Goal: Find specific page/section: Find specific page/section

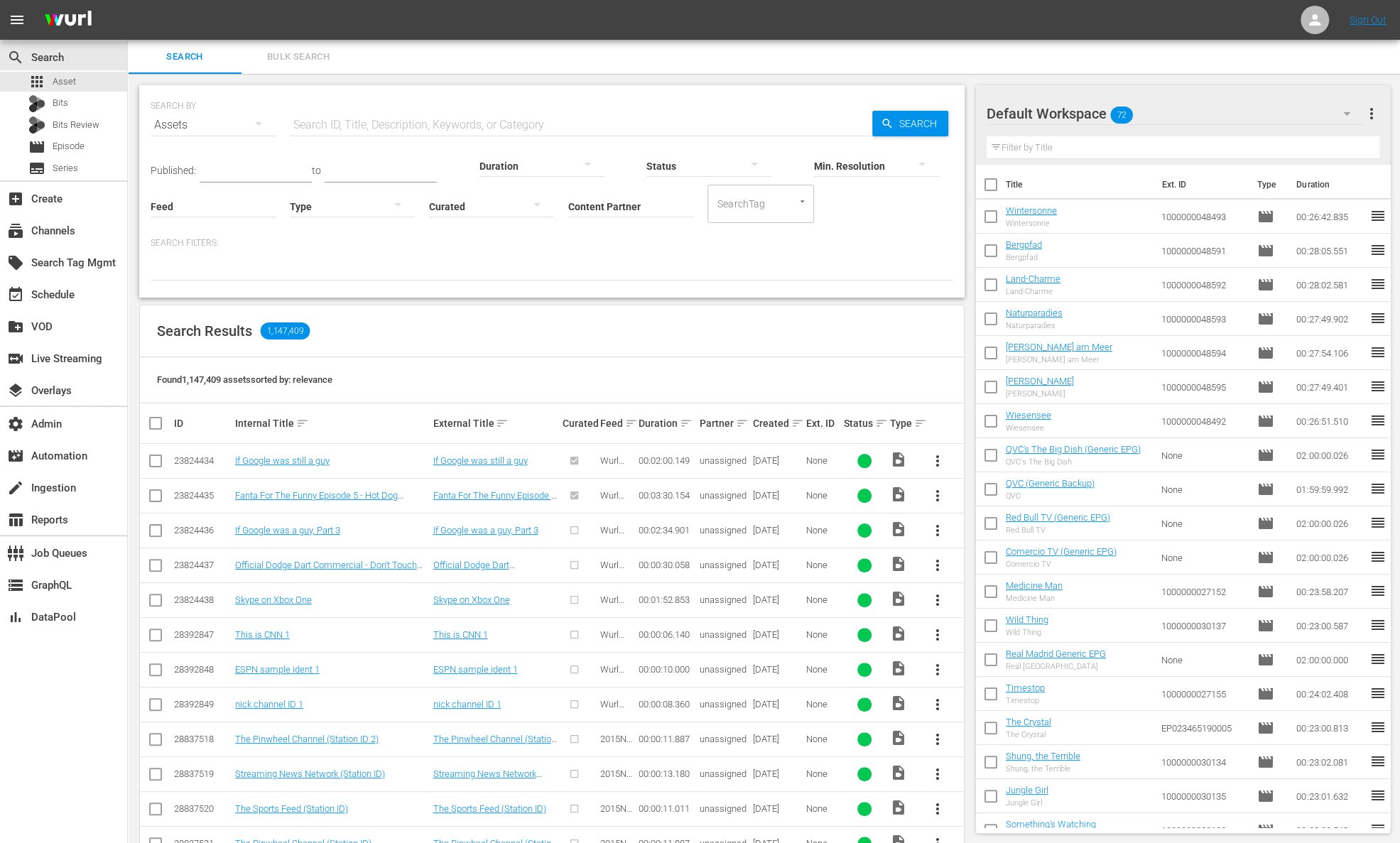
click at [479, 124] on input "text" at bounding box center [581, 124] width 582 height 34
click at [80, 225] on div "subscriptions Channels" at bounding box center [64, 228] width 127 height 28
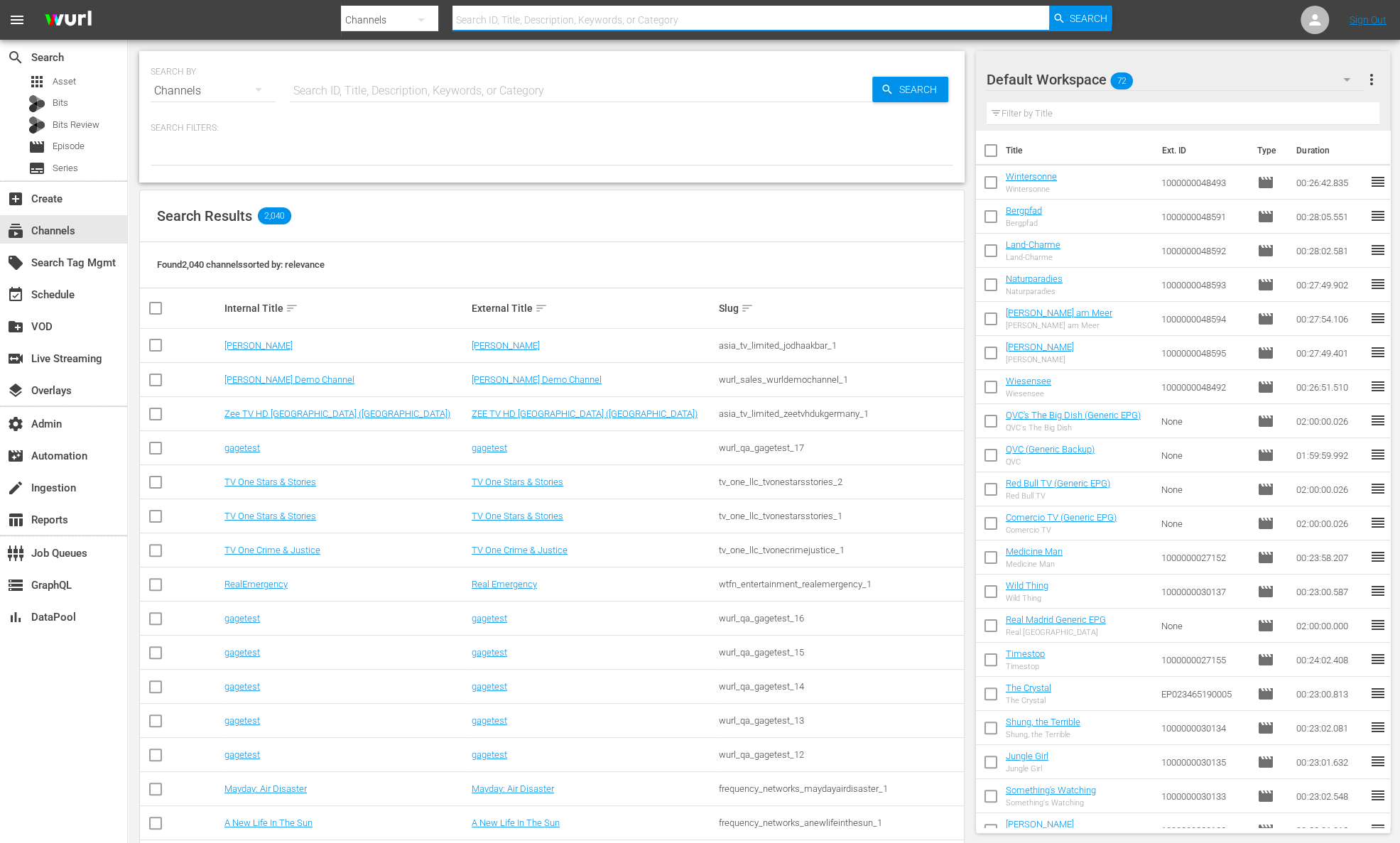
click at [504, 17] on input "text" at bounding box center [750, 19] width 596 height 34
type input "bloomberg originals"
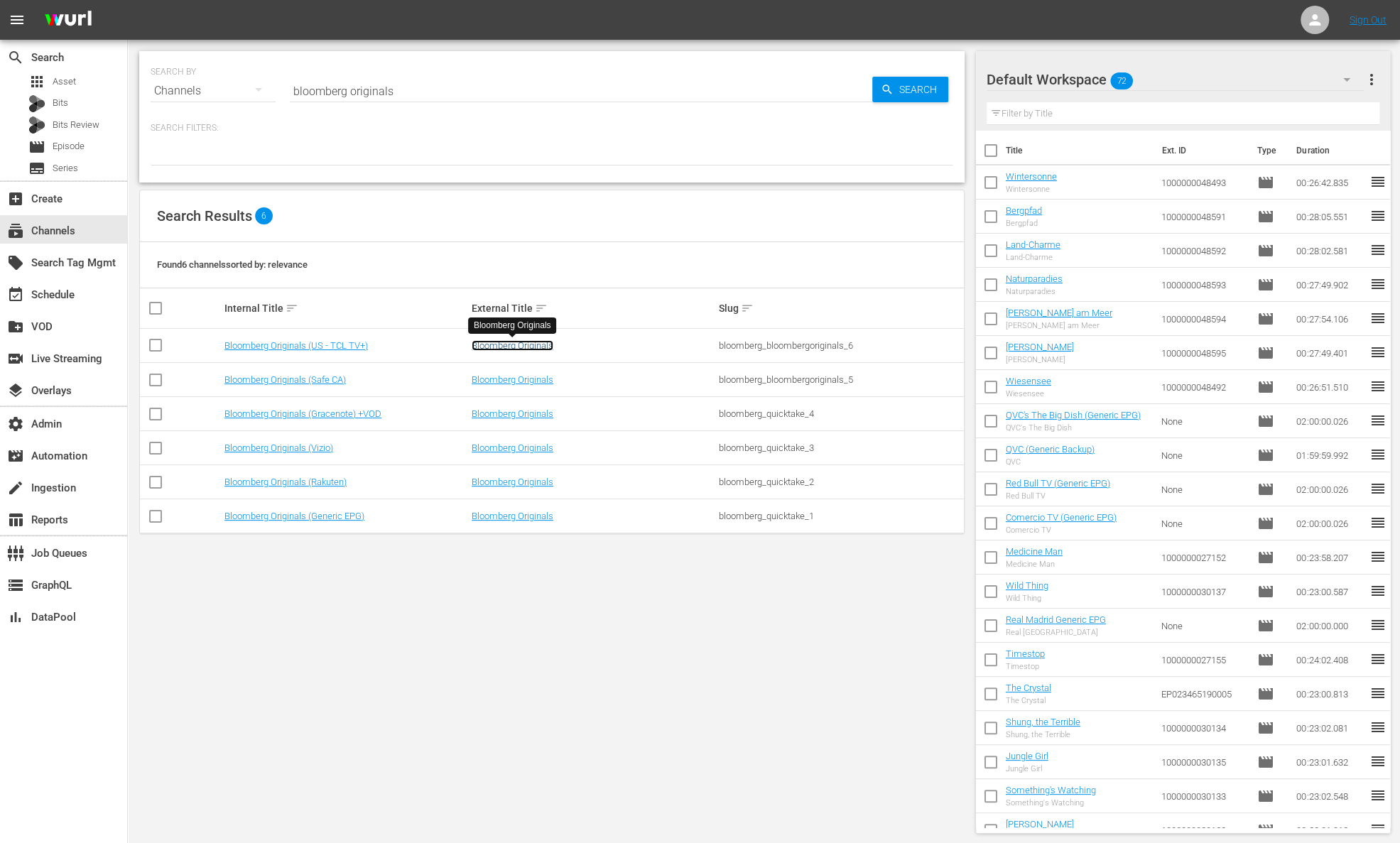
click at [531, 347] on link "Bloomberg Originals" at bounding box center [512, 345] width 82 height 11
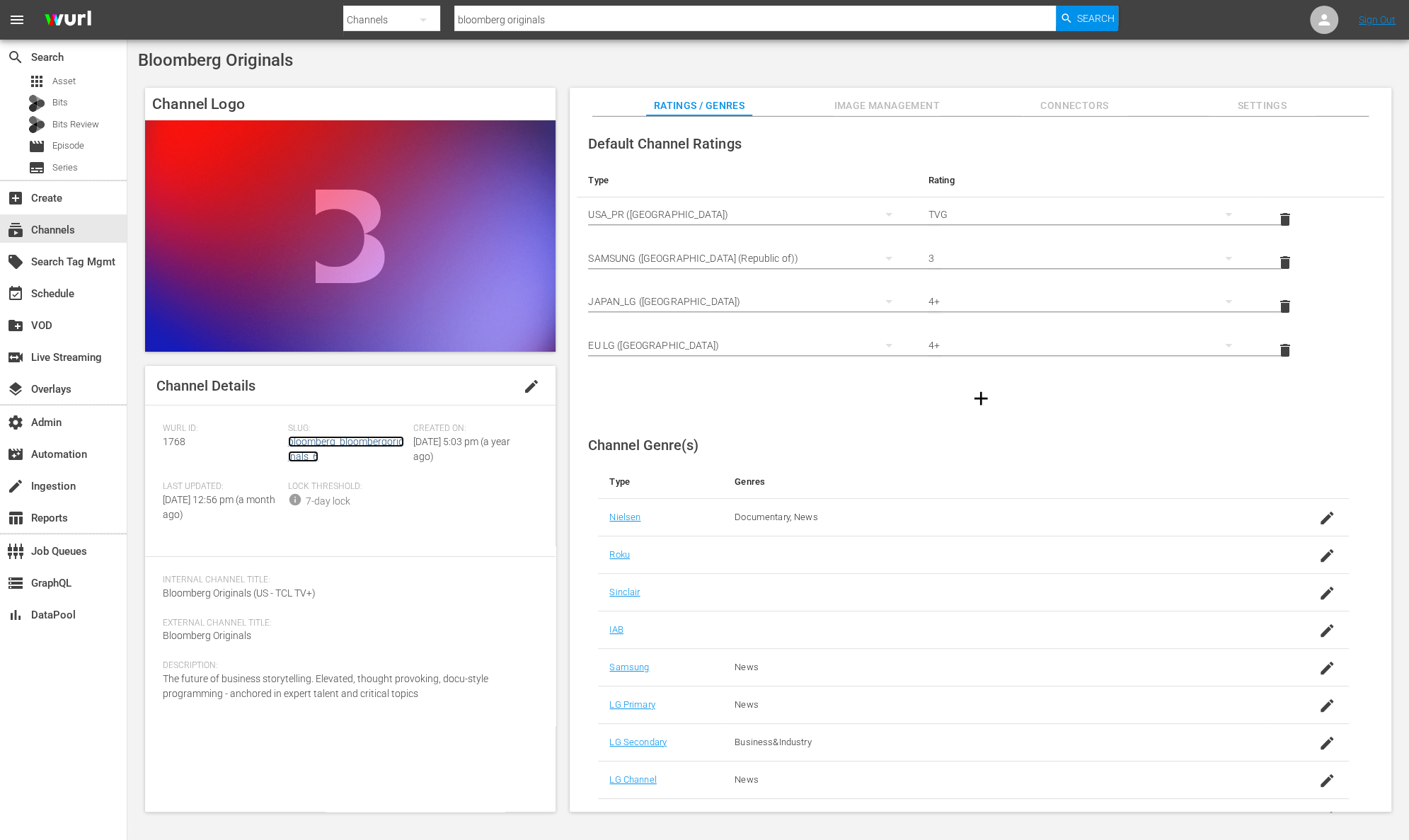
click at [355, 443] on link "bloomberg_bloombergoriginals_6" at bounding box center [346, 448] width 116 height 26
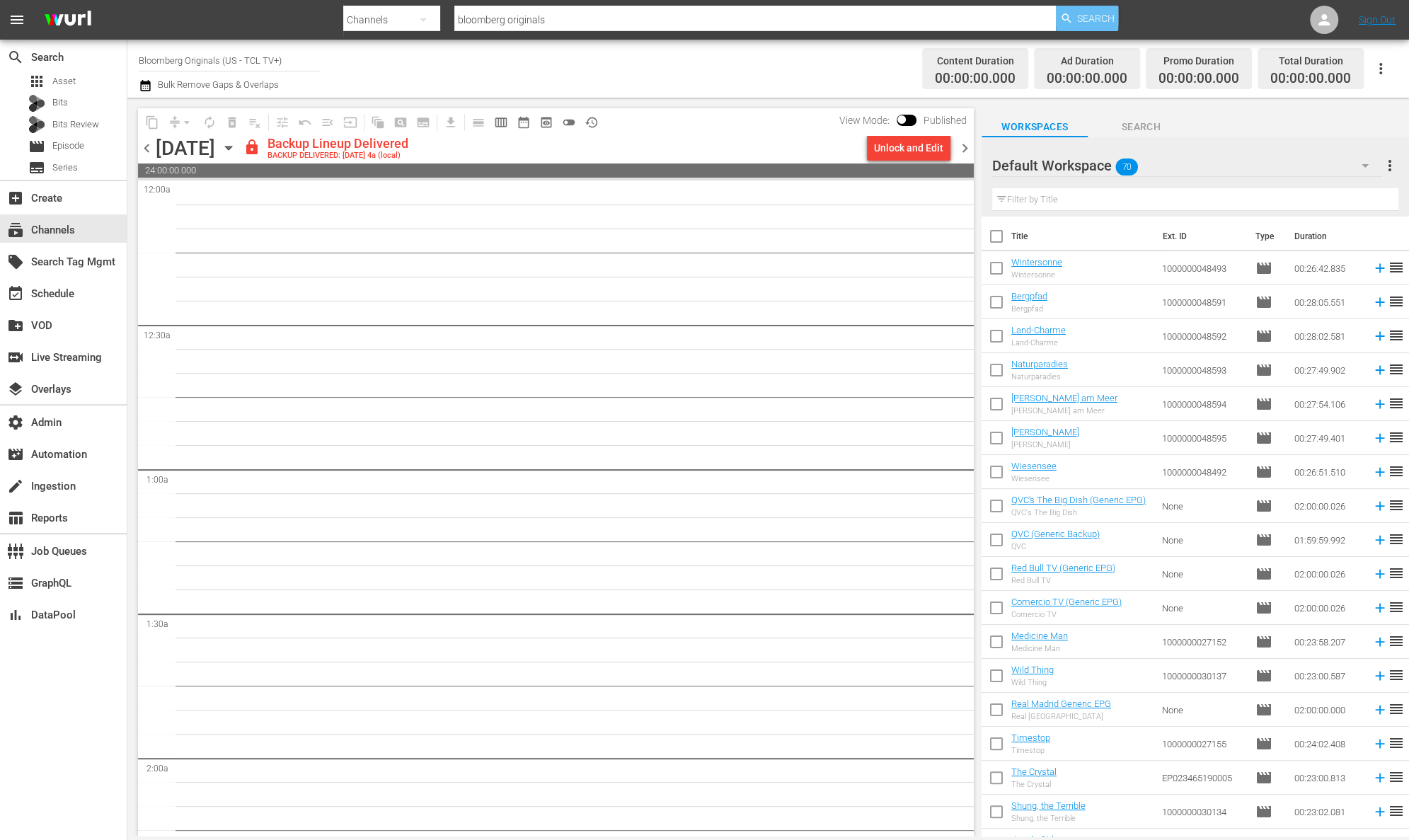
click at [1110, 23] on span "Search" at bounding box center [1096, 18] width 37 height 26
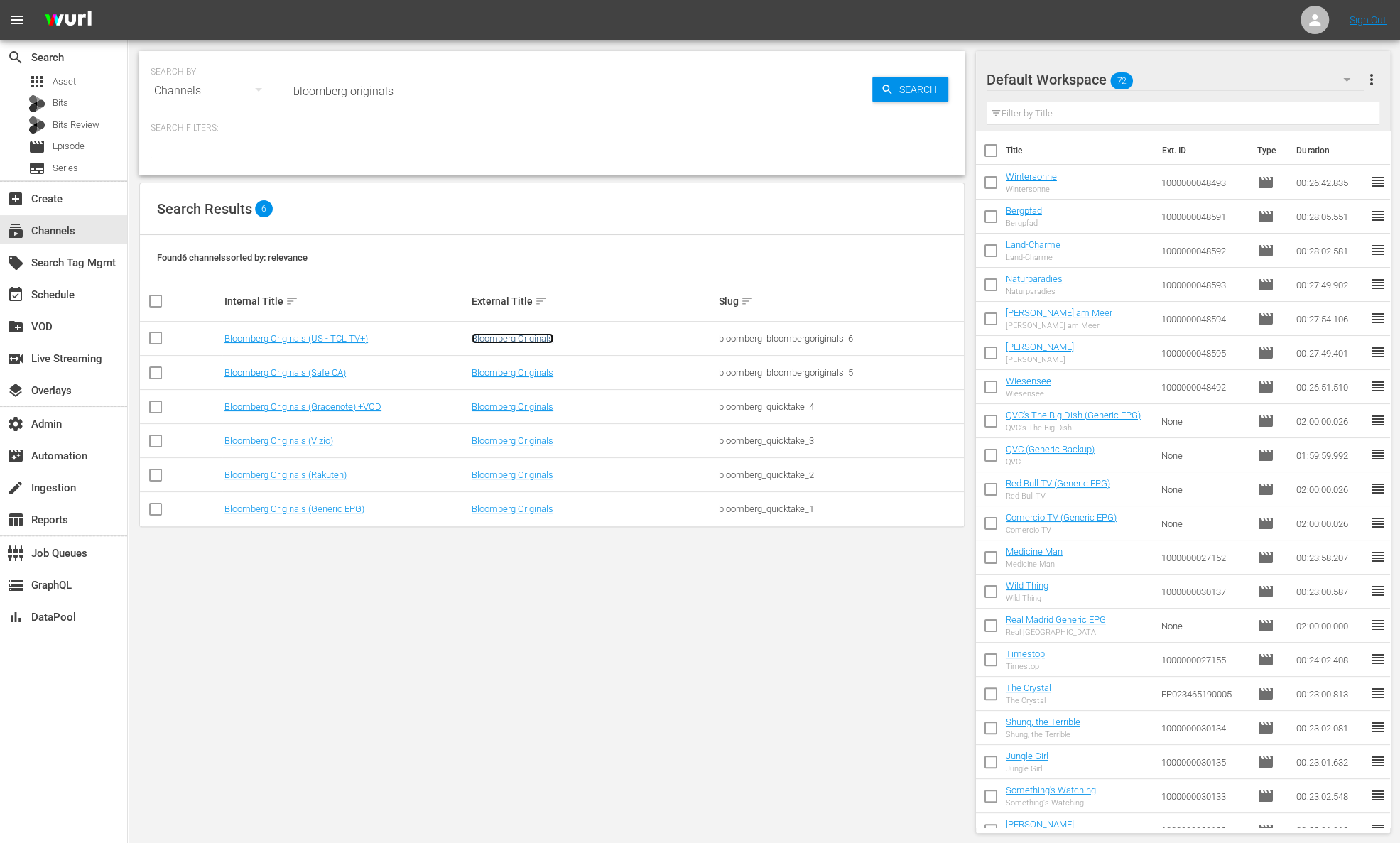
click at [512, 333] on link "Bloomberg Originals" at bounding box center [512, 338] width 82 height 11
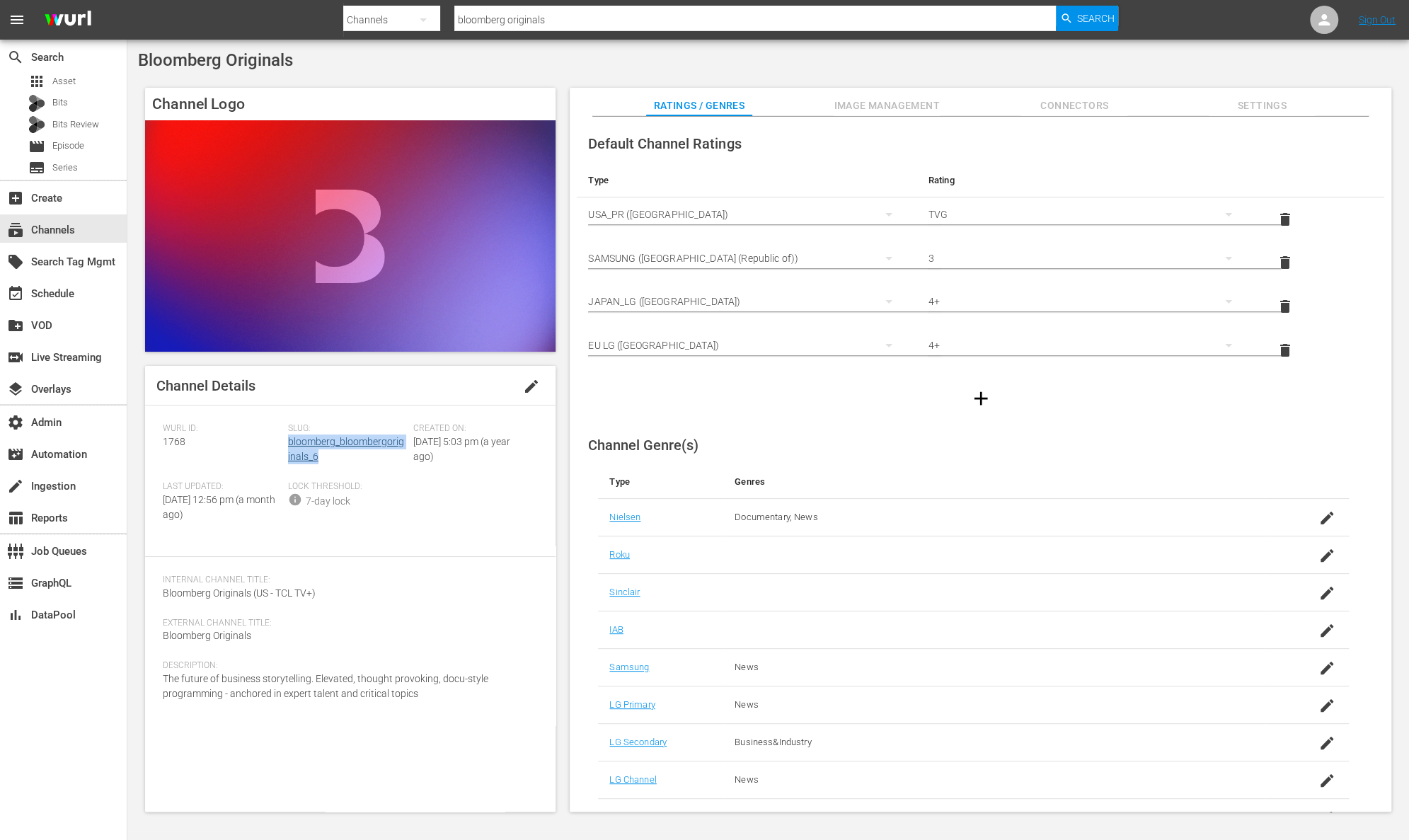
drag, startPoint x: 325, startPoint y: 459, endPoint x: 289, endPoint y: 443, distance: 39.4
click at [289, 443] on div "Slug: bloomberg_bloombergoriginals_6" at bounding box center [351, 452] width 125 height 58
copy link "bloomberg_bloombergoriginals_6"
click at [334, 451] on div "Slug: bloomberg_bloombergoriginals_6" at bounding box center [351, 452] width 125 height 58
drag, startPoint x: 307, startPoint y: 452, endPoint x: 288, endPoint y: 438, distance: 23.6
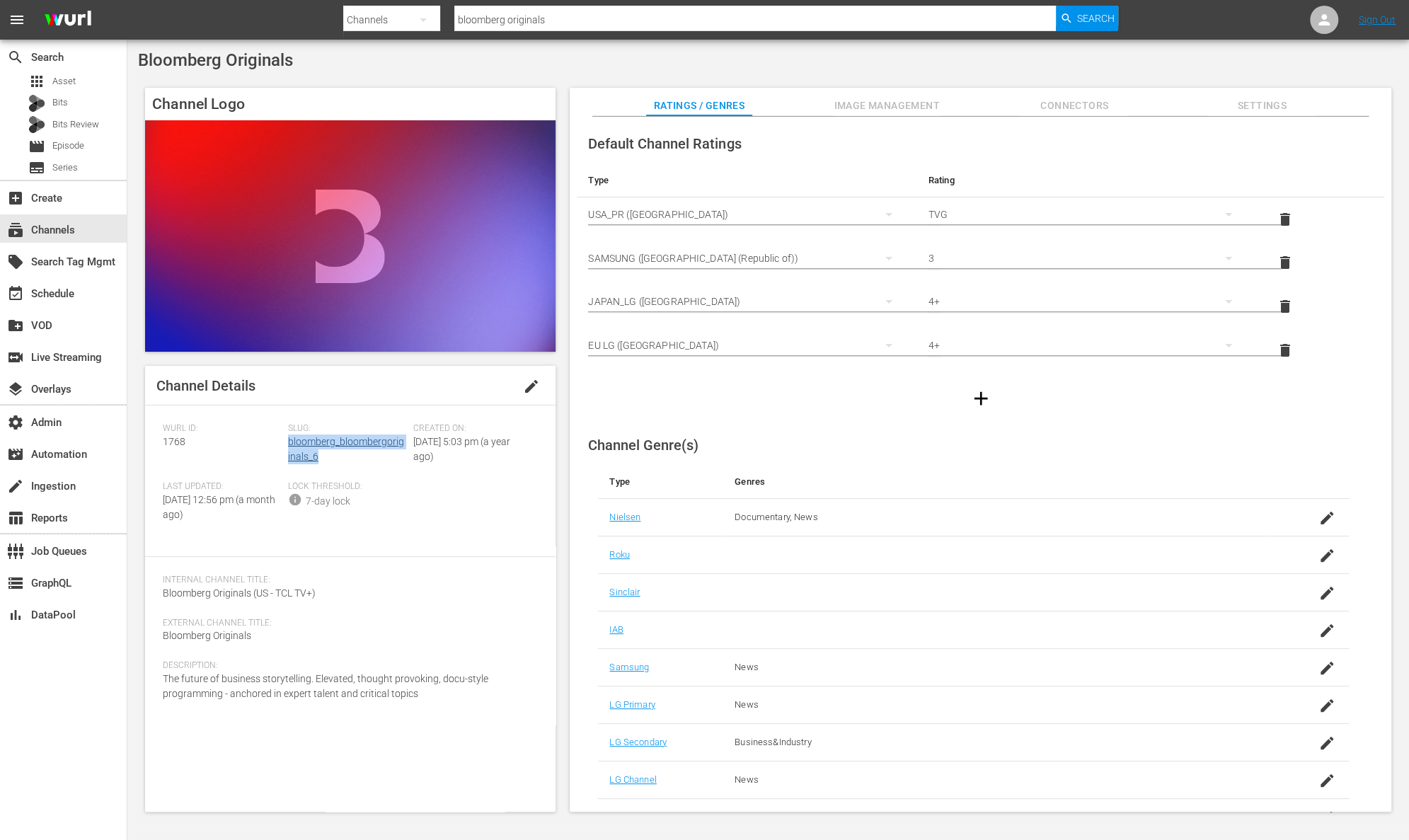
click at [288, 438] on div "Slug: bloomberg_bloombergoriginals_6" at bounding box center [351, 452] width 125 height 58
copy link "bloomberg_bloombergoriginals_6"
drag, startPoint x: 191, startPoint y: 442, endPoint x: 155, endPoint y: 443, distance: 36.0
click at [155, 443] on div "Channel Details edit [PERSON_NAME] ID: 1768 Slug: bloomberg_bloombergoriginals_…" at bounding box center [350, 588] width 410 height 445
copy span "1768"
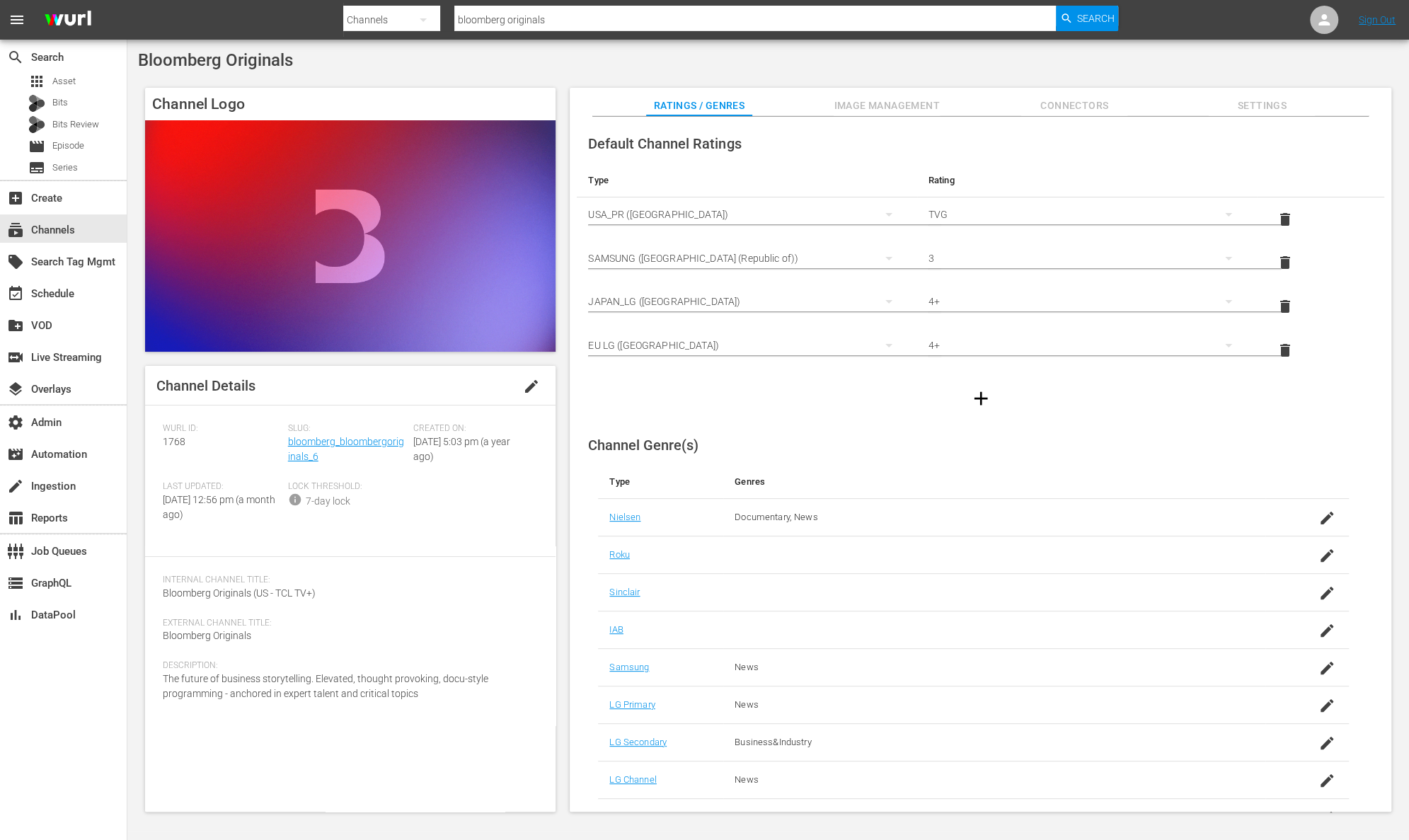
click at [431, 695] on div "Description: The future of business storytelling. Elevated, thought provoking, …" at bounding box center [351, 689] width 376 height 58
drag, startPoint x: 420, startPoint y: 695, endPoint x: 155, endPoint y: 679, distance: 265.5
click at [155, 679] on div "Channel Details edit [PERSON_NAME] ID: 1768 Slug: bloomberg_bloombergoriginals_…" at bounding box center [350, 588] width 410 height 445
copy span "The future of business storytelling. Elevated, thought provoking, docu-style pr…"
drag, startPoint x: 559, startPoint y: 18, endPoint x: 418, endPoint y: 19, distance: 141.0
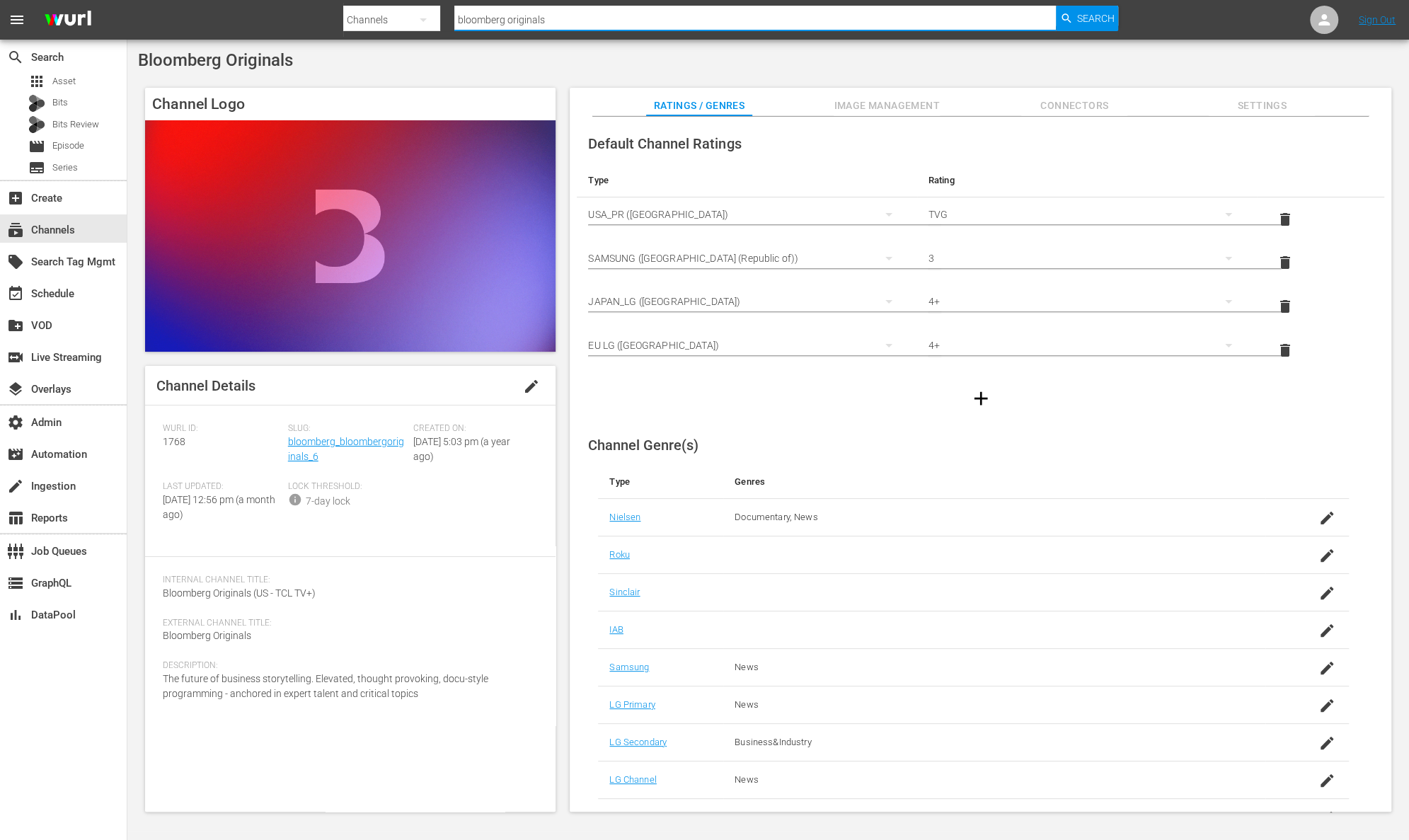
click at [419, 19] on div "Search By Channels Search ID, Title, Description, Keywords, or Category bloombe…" at bounding box center [730, 19] width 775 height 34
type input "new life"
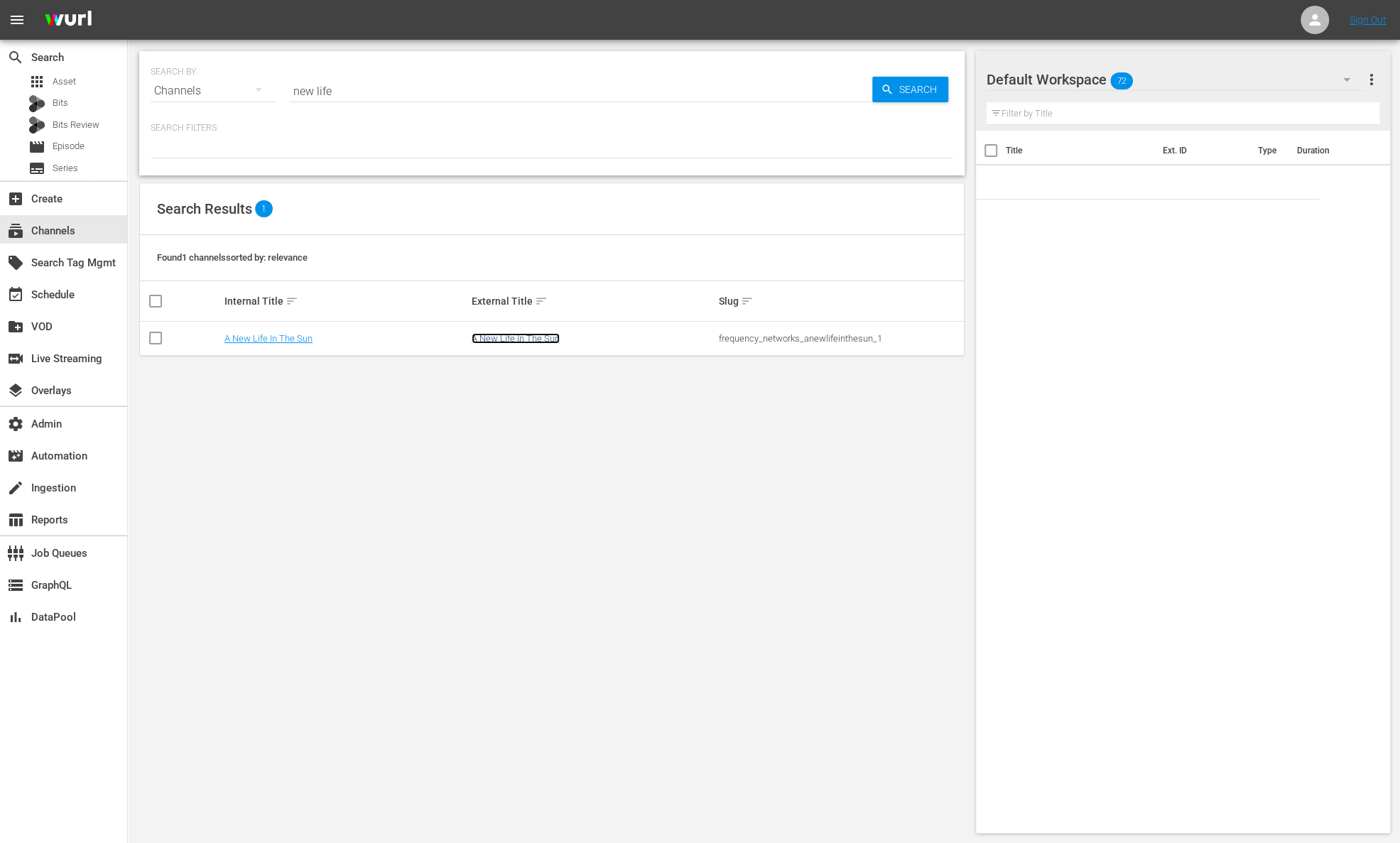
click at [512, 337] on link "A New Life In The Sun" at bounding box center [515, 338] width 88 height 11
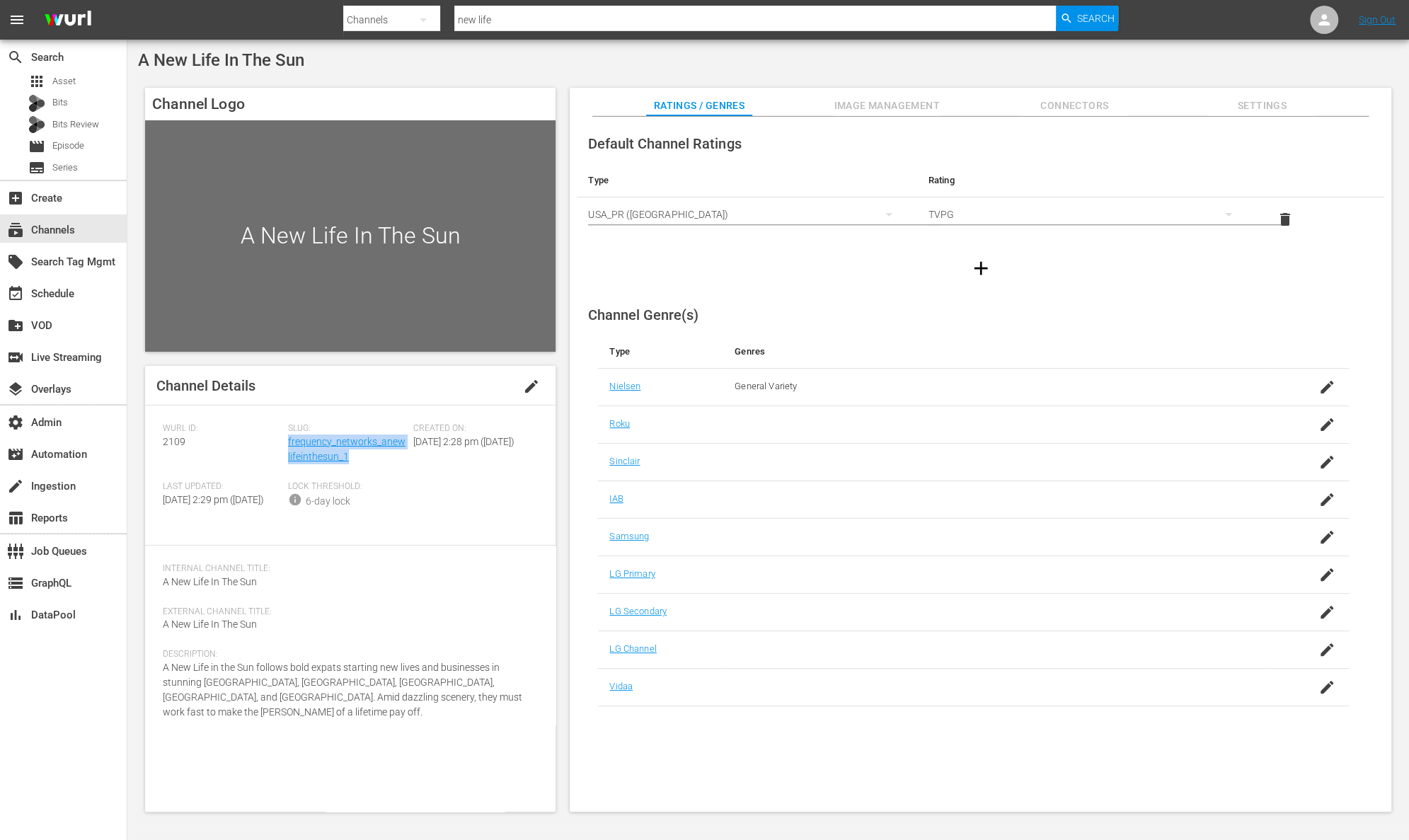
drag, startPoint x: 352, startPoint y: 461, endPoint x: 289, endPoint y: 447, distance: 64.5
click at [289, 447] on div "Slug: frequency_networks_anewlifeinthesun_1" at bounding box center [351, 452] width 125 height 58
copy link "frequency_networks_anewlifeinthesun_1"
drag, startPoint x: 179, startPoint y: 439, endPoint x: 152, endPoint y: 437, distance: 27.1
click at [152, 437] on div "Channel Details edit [PERSON_NAME] ID: 2109 Slug: frequency_networks_anewlifein…" at bounding box center [350, 588] width 410 height 445
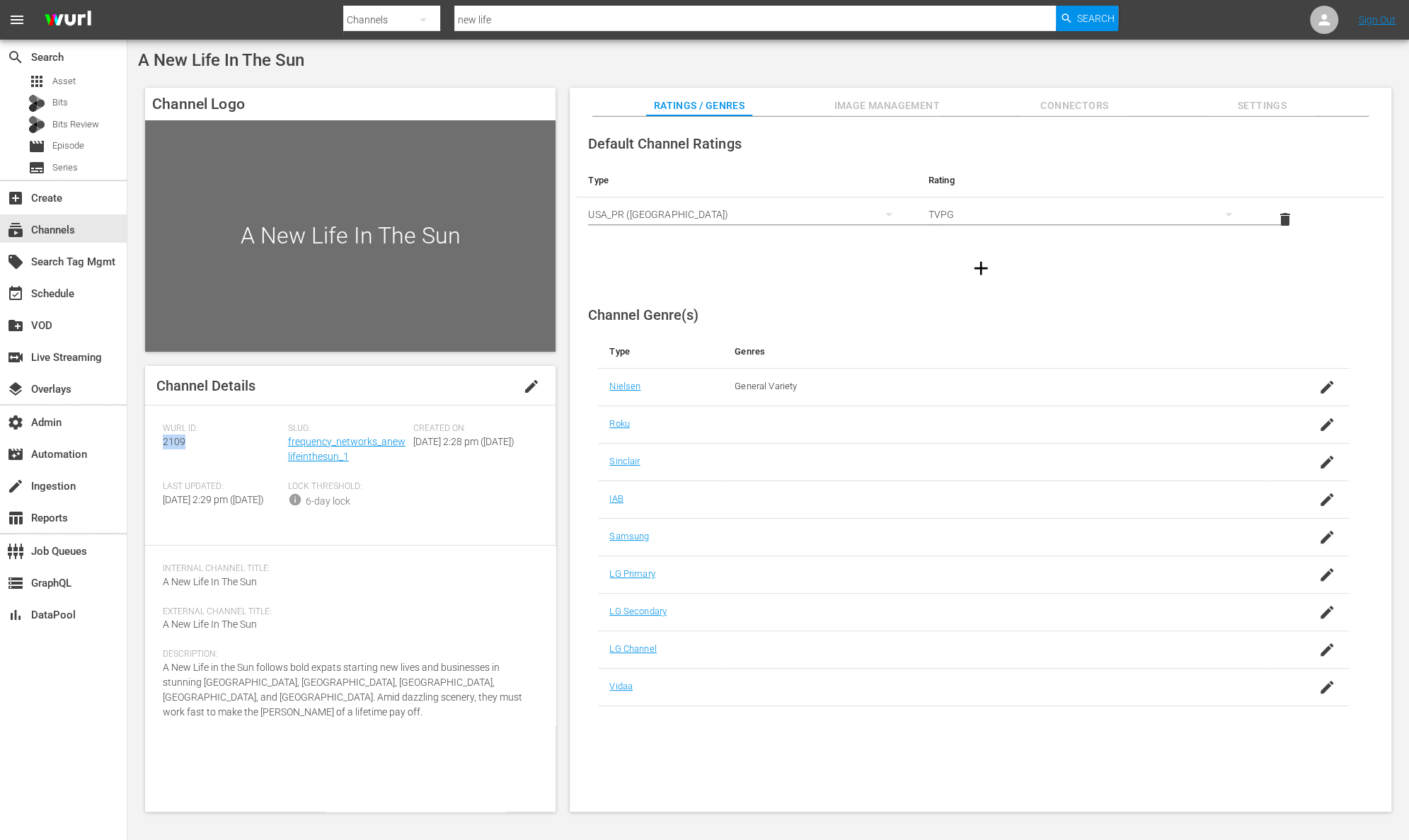
copy span "2109"
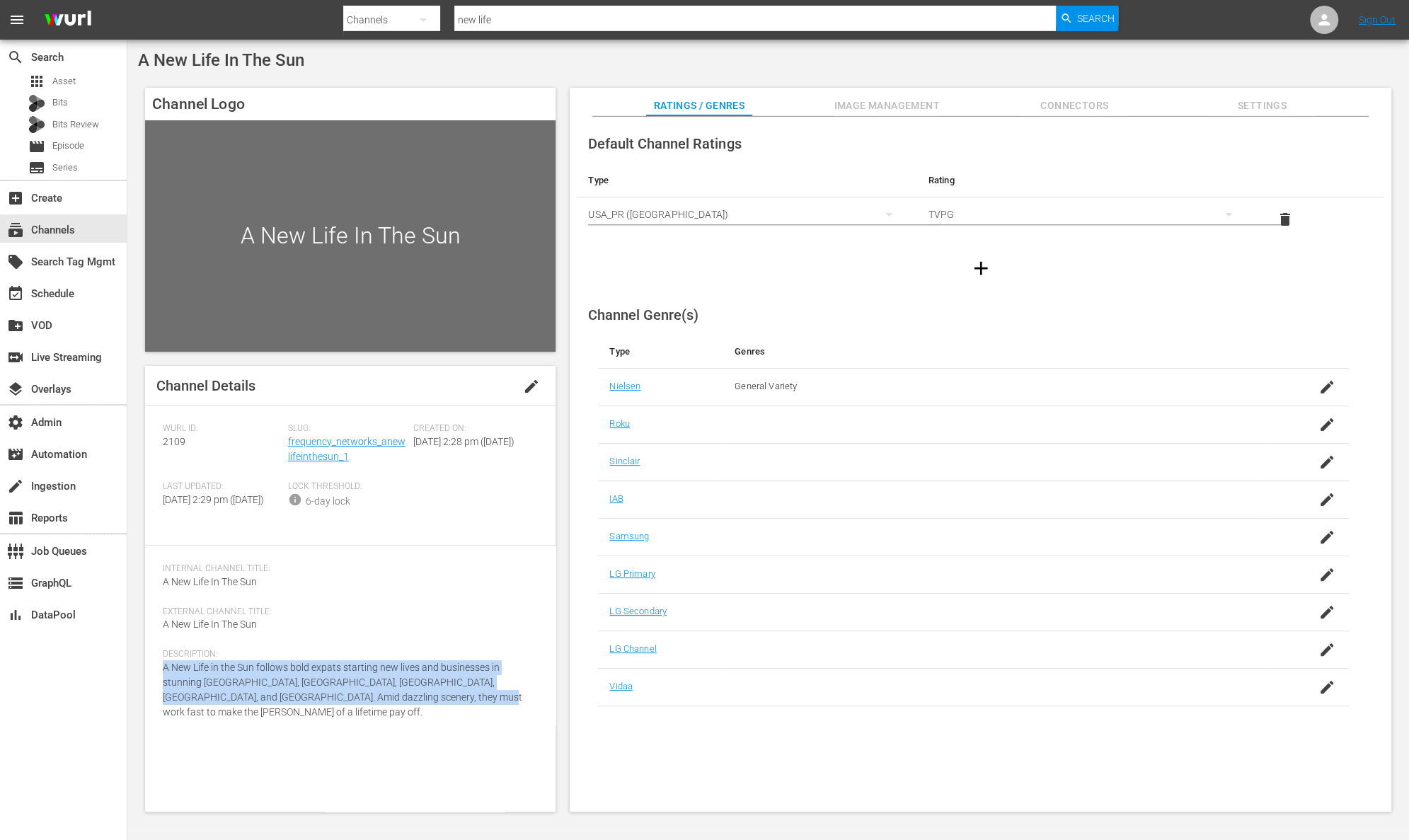
drag, startPoint x: 417, startPoint y: 713, endPoint x: 150, endPoint y: 676, distance: 269.6
click at [150, 676] on div "Channel Details edit [PERSON_NAME] ID: 2109 Slug: frequency_networks_anewlifein…" at bounding box center [350, 588] width 410 height 445
copy span "A New Life in the Sun follows bold expats starting new lives and businesses in …"
click at [1088, 20] on span "Search" at bounding box center [1096, 18] width 37 height 26
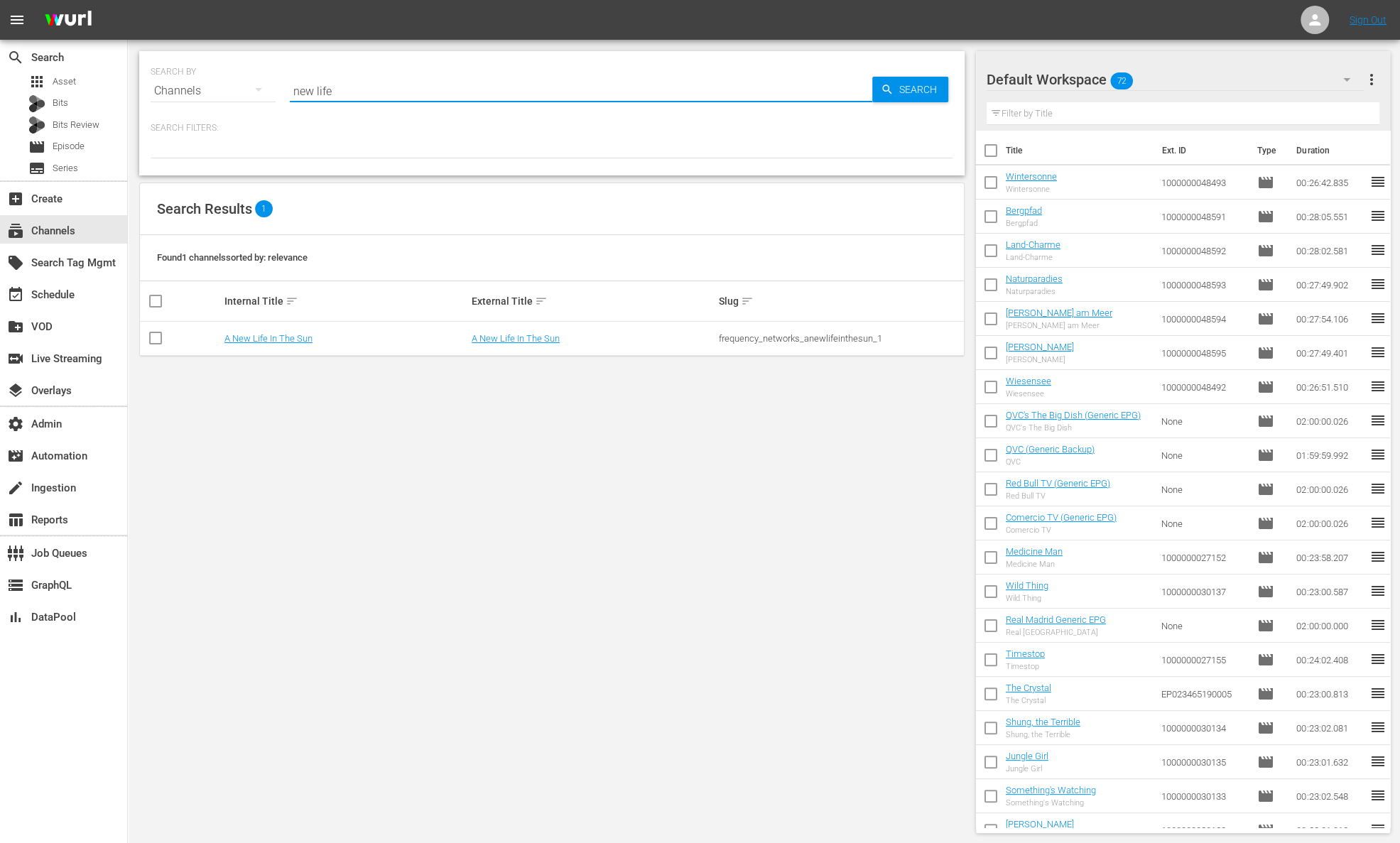
drag, startPoint x: 377, startPoint y: 97, endPoint x: 287, endPoint y: 88, distance: 90.4
click at [287, 91] on div "SEARCH BY Search By Channels Search ID, Title, Description, Keywords, or Catego…" at bounding box center [551, 82] width 803 height 51
type input "frequency"
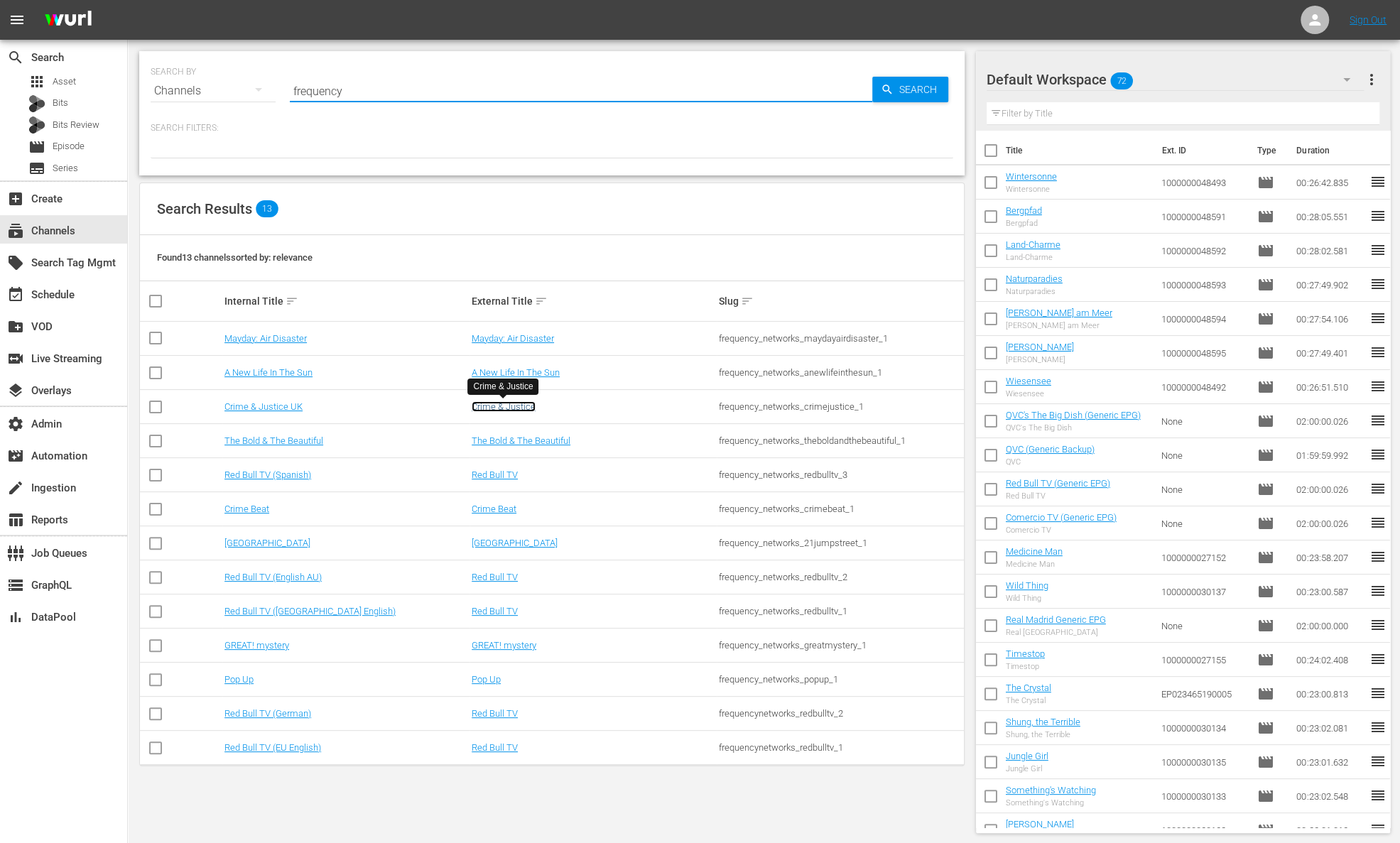
click at [521, 408] on link "Crime & Justice" at bounding box center [503, 406] width 64 height 11
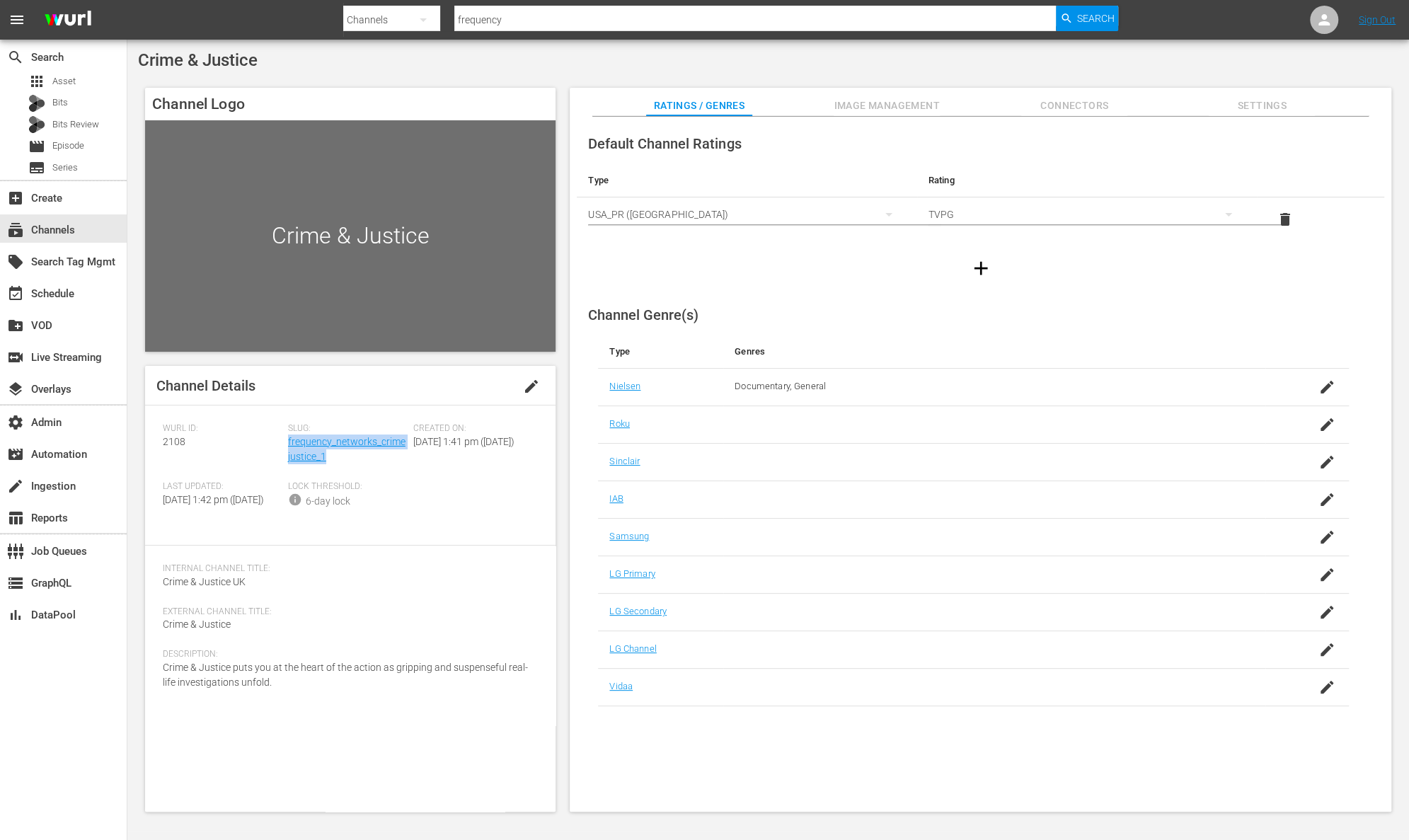
drag, startPoint x: 332, startPoint y: 462, endPoint x: 287, endPoint y: 446, distance: 47.8
click at [288, 446] on div "Slug: frequency_networks_crimejustice_1" at bounding box center [351, 452] width 125 height 58
copy link "frequency_networks_crimejustice_1"
drag, startPoint x: 182, startPoint y: 438, endPoint x: 150, endPoint y: 437, distance: 32.0
click at [150, 437] on div "Channel Details edit [PERSON_NAME] ID: 2108 Slug: frequency_networks_crimejusti…" at bounding box center [350, 588] width 410 height 445
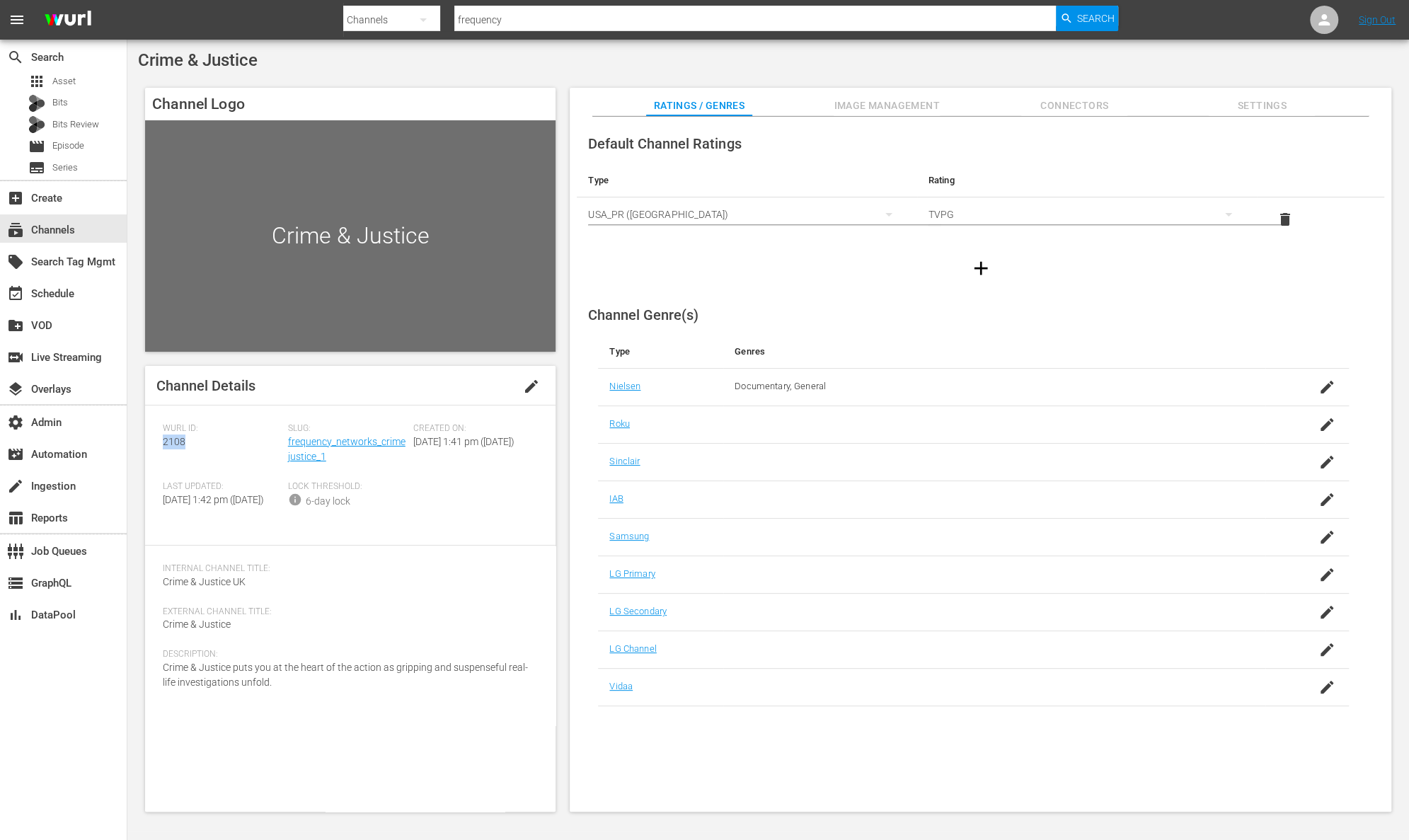
copy span "2108"
drag, startPoint x: 281, startPoint y: 701, endPoint x: 153, endPoint y: 685, distance: 129.0
click at [153, 685] on div "Channel Details edit [PERSON_NAME] ID: 2108 Slug: frequency_networks_crimejusti…" at bounding box center [350, 588] width 410 height 445
copy span "Crime & Justice puts you at the heart of the action as gripping and suspenseful…"
click at [1094, 14] on span "Search" at bounding box center [1096, 18] width 37 height 26
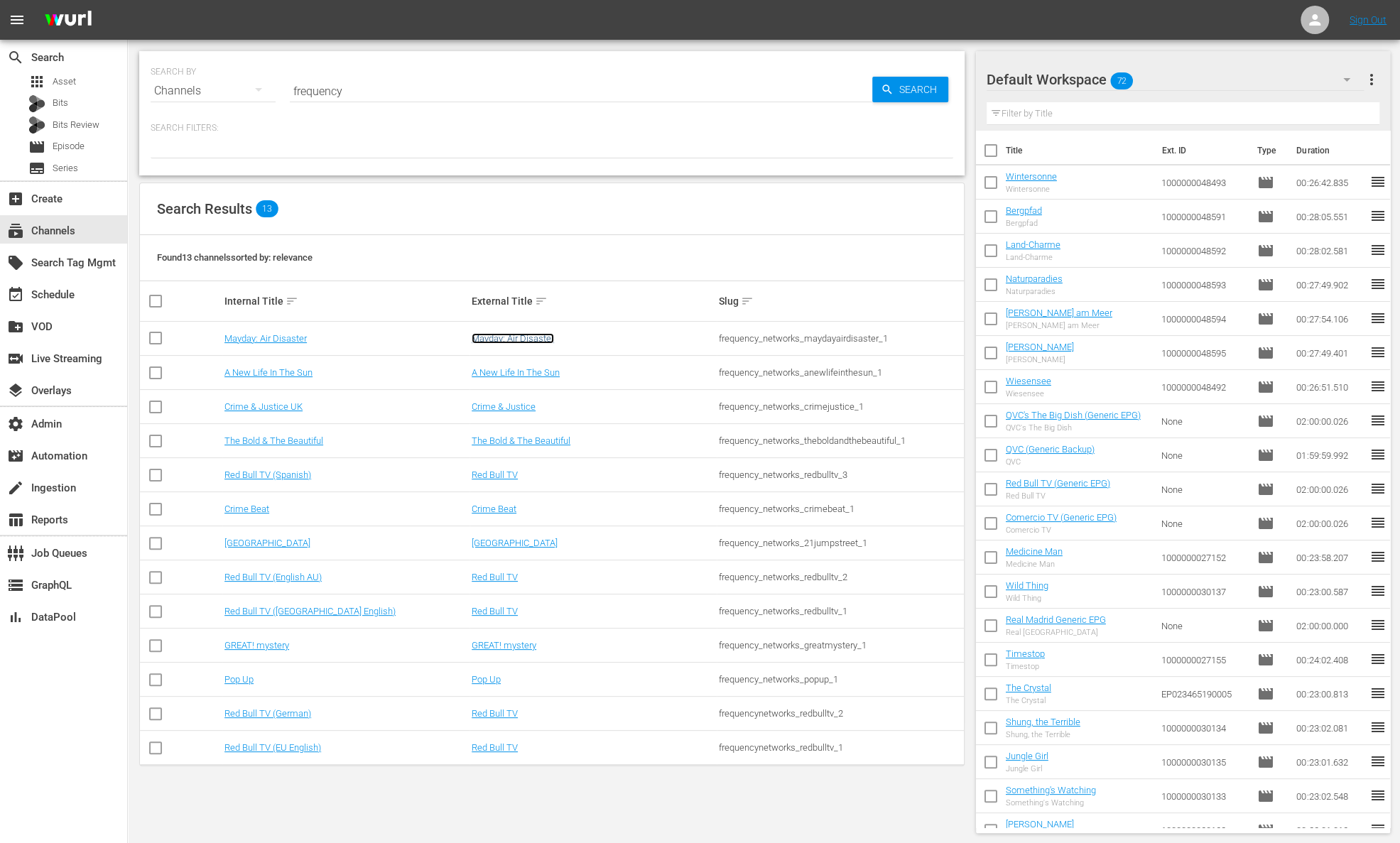
click at [530, 336] on link "Mayday: Air Disaster" at bounding box center [512, 338] width 82 height 11
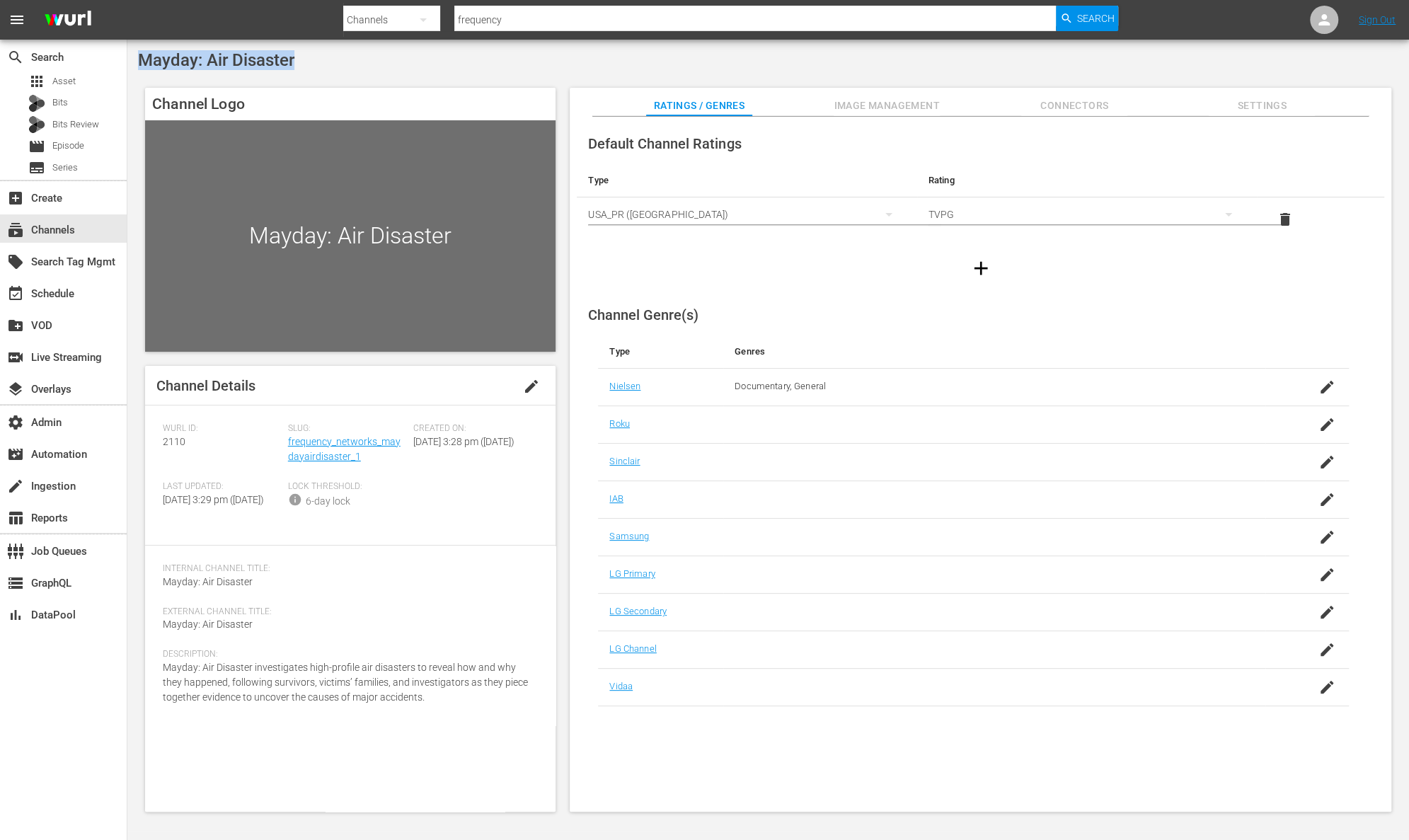
drag, startPoint x: 307, startPoint y: 64, endPoint x: 136, endPoint y: 63, distance: 171.0
click at [136, 63] on div "Mayday: Air Disaster Channel Logo Mayday: Air Disaster Channel Details edit [PE…" at bounding box center [768, 435] width 1282 height 791
drag, startPoint x: 332, startPoint y: 456, endPoint x: 287, endPoint y: 447, distance: 45.9
click at [288, 447] on div "Slug: frequency_networks_maydayairdisaster_1" at bounding box center [351, 452] width 125 height 58
drag, startPoint x: 190, startPoint y: 444, endPoint x: 154, endPoint y: 444, distance: 36.0
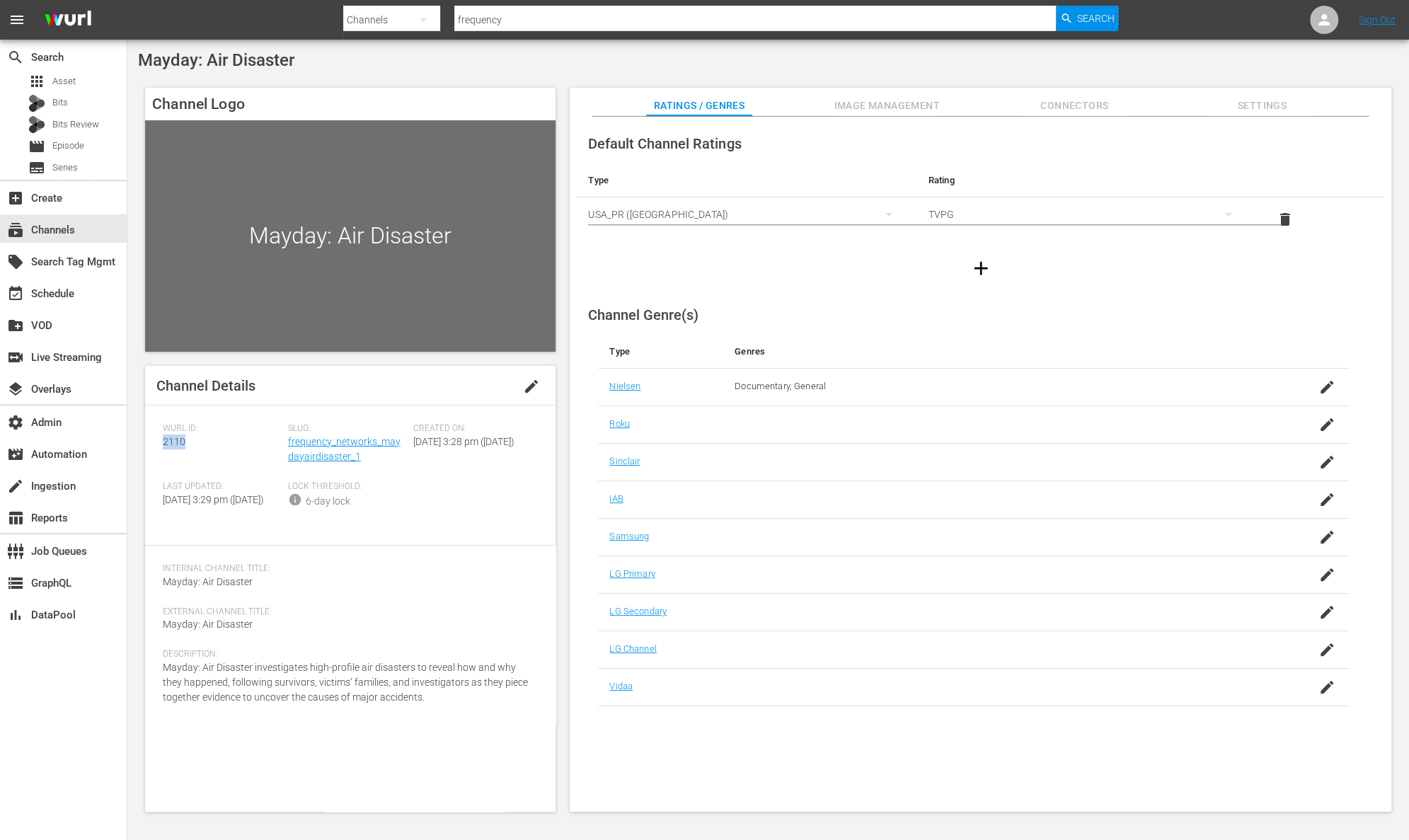
click at [154, 444] on div "Channel Details edit [PERSON_NAME] ID: 2110 Slug: frequency_networks_maydayaird…" at bounding box center [350, 588] width 410 height 445
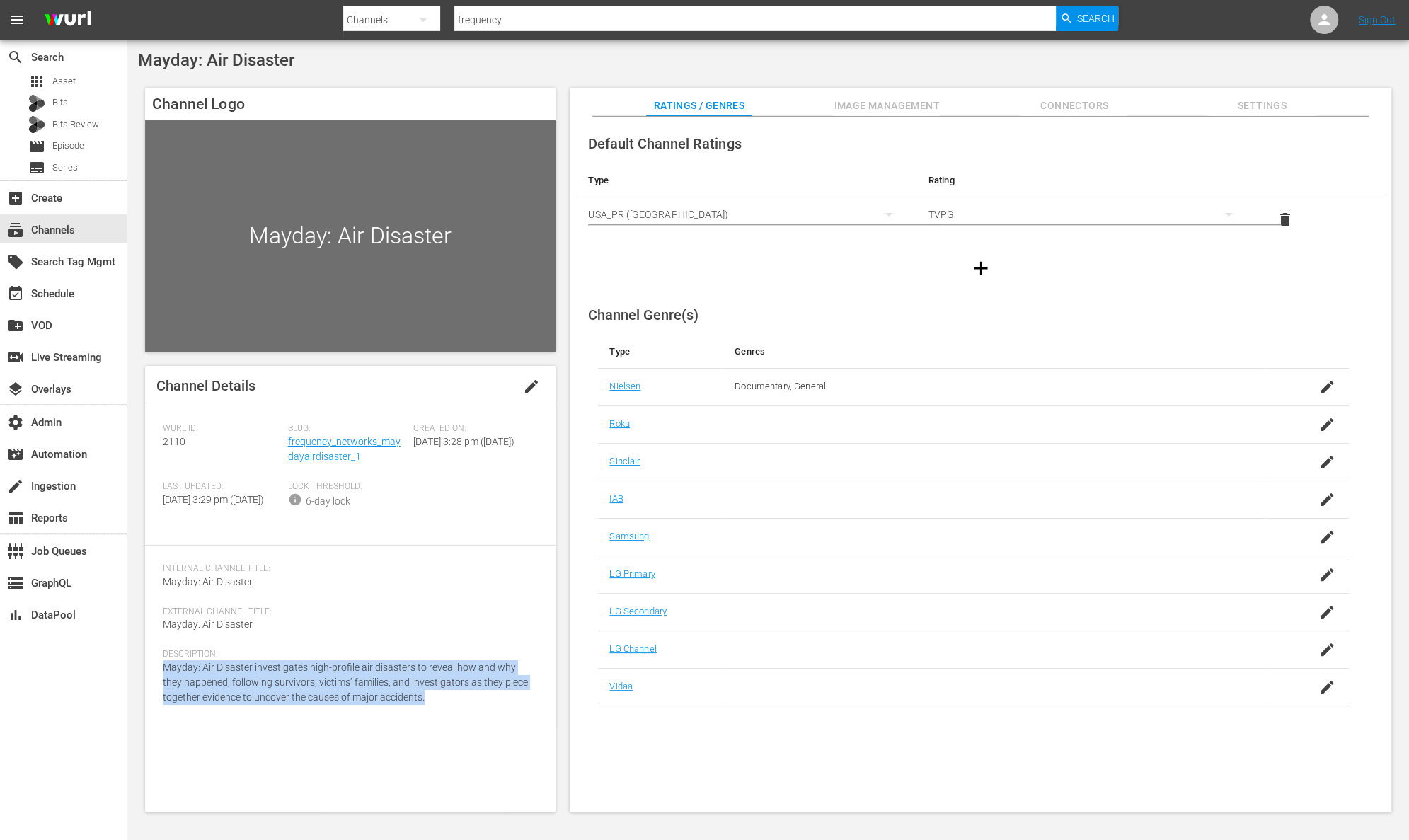
drag, startPoint x: 441, startPoint y: 708, endPoint x: 155, endPoint y: 681, distance: 287.3
click at [155, 681] on div "Channel Details edit [PERSON_NAME] ID: 2110 Slug: frequency_networks_maydayaird…" at bounding box center [350, 588] width 410 height 445
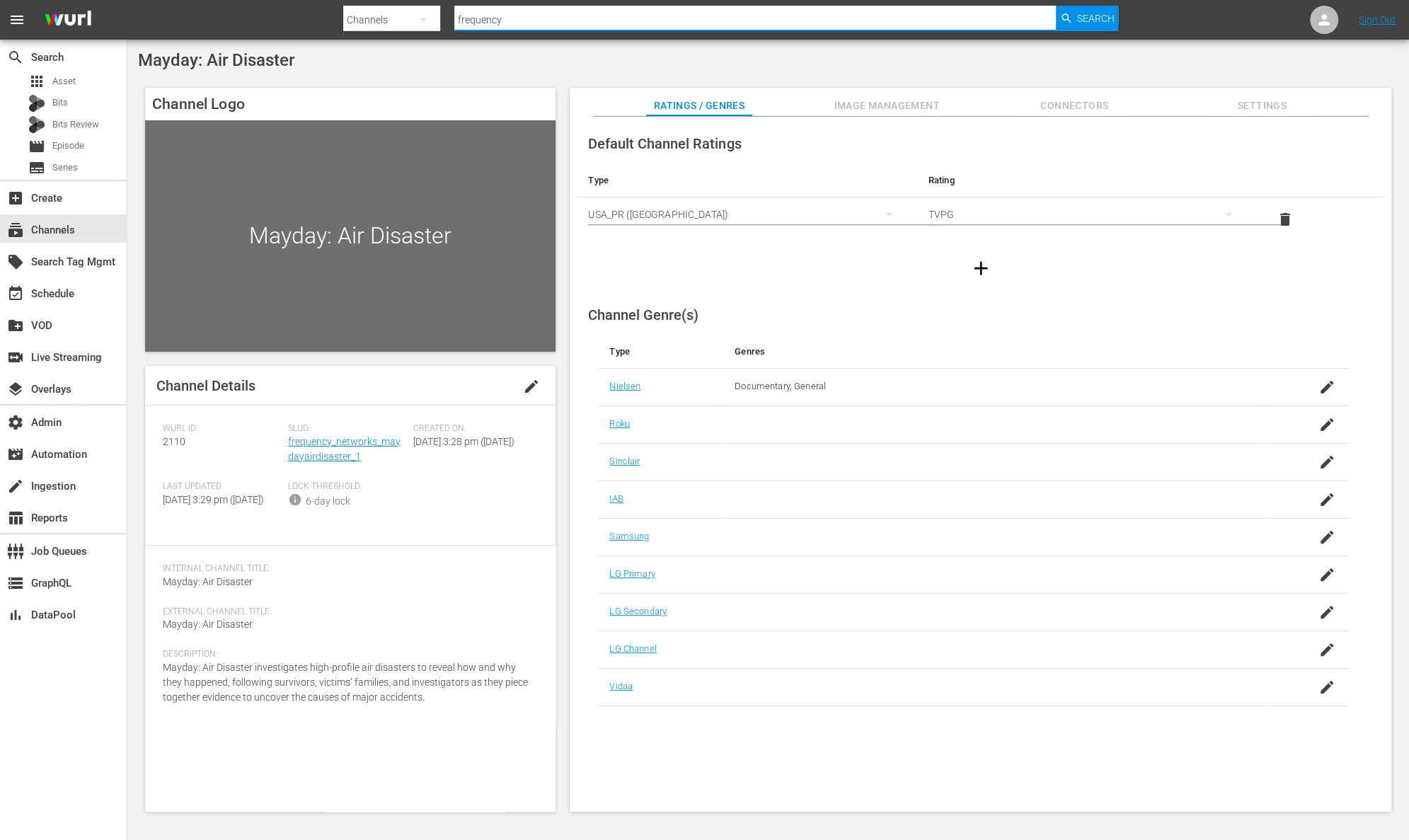
drag, startPoint x: 557, startPoint y: 18, endPoint x: 292, endPoint y: 17, distance: 265.0
click at [292, 17] on nav "menu Search By Channels Search ID, Title, Description, Keywords, or Category fr…" at bounding box center [704, 19] width 1409 height 39
drag, startPoint x: 523, startPoint y: 20, endPoint x: 383, endPoint y: 17, distance: 140.0
click at [381, 17] on div "Search By Channels Search ID, Title, Description, Keywords, or Category frequen…" at bounding box center [730, 19] width 775 height 34
paste input "langleyproductions_jail_1"
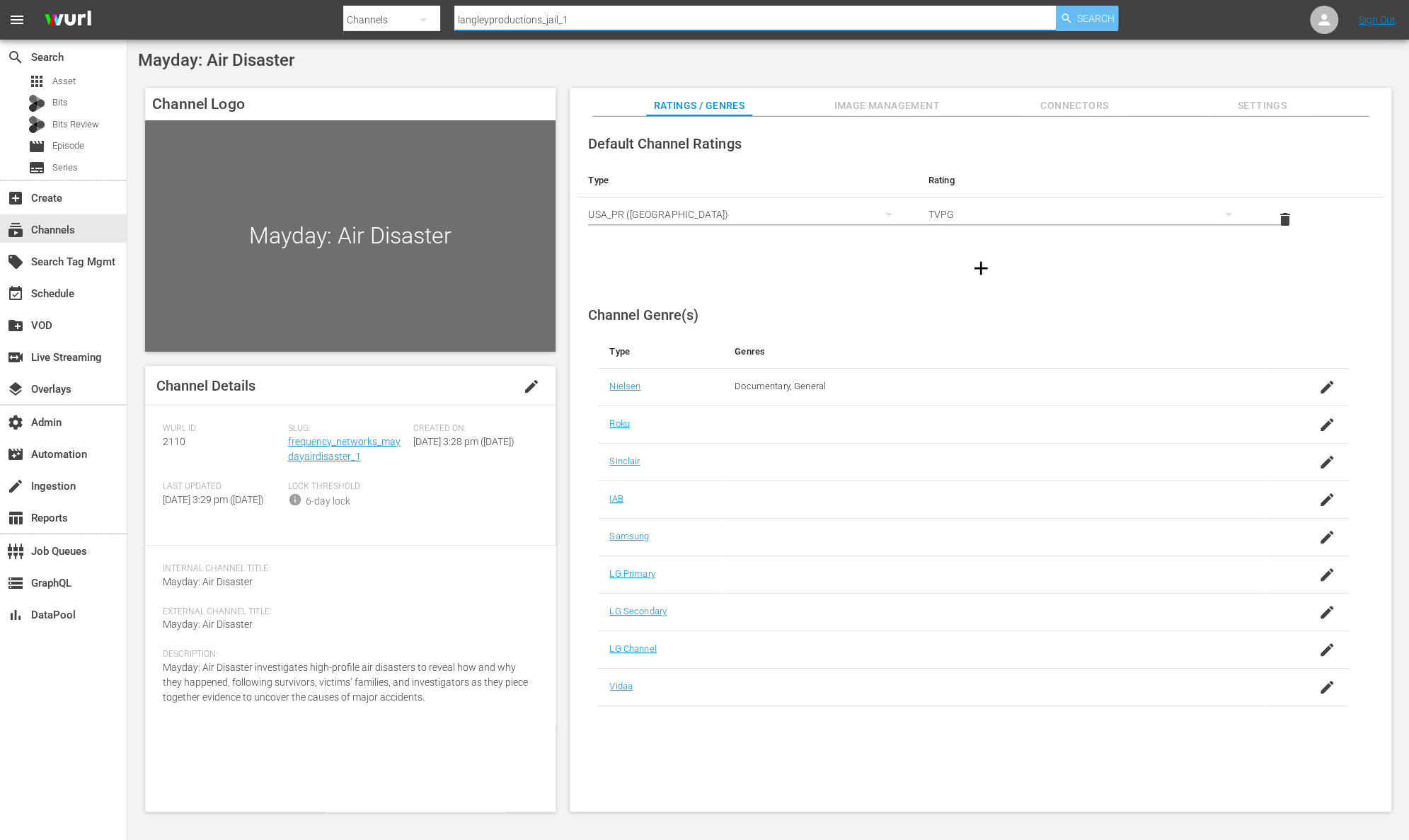
type input "langleyproductions_jail_1"
click at [1102, 23] on span "Search" at bounding box center [1096, 18] width 37 height 26
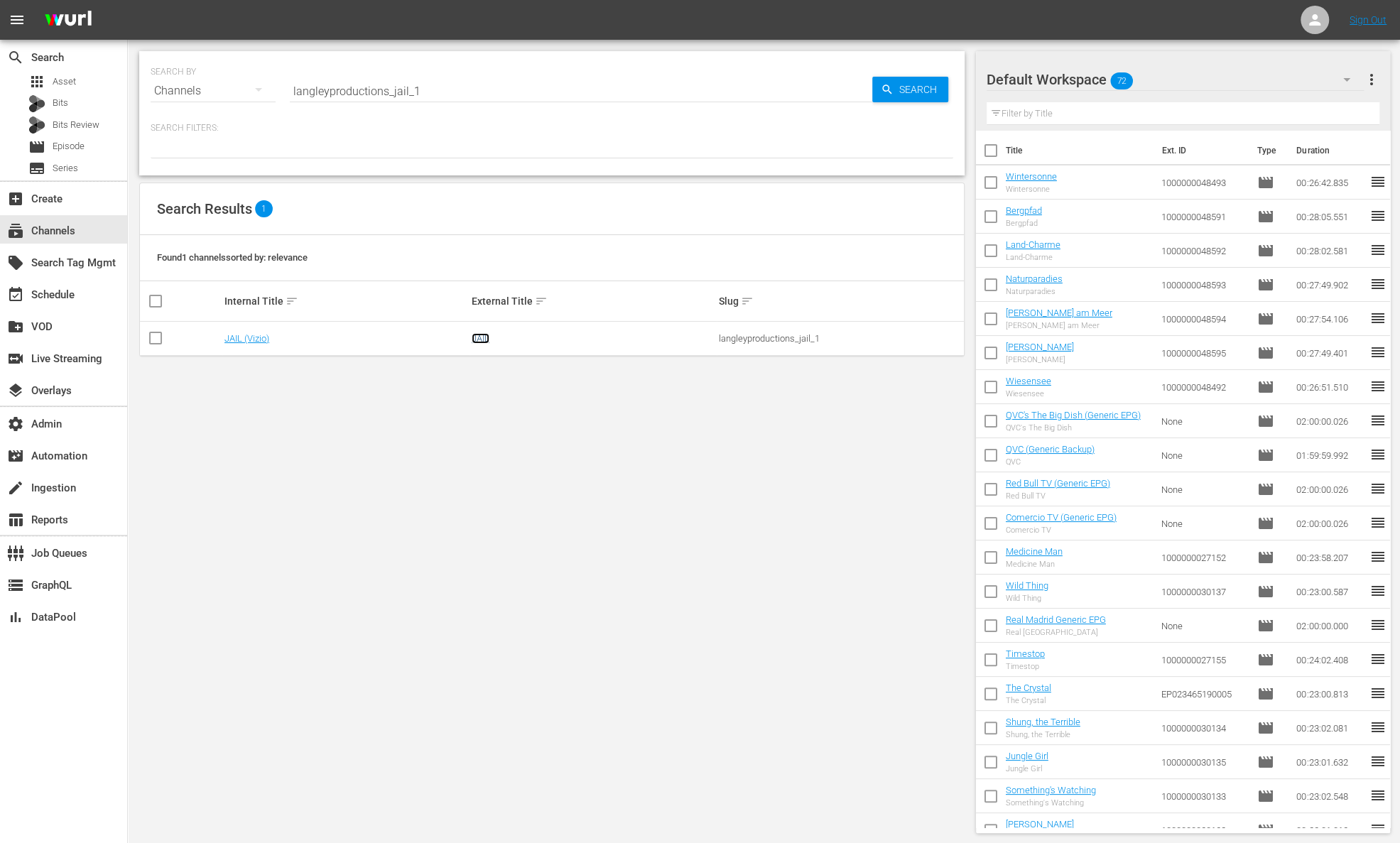
click at [473, 334] on link "JAIL" at bounding box center [480, 338] width 17 height 11
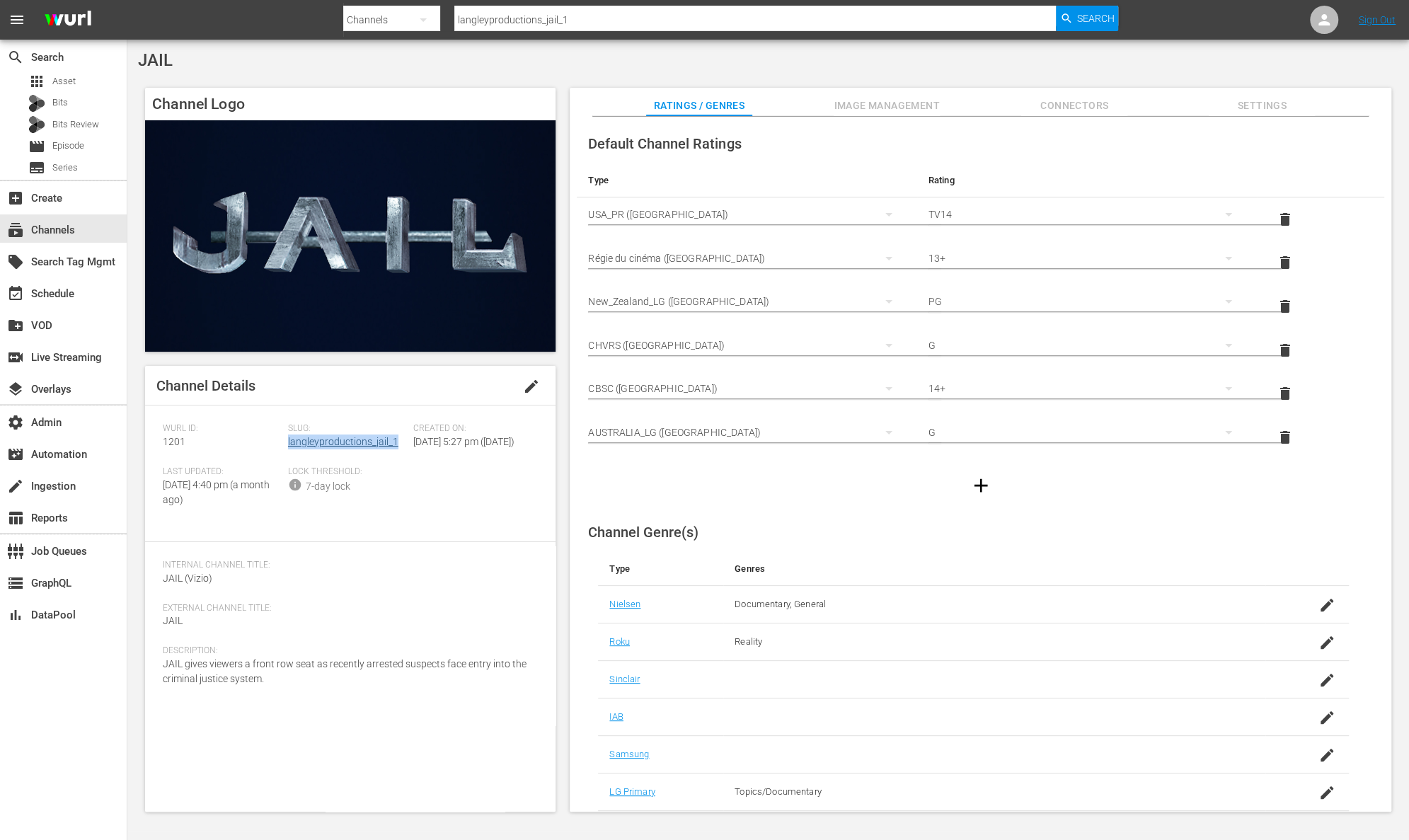
drag, startPoint x: 402, startPoint y: 442, endPoint x: 287, endPoint y: 443, distance: 115.0
click at [288, 443] on div "Slug: langleyproductions_jail_1" at bounding box center [351, 444] width 125 height 43
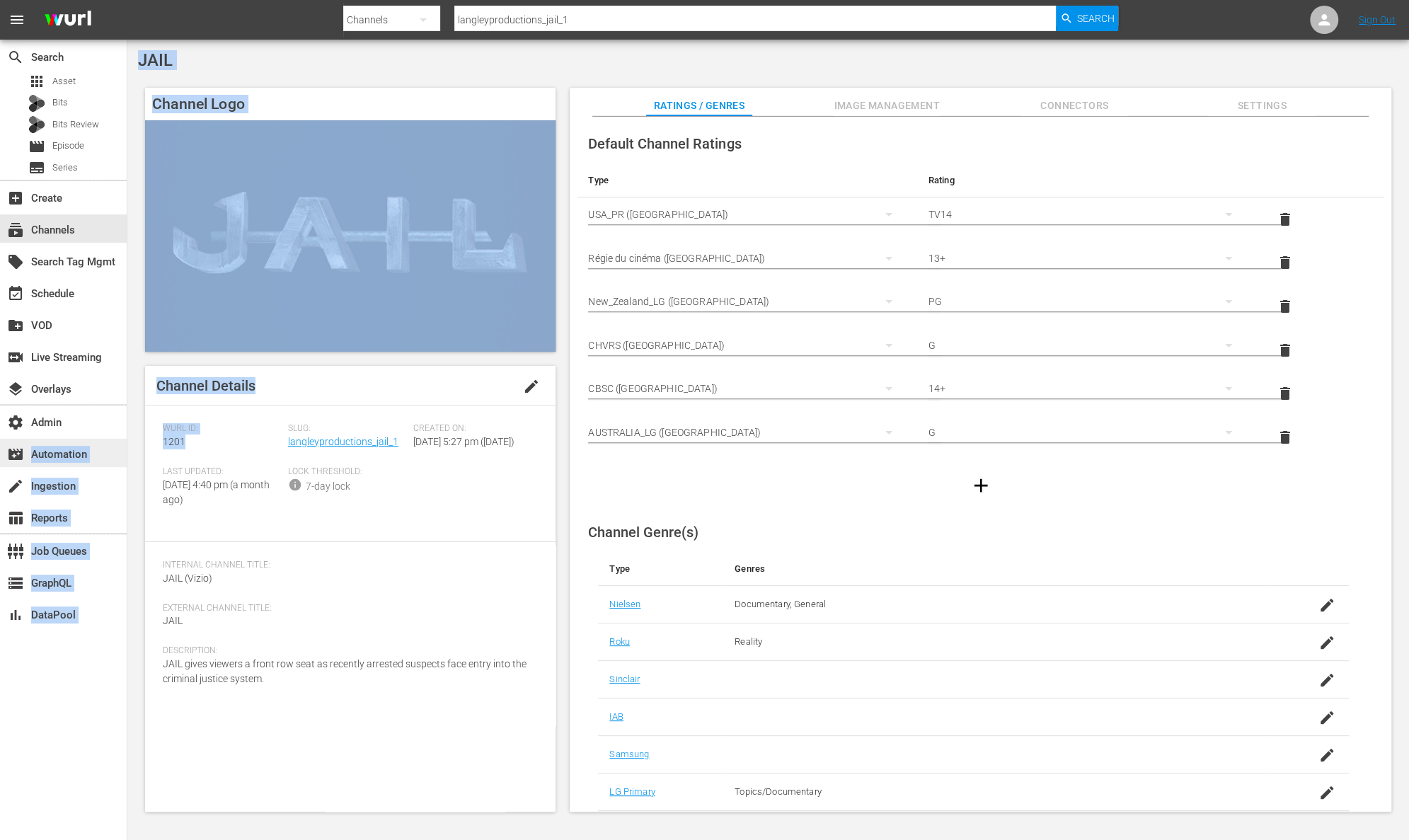
drag, startPoint x: 198, startPoint y: 443, endPoint x: 125, endPoint y: 443, distance: 73.0
click at [128, 0] on div "search Search apps Asset Bits Bits Review movie Episode subtitles Series add_bo…" at bounding box center [768, 0] width 1282 height 0
click at [166, 443] on span "1201" at bounding box center [175, 442] width 23 height 12
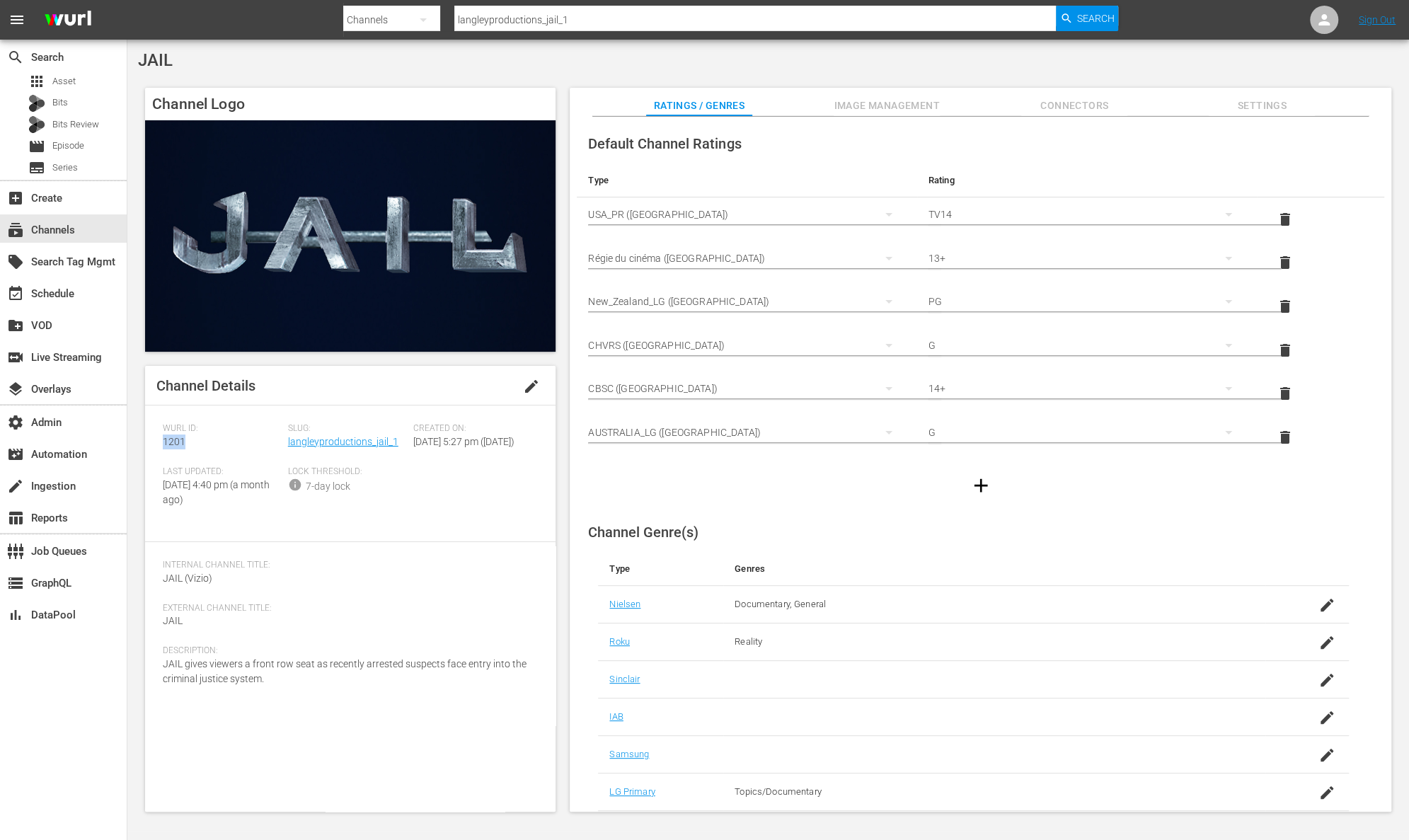
drag, startPoint x: 214, startPoint y: 450, endPoint x: 150, endPoint y: 448, distance: 64.0
click at [150, 448] on div "Channel Details edit [PERSON_NAME] ID: 1201 Slug: langleyproductions_jail_1 Cre…" at bounding box center [350, 588] width 410 height 445
drag, startPoint x: 271, startPoint y: 696, endPoint x: 149, endPoint y: 681, distance: 122.9
click at [149, 681] on div "Channel Details edit [PERSON_NAME] ID: 1201 Slug: langleyproductions_jail_1 Cre…" at bounding box center [350, 588] width 410 height 445
drag, startPoint x: 588, startPoint y: 13, endPoint x: 337, endPoint y: 17, distance: 251.0
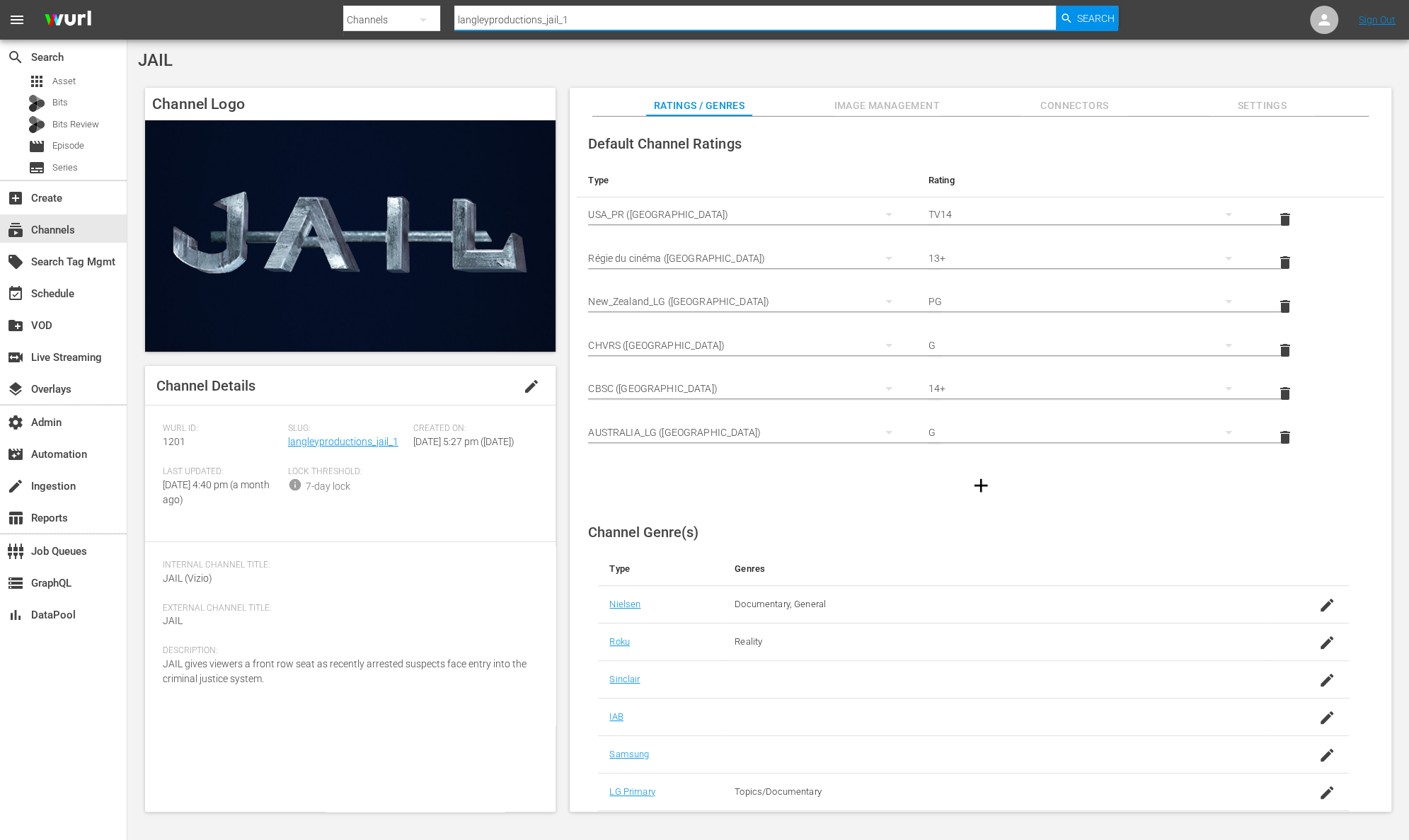
click at [337, 17] on nav "menu Search By Channels Search ID, Title, Description, Keywords, or Category la…" at bounding box center [704, 19] width 1409 height 39
drag, startPoint x: 651, startPoint y: 22, endPoint x: 421, endPoint y: 8, distance: 230.4
click at [421, 8] on div "Search By Channels Search ID, Title, Description, Keywords, or Category langley…" at bounding box center [730, 19] width 775 height 34
type input "cops"
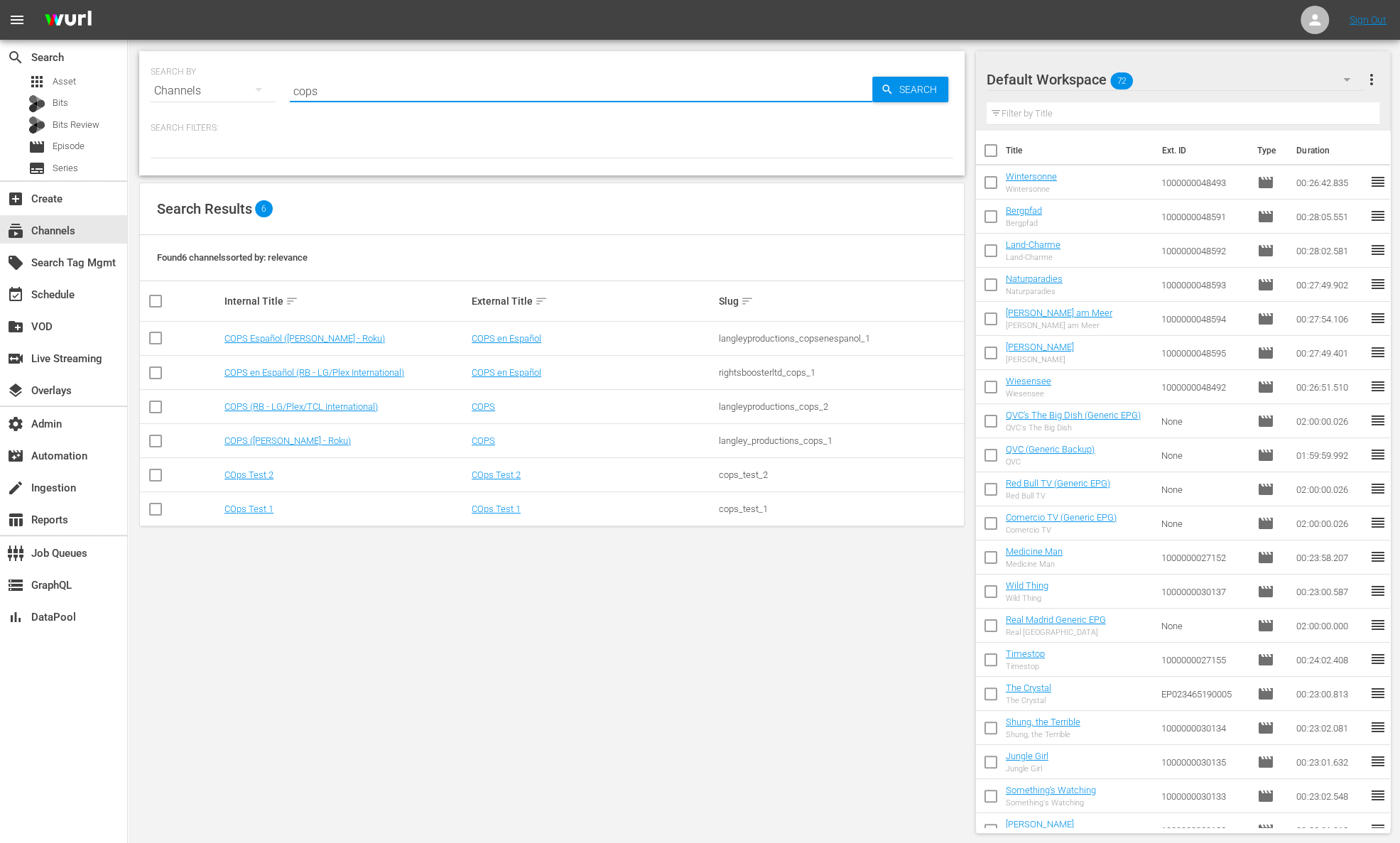
drag, startPoint x: 408, startPoint y: 93, endPoint x: 260, endPoint y: 60, distance: 151.6
click at [260, 60] on div "SEARCH BY Search By Channels Search ID, Title, Description, Keywords, or Catego…" at bounding box center [551, 82] width 803 height 51
paste input "langleyproductions_cops_2"
type input "langleyproductions_cops_2"
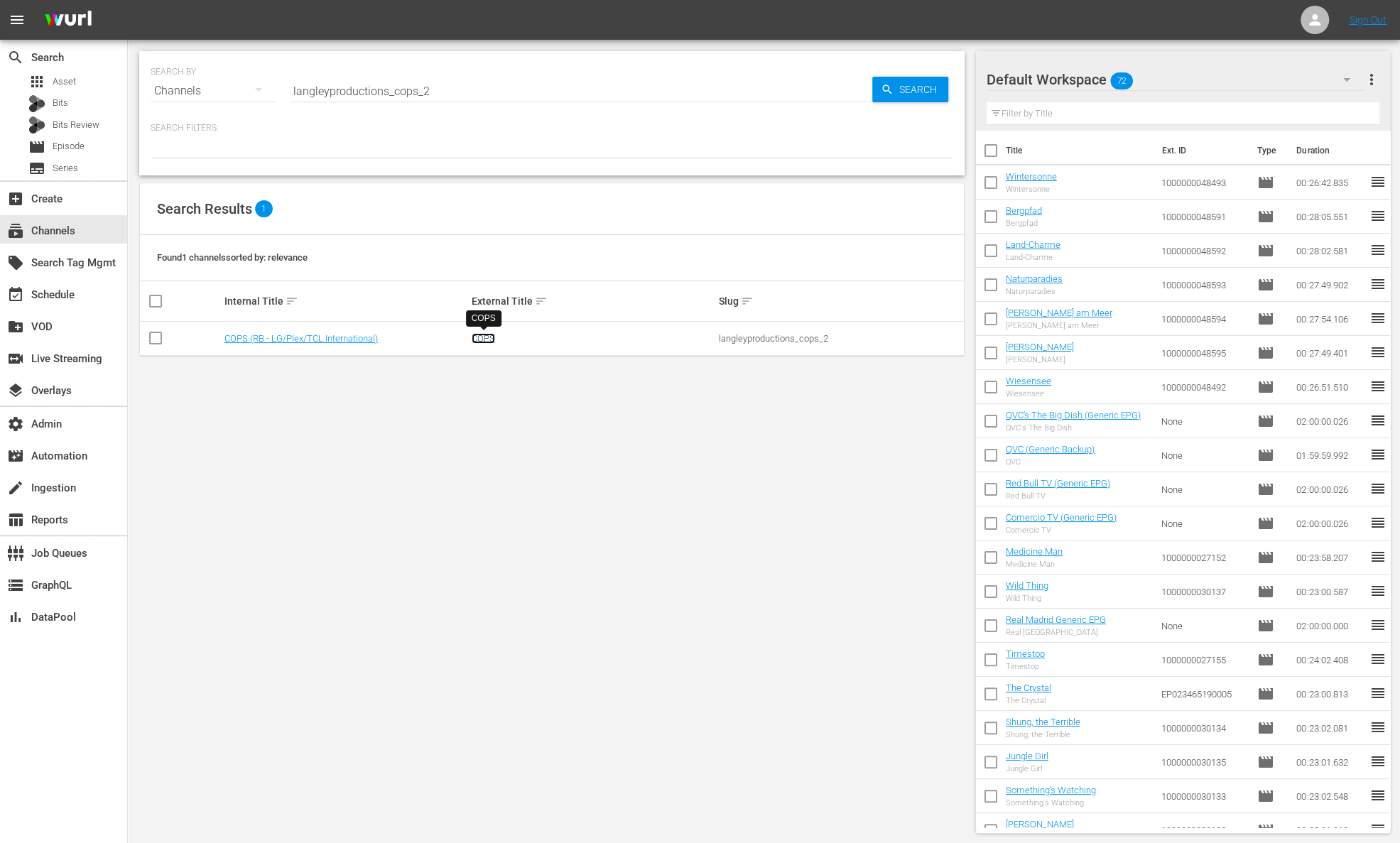
click at [486, 341] on link "COPS" at bounding box center [483, 338] width 23 height 11
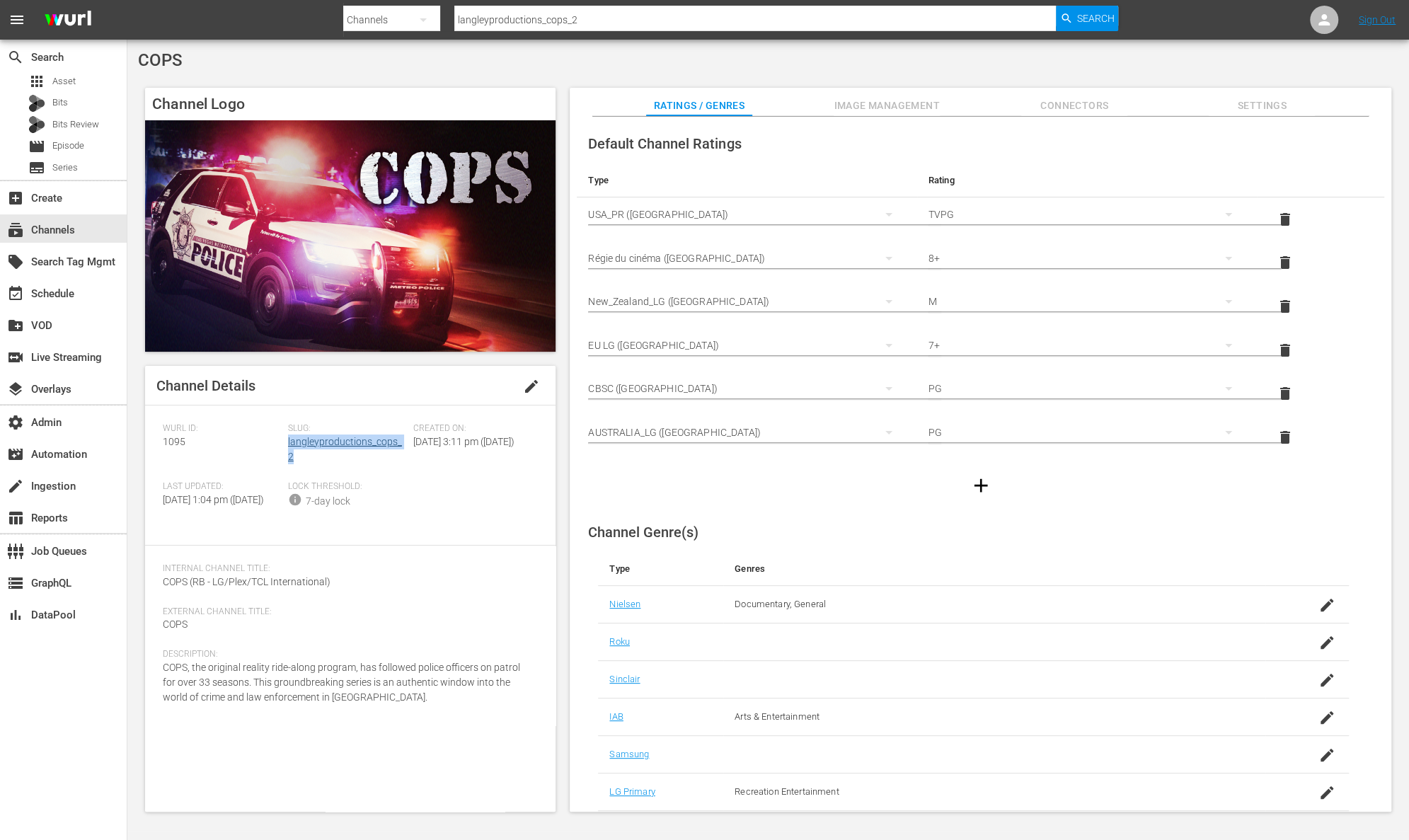
drag, startPoint x: 409, startPoint y: 441, endPoint x: 287, endPoint y: 446, distance: 122.1
click at [288, 446] on div "Slug: langleyproductions_cops_2" at bounding box center [351, 452] width 125 height 58
drag, startPoint x: 177, startPoint y: 438, endPoint x: 151, endPoint y: 438, distance: 26.0
click at [151, 438] on div "Channel Details edit [PERSON_NAME] ID: 1095 Slug: langleyproductions_cops_2 Cre…" at bounding box center [350, 588] width 410 height 445
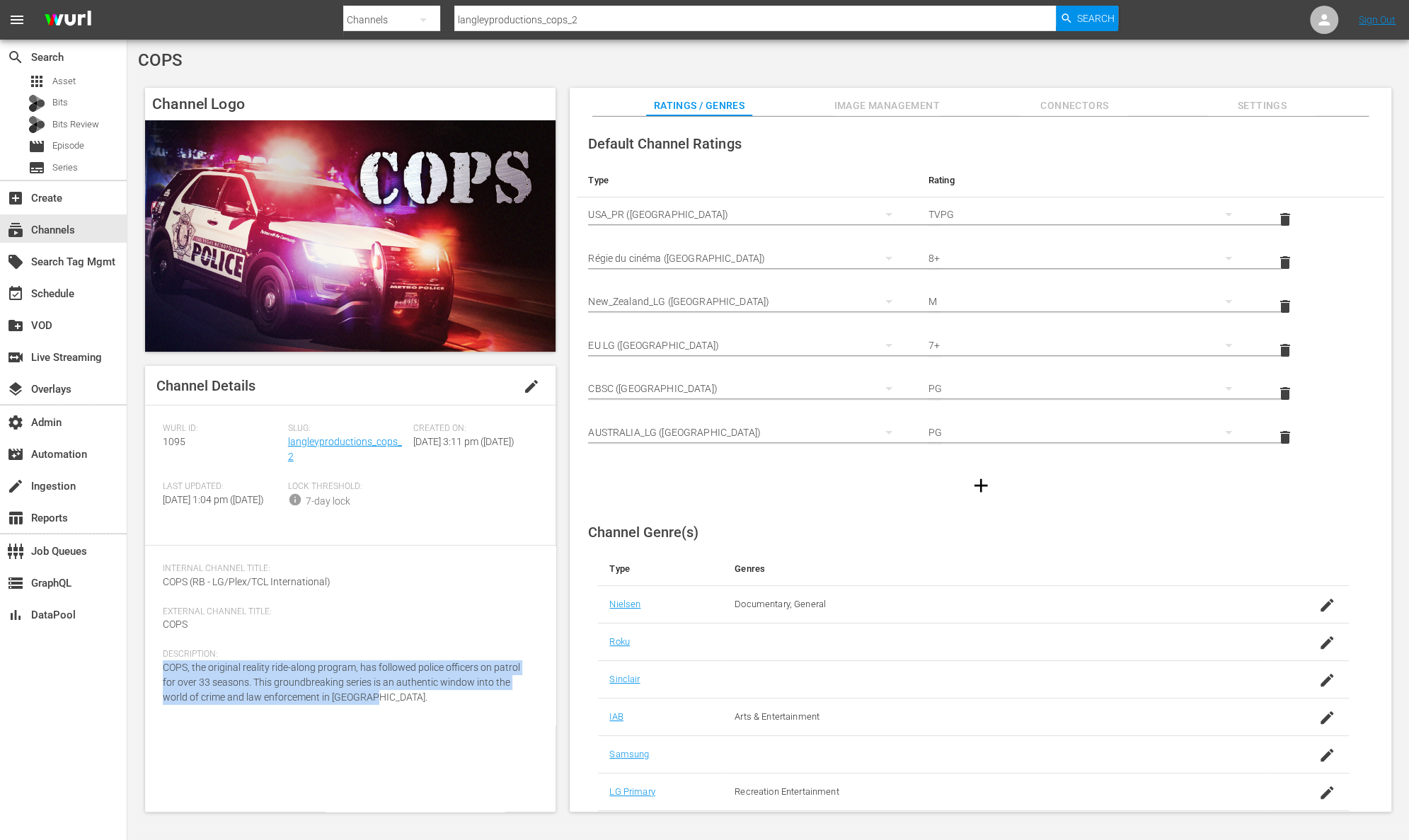
drag, startPoint x: 255, startPoint y: 687, endPoint x: 146, endPoint y: 676, distance: 109.6
click at [146, 676] on div "Channel Details edit [PERSON_NAME] ID: 1095 Slug: langleyproductions_cops_2 Cre…" at bounding box center [350, 588] width 410 height 445
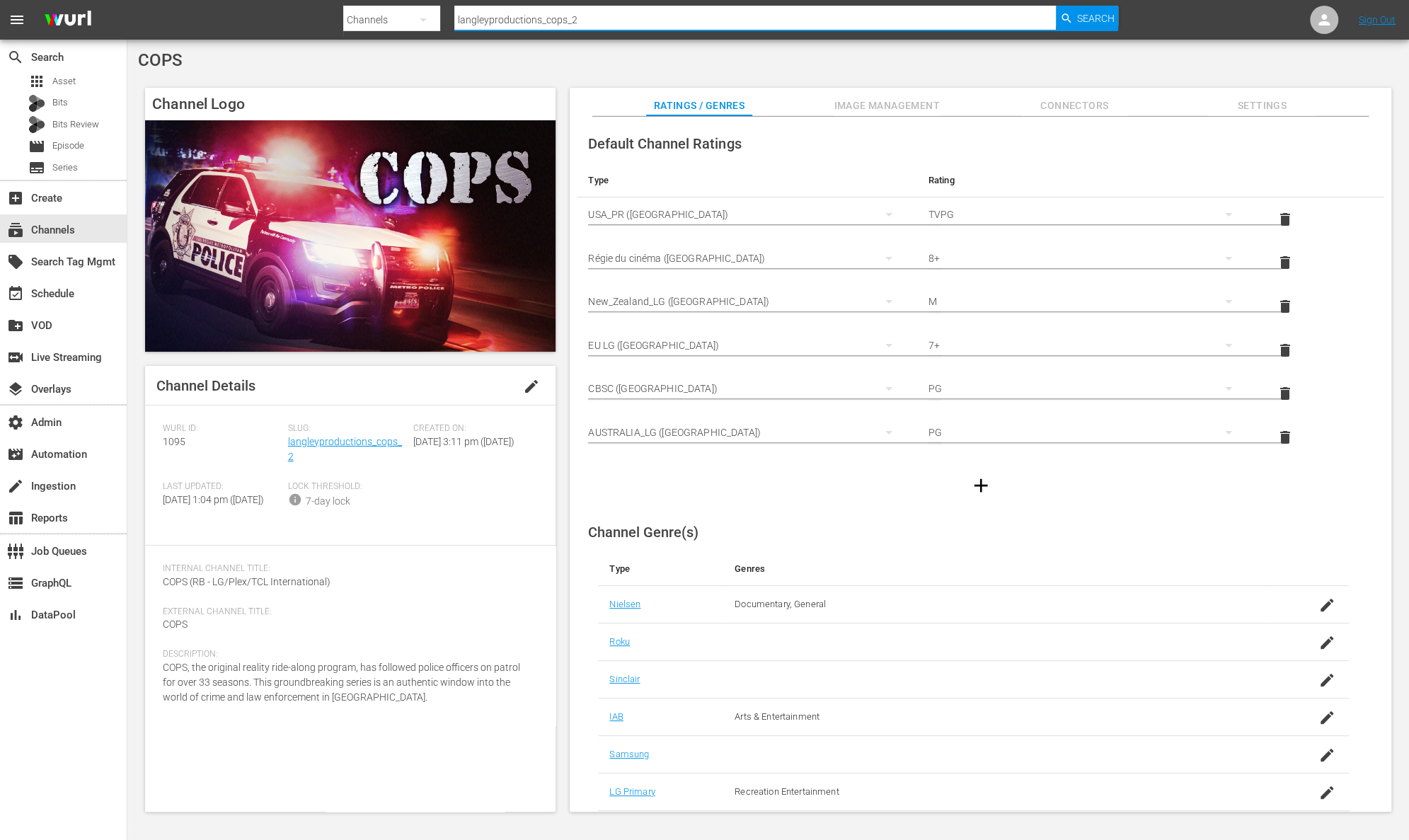
drag, startPoint x: 615, startPoint y: 24, endPoint x: 380, endPoint y: 15, distance: 235.2
click at [380, 15] on div "Search By Channels Search ID, Title, Description, Keywords, or Category langley…" at bounding box center [730, 19] width 775 height 34
paste input "rightsboosterltd_scl_1"
type input "rightsboosterltd_scl_1"
click at [1092, 20] on span "Search" at bounding box center [1096, 18] width 37 height 26
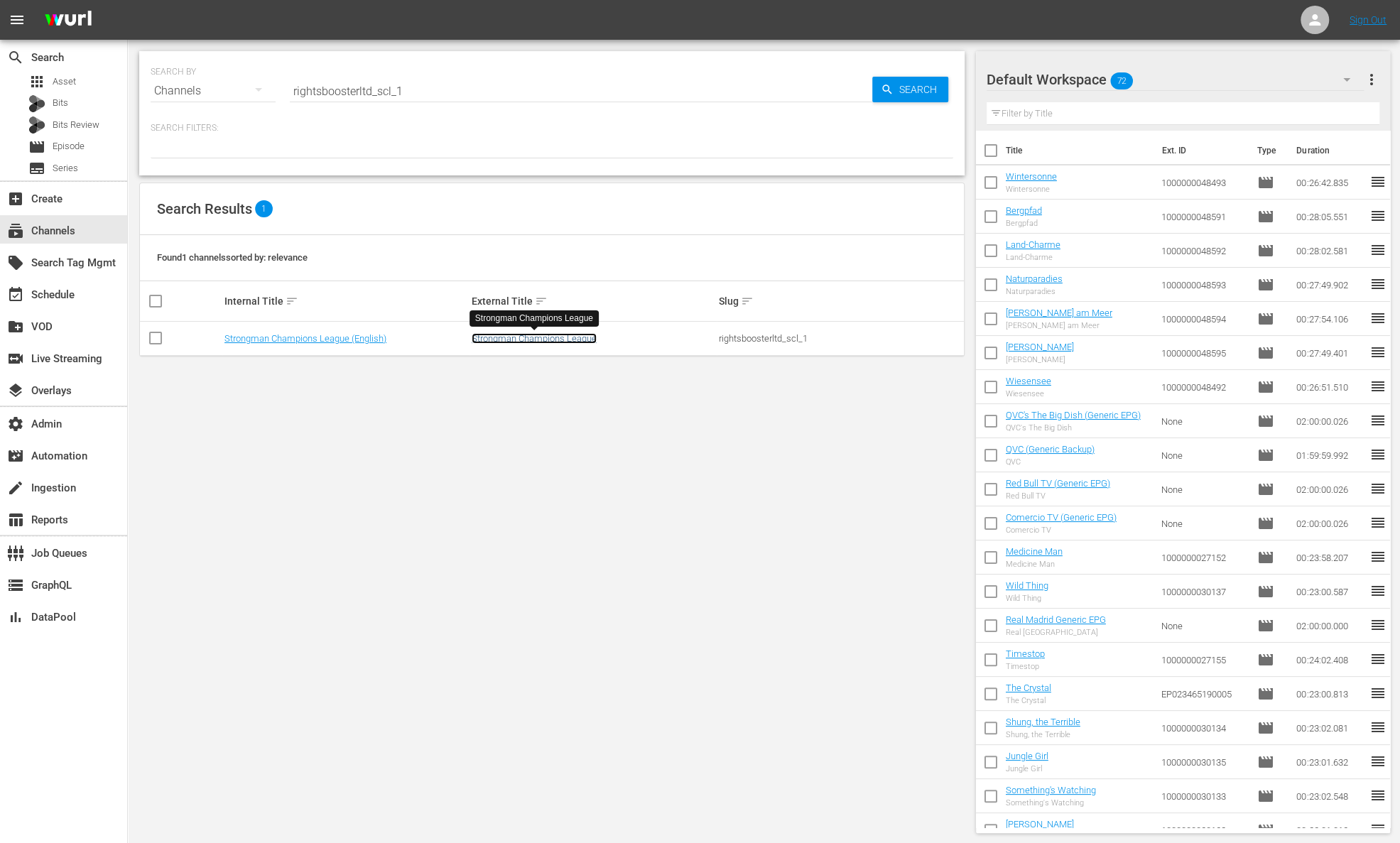
click at [515, 339] on link "Strongman Champions League" at bounding box center [534, 338] width 125 height 11
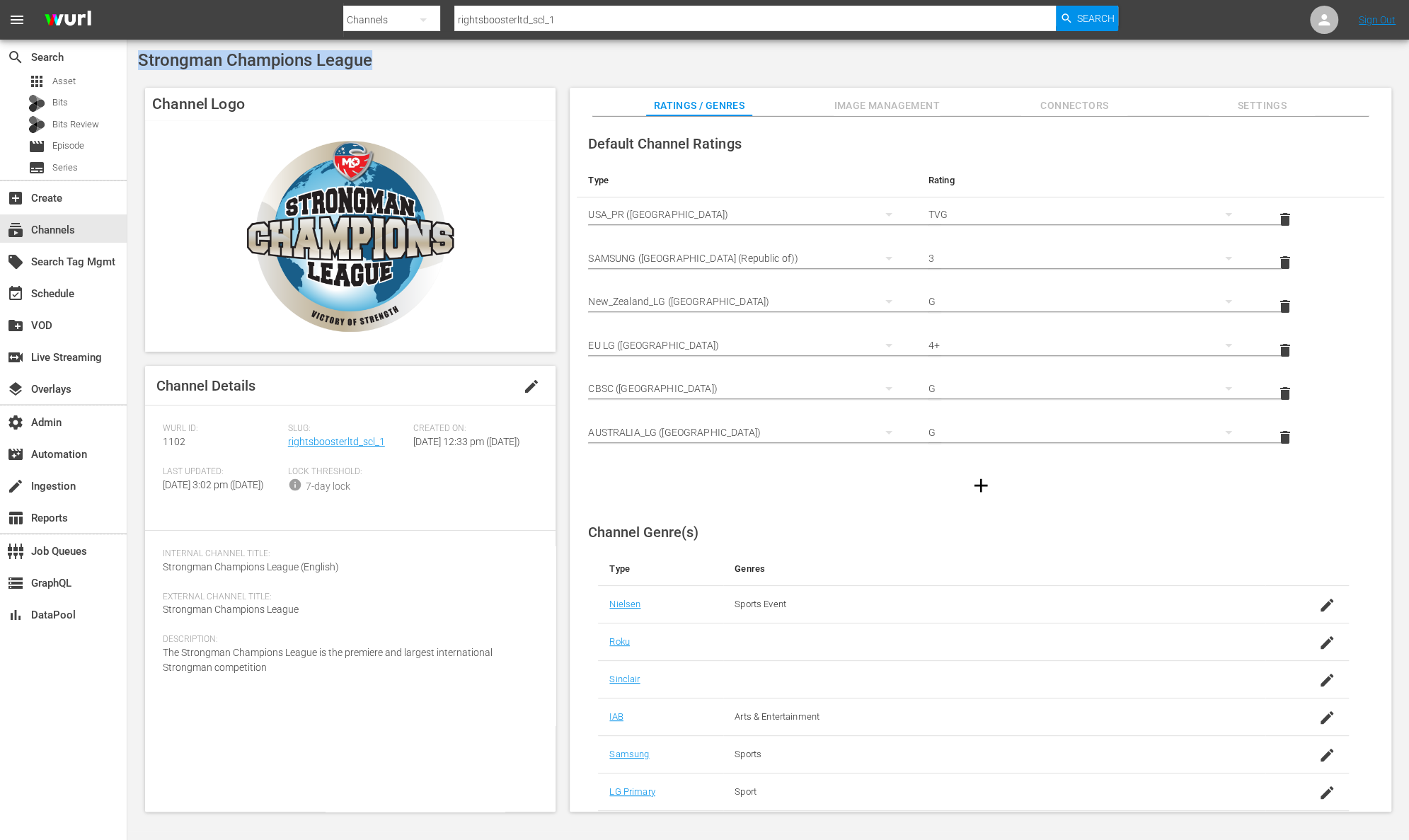
drag, startPoint x: 381, startPoint y: 60, endPoint x: 135, endPoint y: 62, distance: 246.0
click at [135, 62] on div "Strongman Champions League Channel Logo Channel Details edit [PERSON_NAME] ID: …" at bounding box center [768, 435] width 1282 height 791
drag, startPoint x: 388, startPoint y: 444, endPoint x: 288, endPoint y: 446, distance: 100.0
click at [288, 446] on div "Slug: rightsboosterltd_scl_1" at bounding box center [351, 444] width 125 height 43
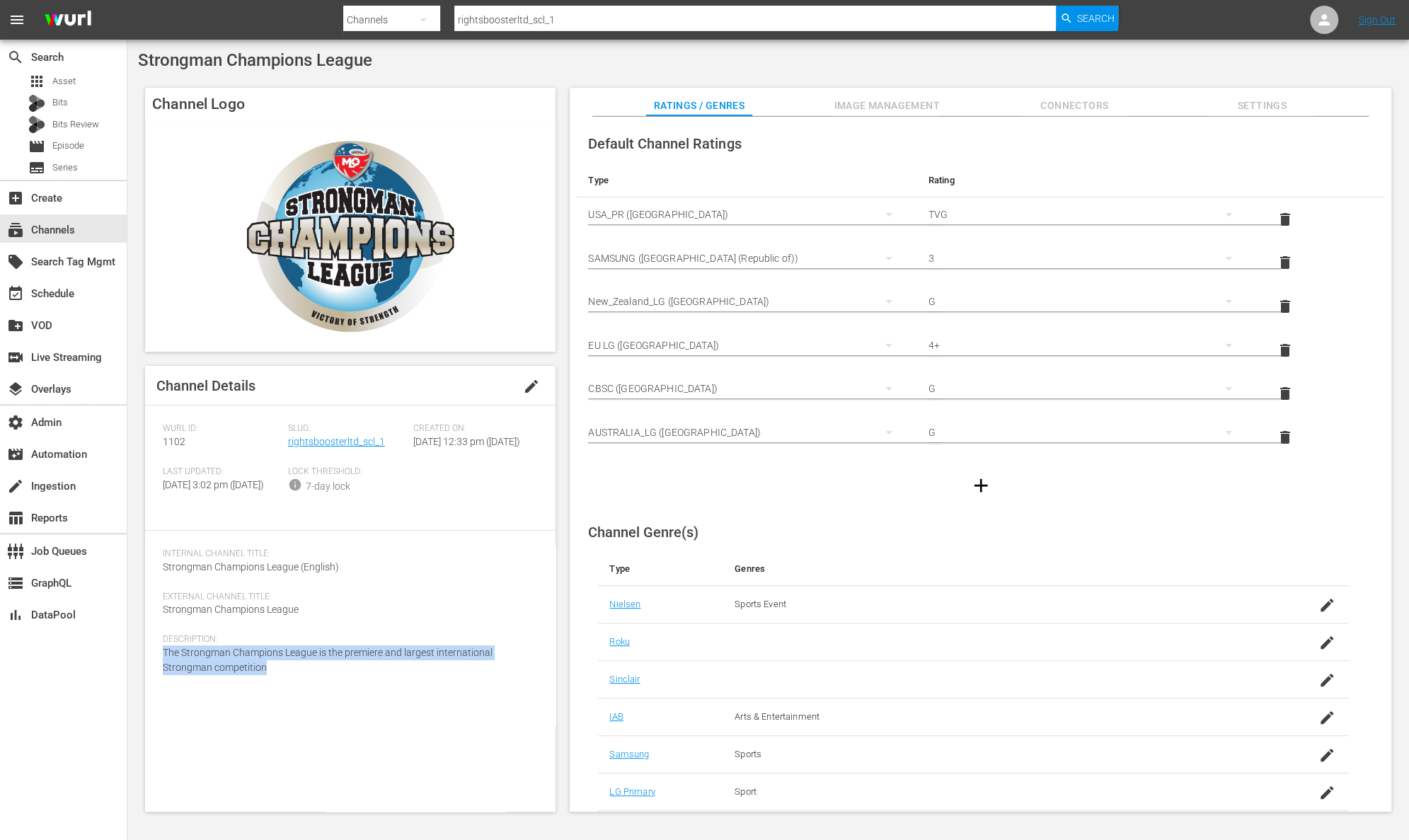
drag, startPoint x: 280, startPoint y: 701, endPoint x: 156, endPoint y: 679, distance: 125.9
click at [156, 679] on div "Channel Details edit [PERSON_NAME] ID: 1102 Slug: rightsboosterltd_scl_1 Create…" at bounding box center [350, 588] width 410 height 445
click at [334, 440] on link "rightsboosterltd_scl_1" at bounding box center [336, 442] width 97 height 12
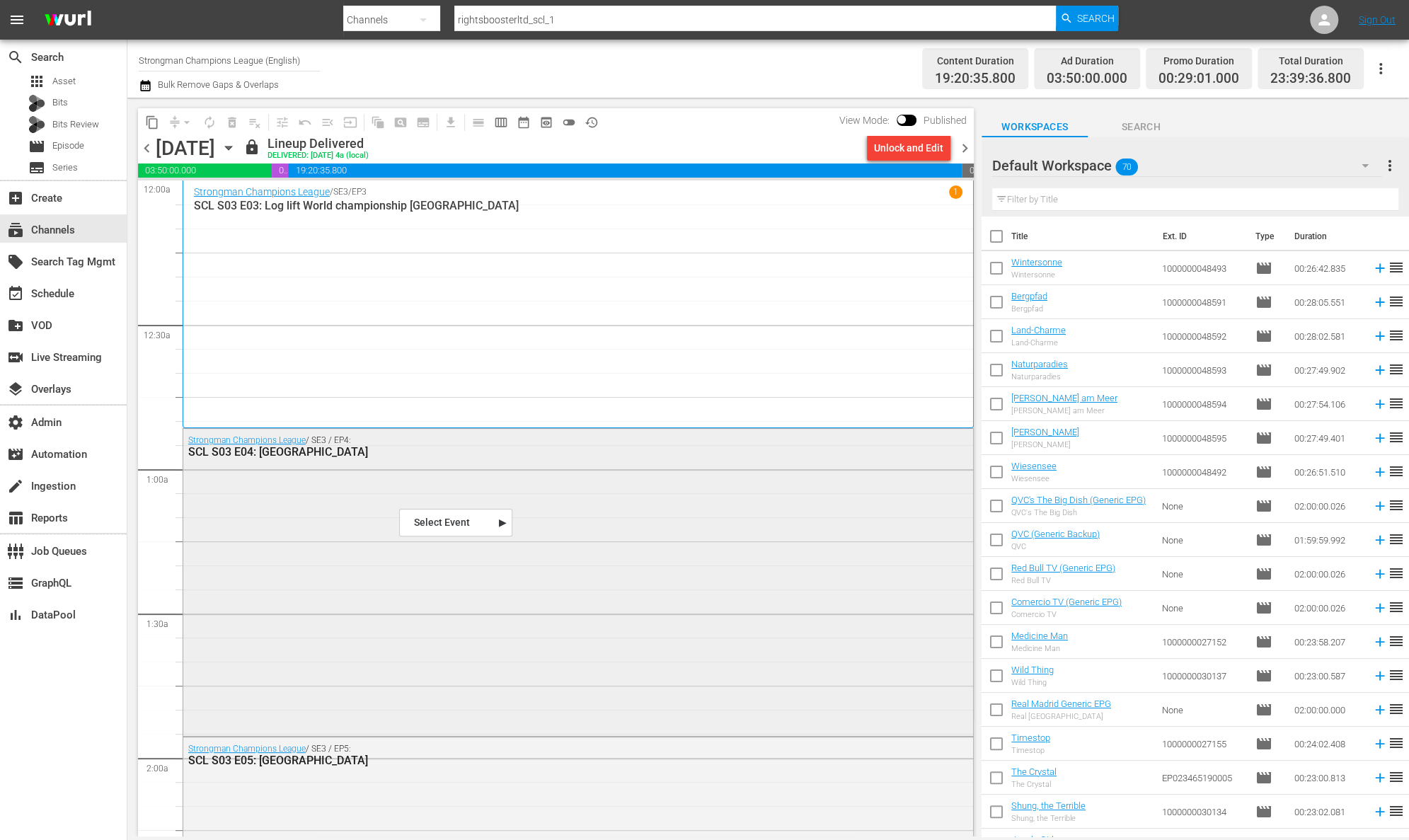
click at [573, 469] on div "Strongman Champions League / SE3 / EP4: SCL S03 E04: [PERSON_NAME]" at bounding box center [578, 581] width 790 height 304
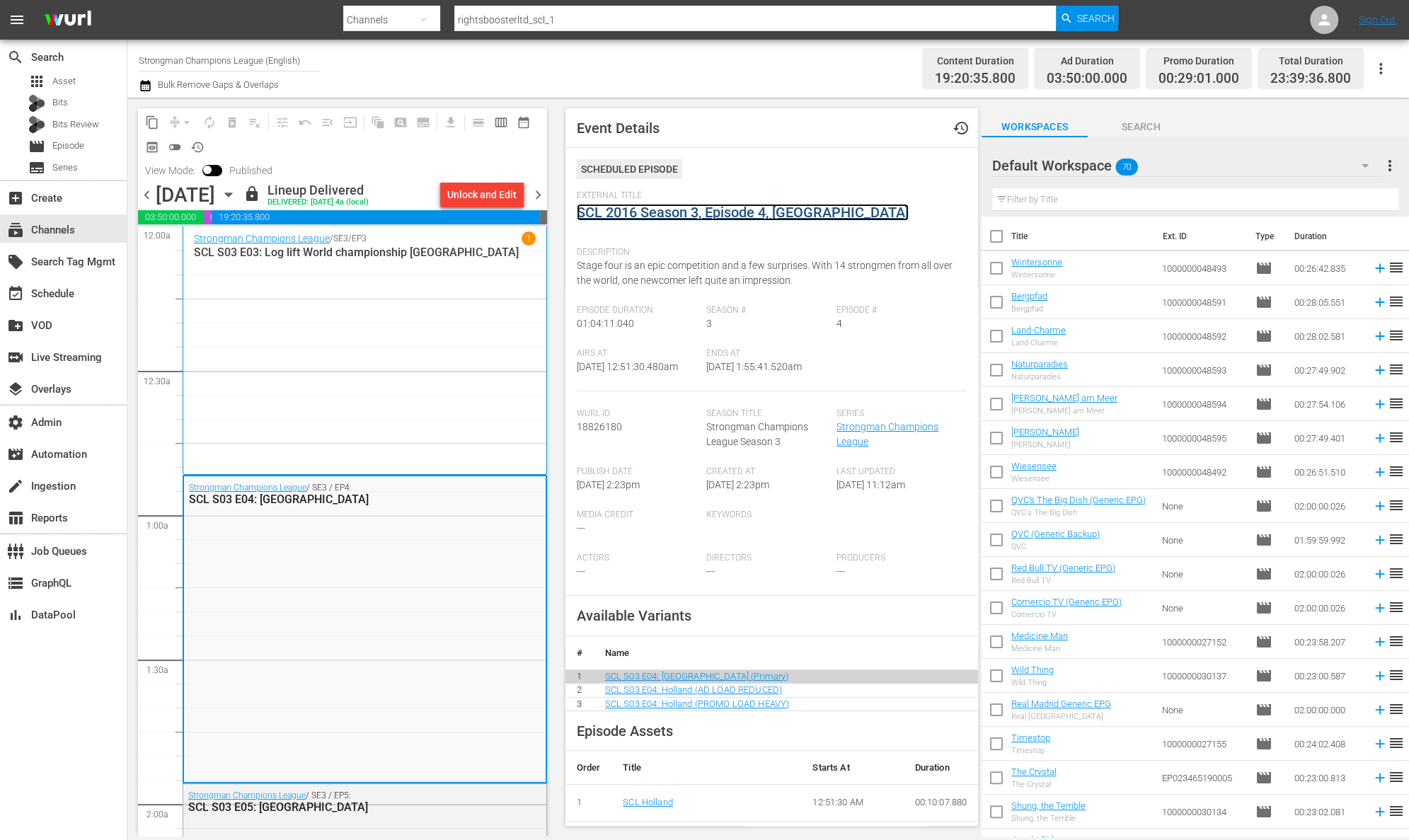
click at [682, 207] on link "SCL 2016 Season 3, Episode 4, [GEOGRAPHIC_DATA]" at bounding box center [743, 212] width 332 height 17
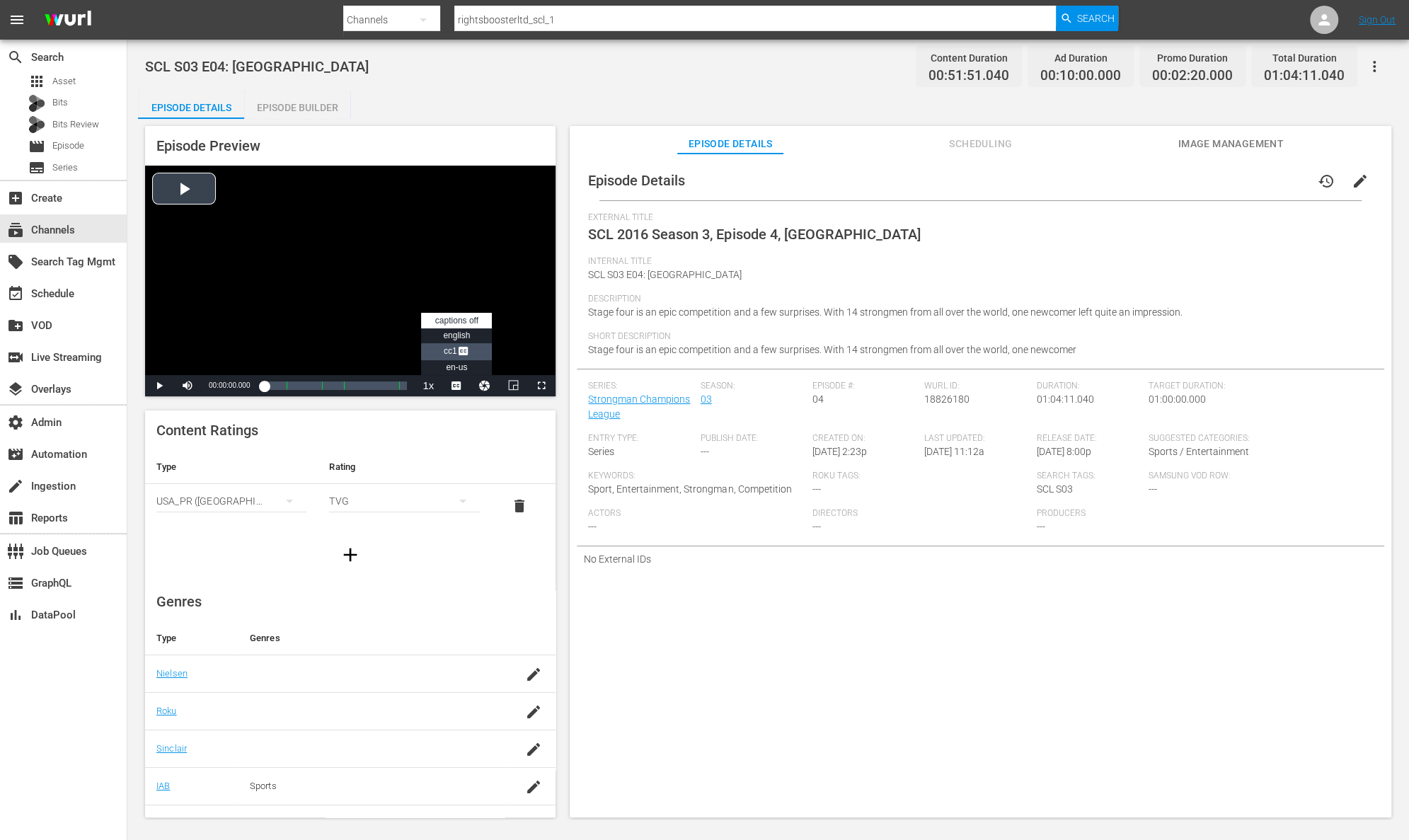
click at [449, 348] on span "CC1 Captions" at bounding box center [456, 350] width 26 height 10
click at [159, 386] on span "Video Player" at bounding box center [159, 386] width 0 height 0
drag, startPoint x: 266, startPoint y: 386, endPoint x: 306, endPoint y: 384, distance: 40.0
click at [306, 384] on div "00:00:02.007" at bounding box center [285, 385] width 42 height 14
click at [159, 386] on span "Video Player" at bounding box center [159, 386] width 0 height 0
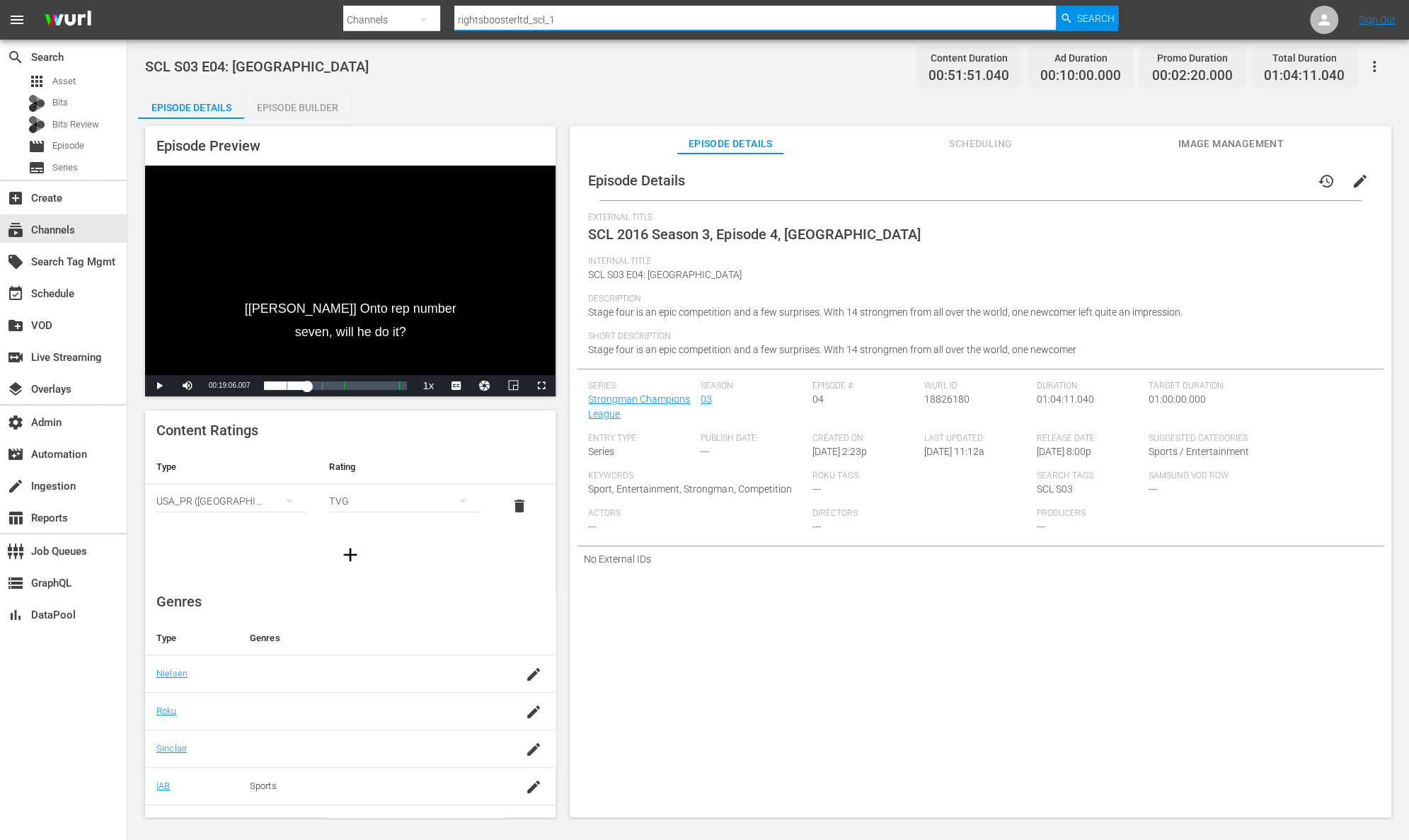
drag, startPoint x: 620, startPoint y: 24, endPoint x: 389, endPoint y: 9, distance: 231.5
click at [389, 9] on div "Search By Channels Search ID, Title, Description, Keywords, or Category rightsb…" at bounding box center [730, 19] width 775 height 34
paste input "2"
type input "rightsboosterltd_scl_2"
click at [1097, 14] on span "Search" at bounding box center [1096, 18] width 37 height 26
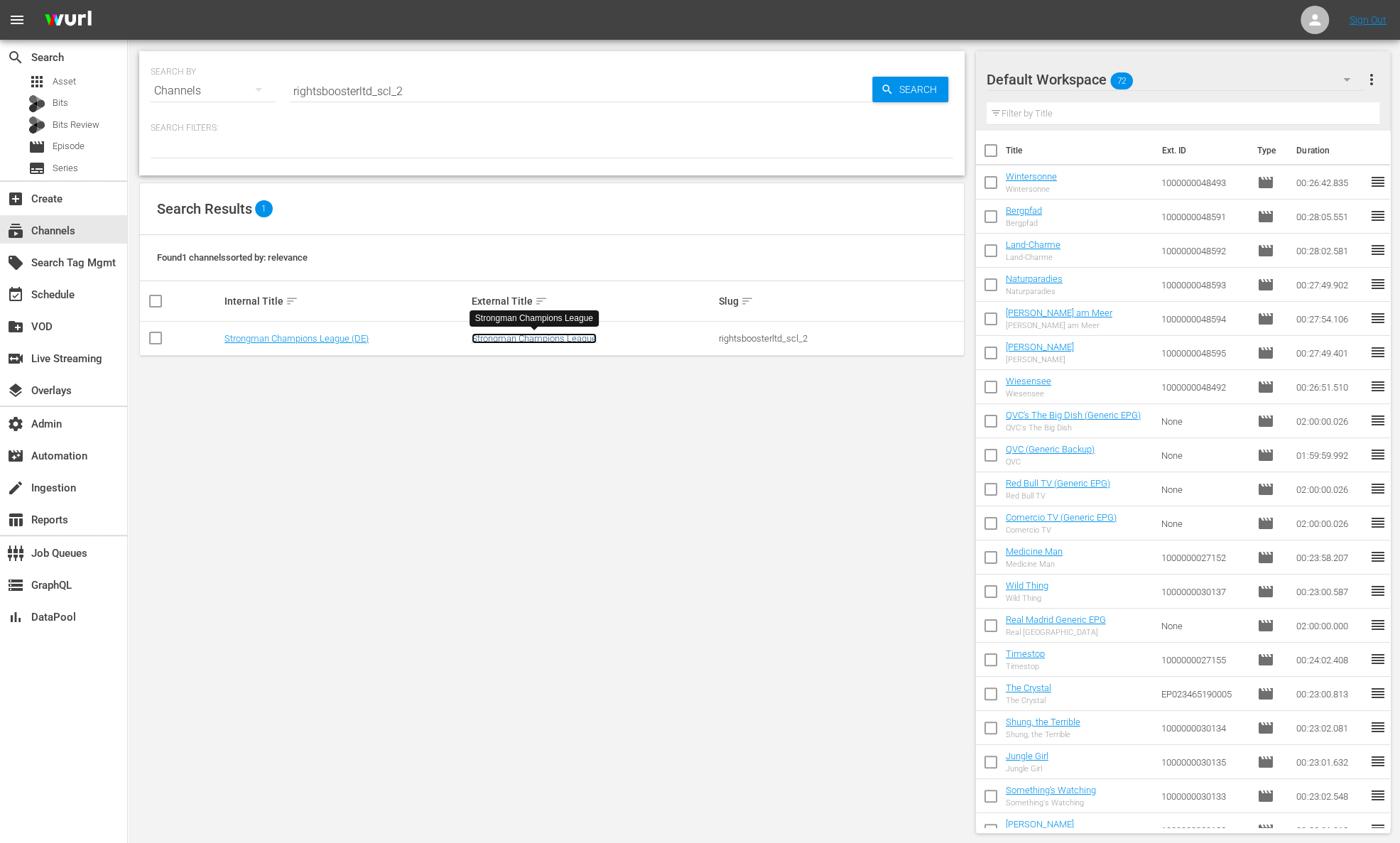
click at [529, 340] on link "Strongman Champions League" at bounding box center [534, 338] width 125 height 11
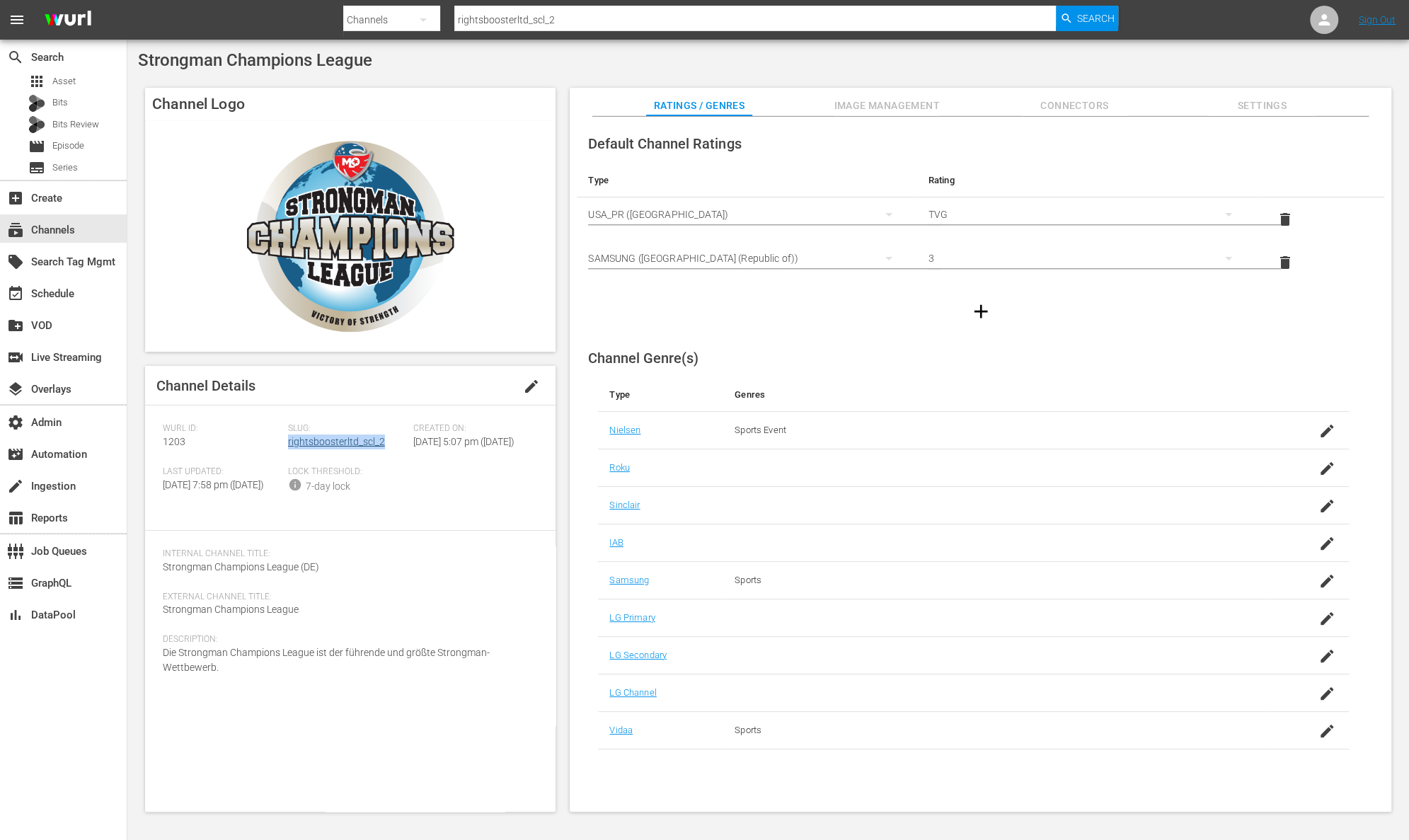
drag, startPoint x: 392, startPoint y: 444, endPoint x: 287, endPoint y: 444, distance: 105.0
click at [288, 444] on div "Slug: rightsboosterltd_scl_2" at bounding box center [351, 444] width 125 height 43
drag, startPoint x: 195, startPoint y: 442, endPoint x: 149, endPoint y: 442, distance: 46.0
click at [149, 442] on div "Channel Details edit [PERSON_NAME] ID: 1203 Slug: rightsboosterltd_scl_2 Create…" at bounding box center [350, 588] width 410 height 445
drag, startPoint x: 235, startPoint y: 699, endPoint x: 151, endPoint y: 684, distance: 85.3
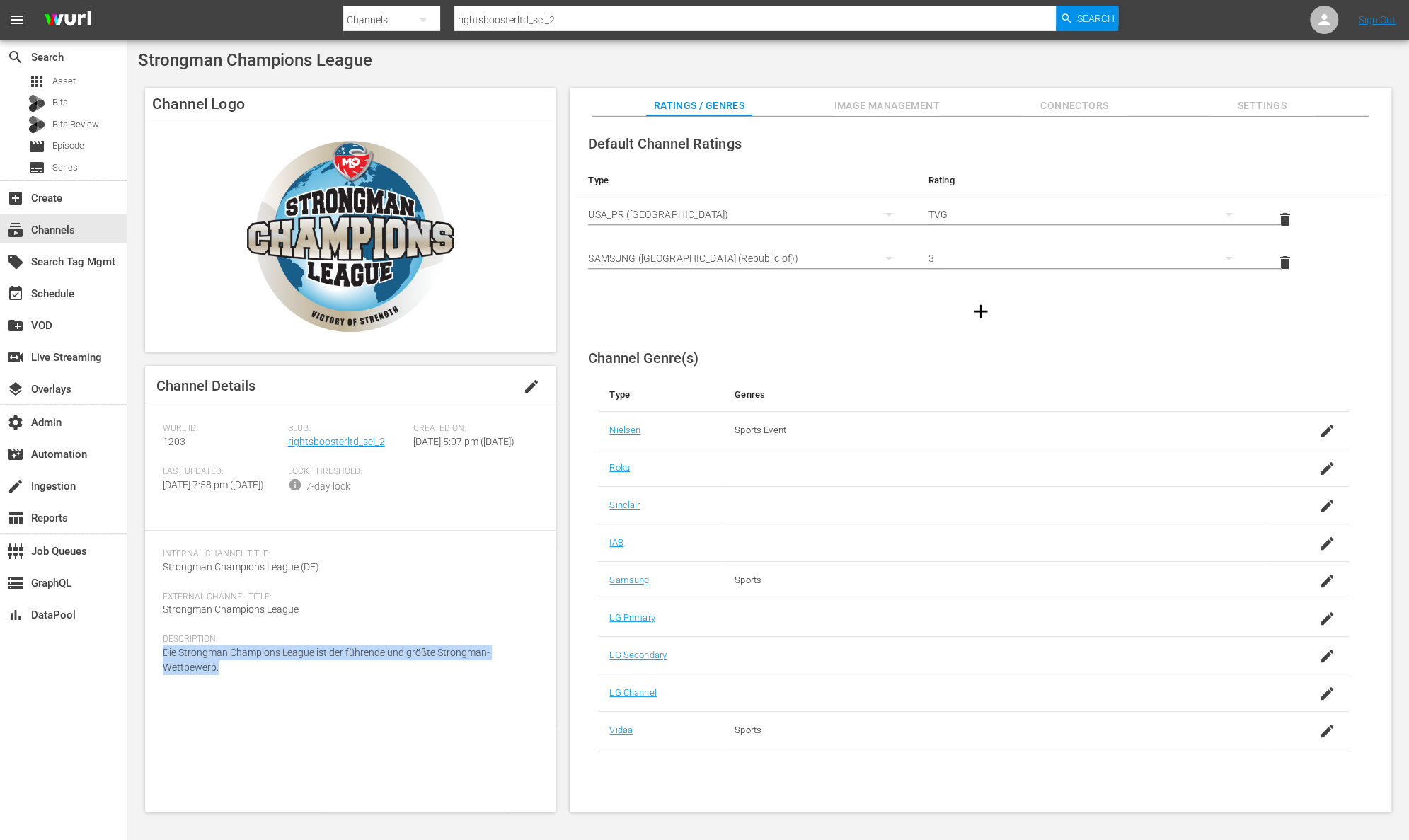
click at [151, 684] on div "Channel Details edit [PERSON_NAME] ID: 1203 Slug: rightsboosterltd_scl_2 Create…" at bounding box center [350, 588] width 410 height 445
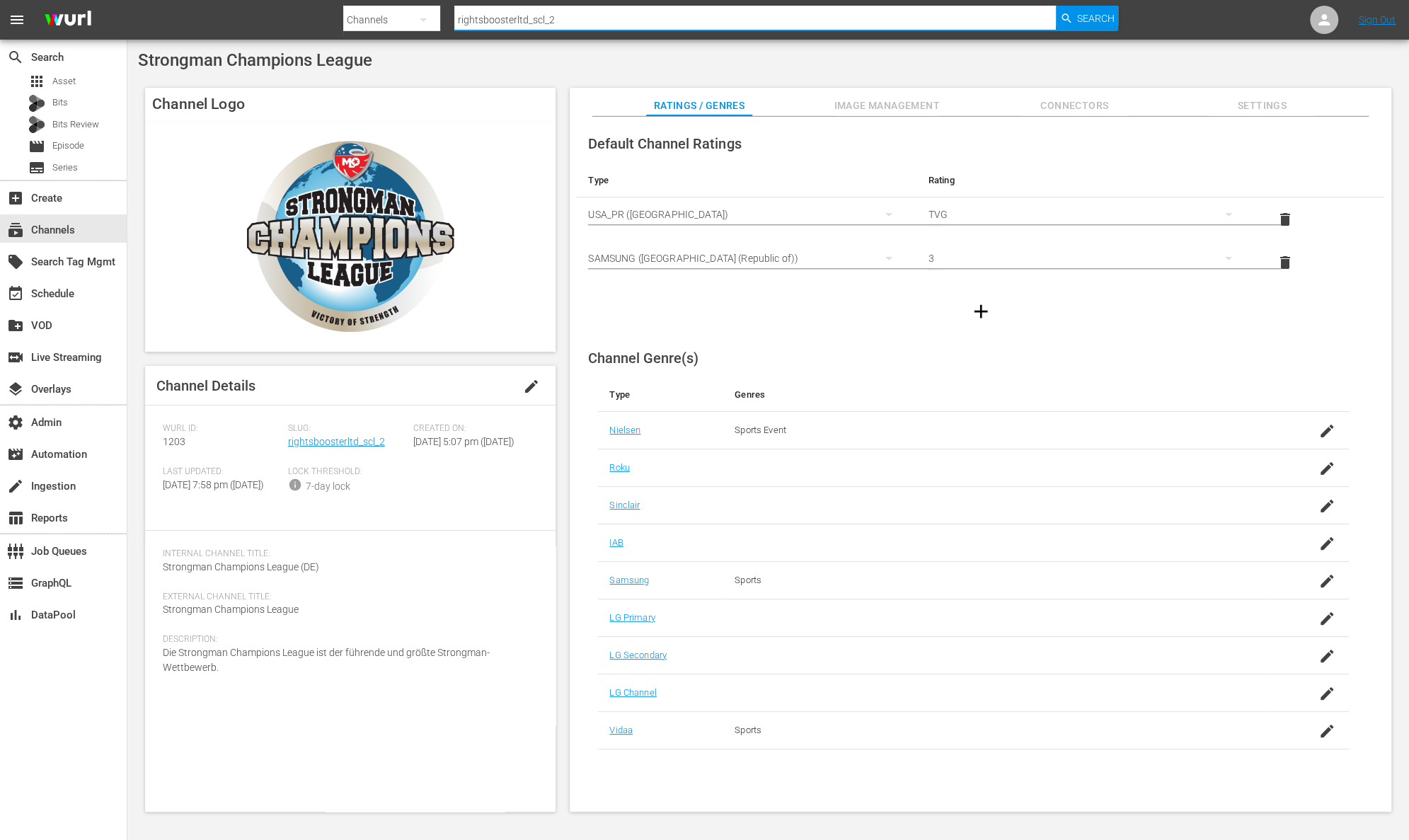
drag, startPoint x: 580, startPoint y: 14, endPoint x: 364, endPoint y: 12, distance: 216.0
click at [364, 12] on div "Search By Channels Search ID, Title, Description, Keywords, or Category rightsb…" at bounding box center [730, 19] width 775 height 34
paste input "1"
type input "rightsboosterltd_scl_1"
click at [1088, 23] on span "Search" at bounding box center [1096, 18] width 37 height 26
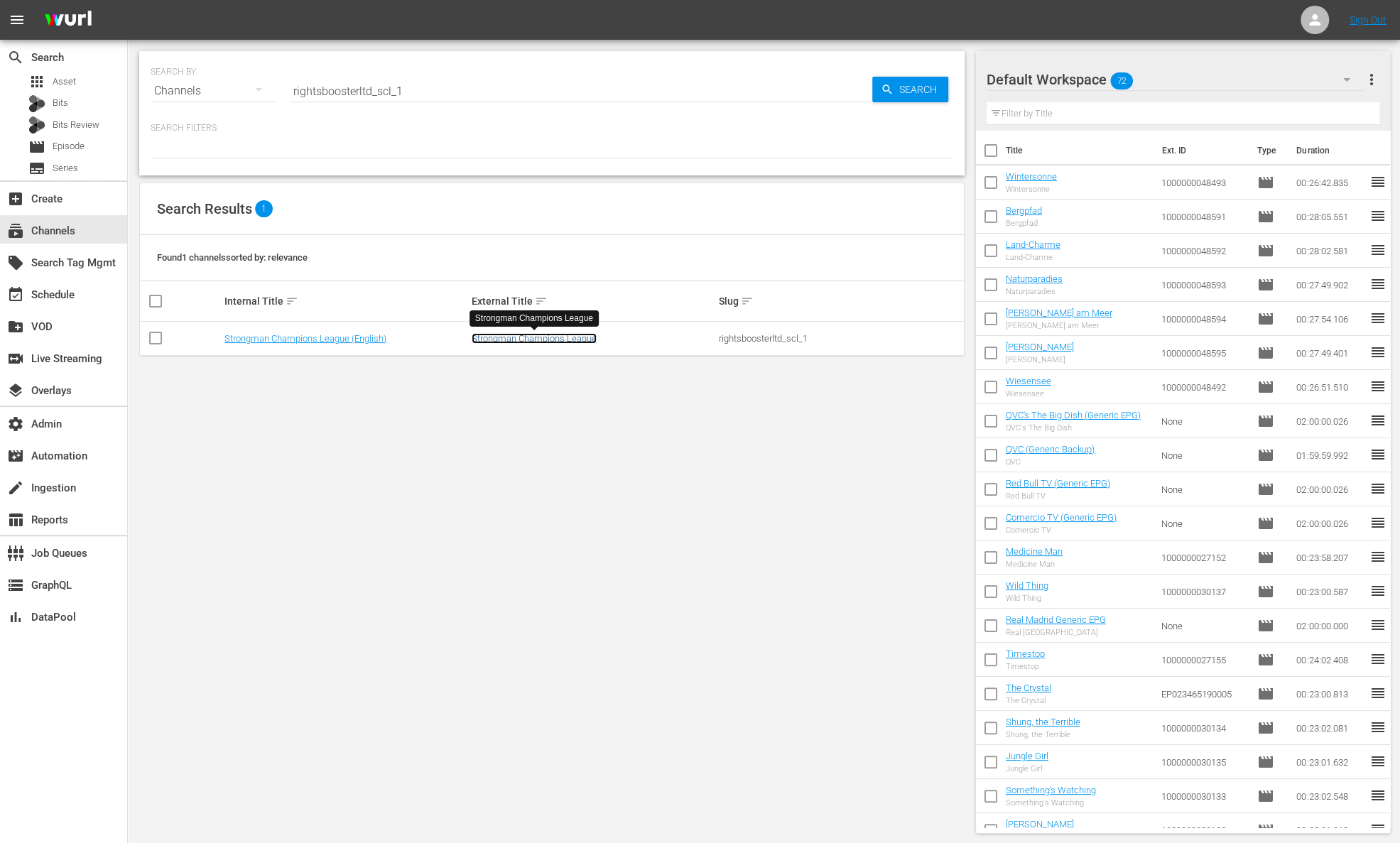
click at [525, 336] on link "Strongman Champions League" at bounding box center [534, 338] width 125 height 11
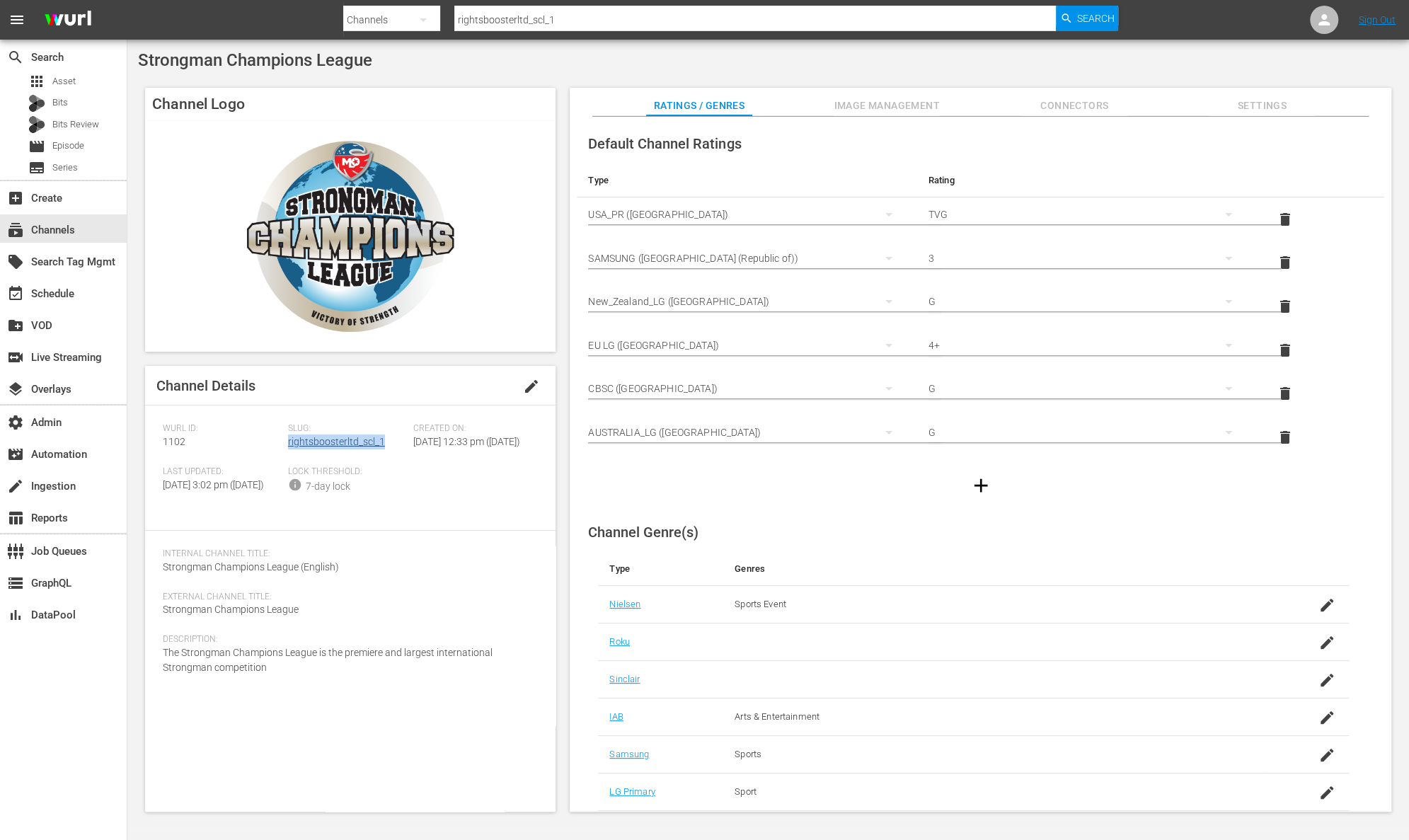
drag, startPoint x: 388, startPoint y: 443, endPoint x: 287, endPoint y: 442, distance: 101.0
click at [288, 442] on div "Slug: rightsboosterltd_scl_1" at bounding box center [351, 444] width 125 height 43
drag, startPoint x: 187, startPoint y: 442, endPoint x: 144, endPoint y: 443, distance: 43.0
click at [144, 443] on div "Channel Logo Channel Details edit [PERSON_NAME] ID: 1102 Slug: rightsboosterltd…" at bounding box center [768, 443] width 1261 height 724
drag, startPoint x: 574, startPoint y: 20, endPoint x: 359, endPoint y: 7, distance: 215.4
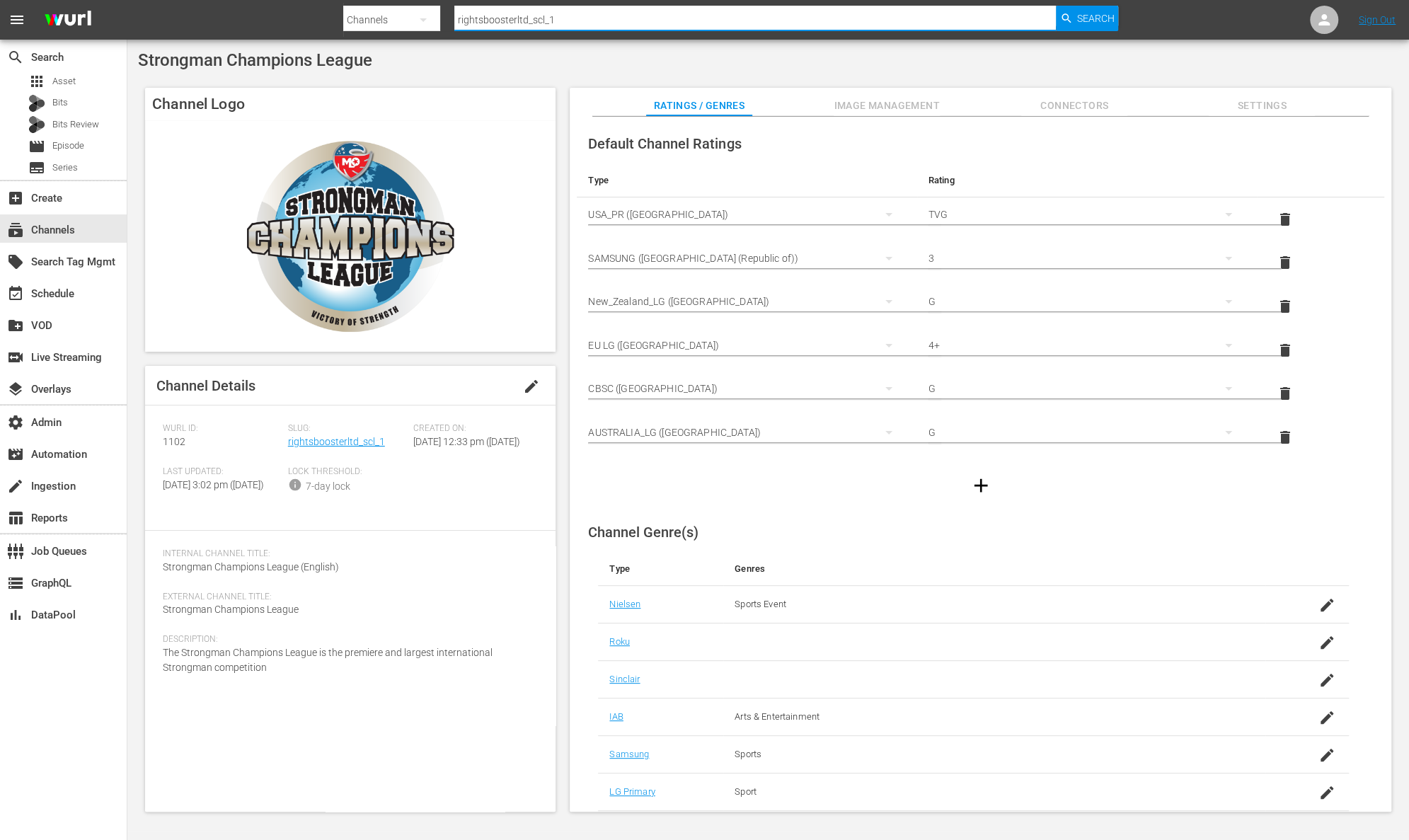
click at [359, 7] on div "Search By Channels Search ID, Title, Description, Keywords, or Category rightsb…" at bounding box center [730, 19] width 775 height 34
paste input "langleyproductions_jai"
type input "langleyproductions_jail_1"
click at [1099, 19] on span "Search" at bounding box center [1096, 18] width 37 height 26
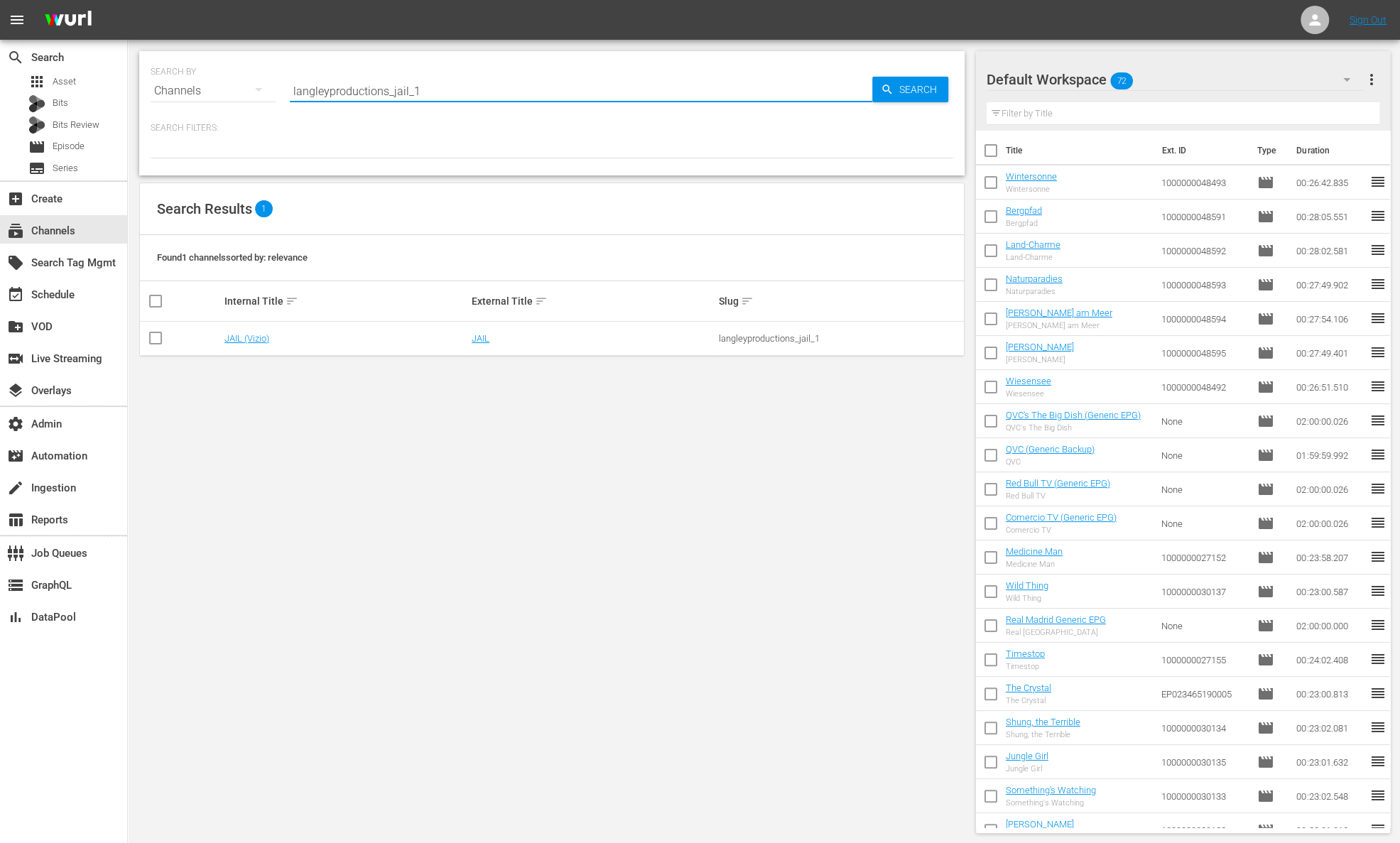
drag, startPoint x: 431, startPoint y: 92, endPoint x: 247, endPoint y: 82, distance: 184.3
click at [245, 86] on div "SEARCH BY Search By Channels Search ID, Title, Description, Keywords, or Catego…" at bounding box center [551, 82] width 803 height 51
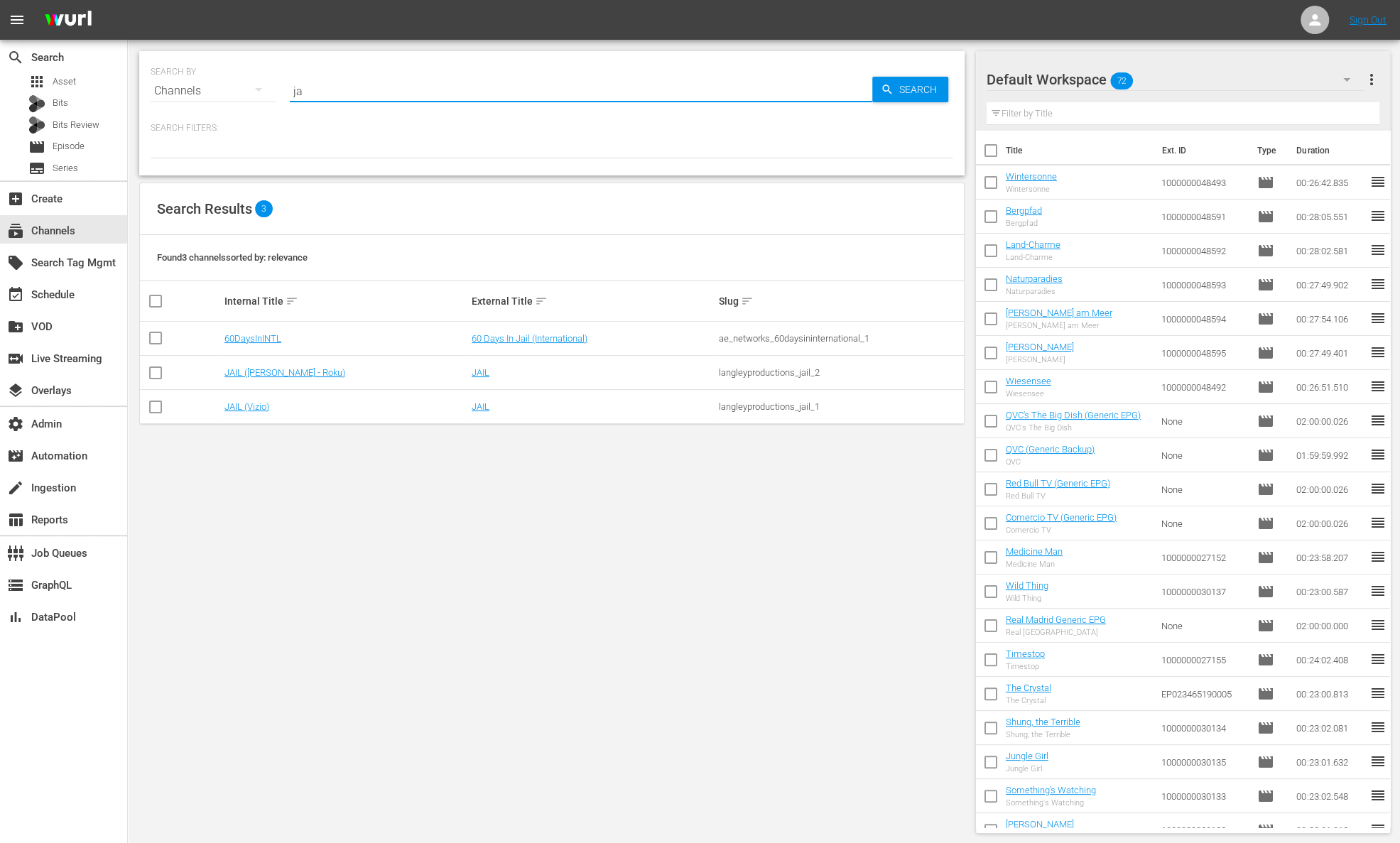
type input "j"
paste input "langleyproductions_jail_1"
type input "langleyproductions_jail_1"
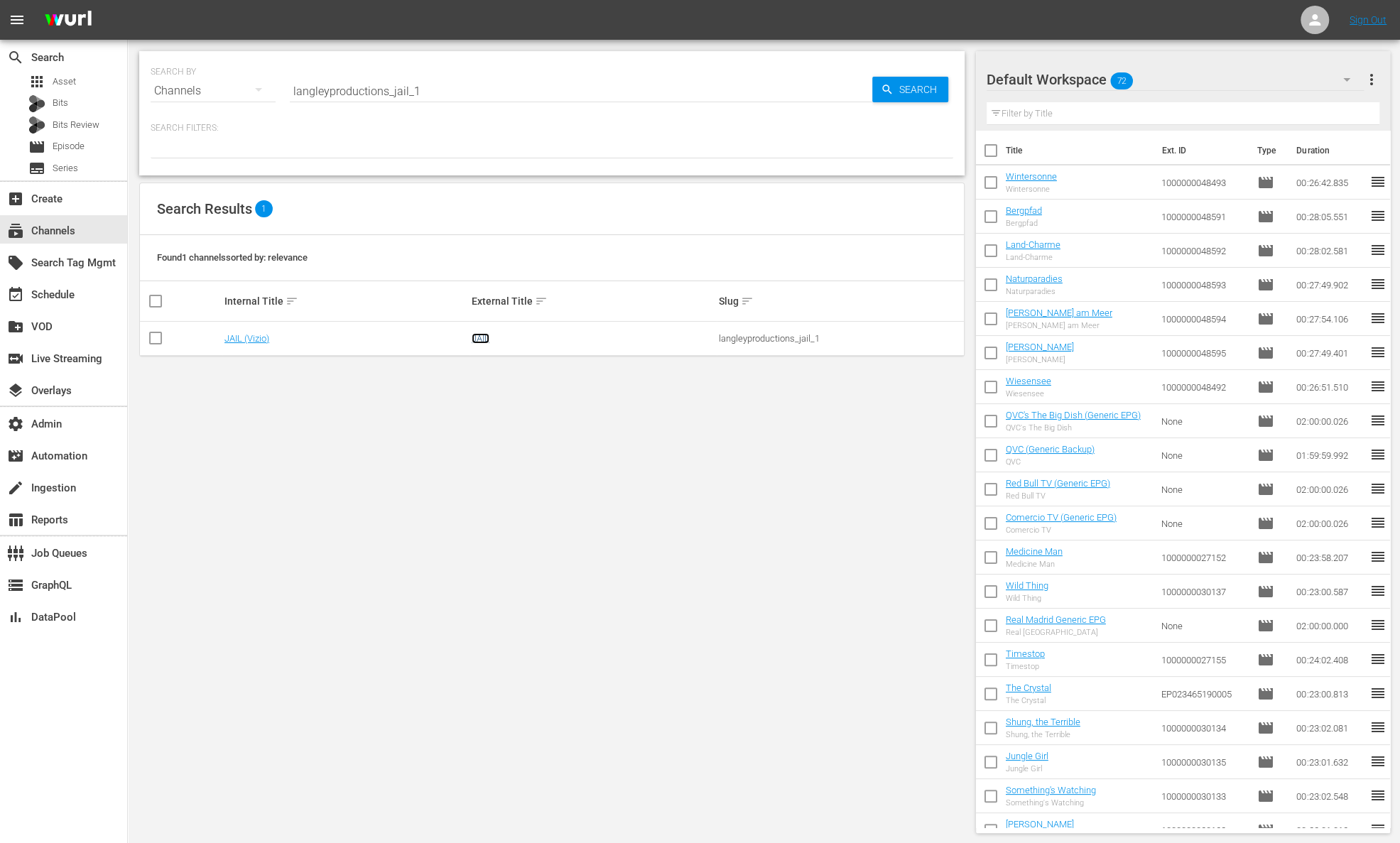
click at [481, 339] on link "JAIL" at bounding box center [480, 338] width 17 height 11
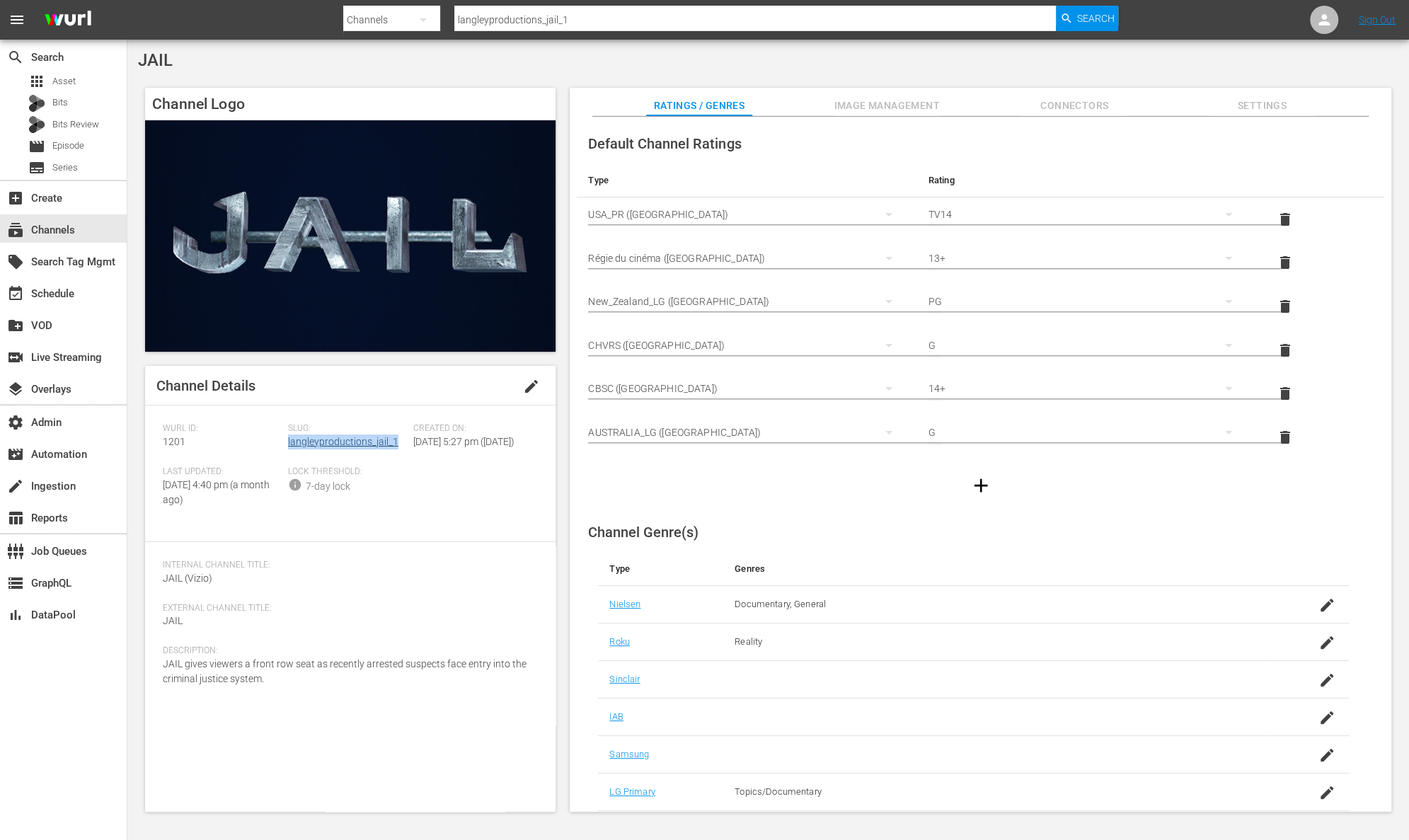
drag, startPoint x: 401, startPoint y: 440, endPoint x: 287, endPoint y: 437, distance: 114.0
click at [288, 437] on div "Slug: langleyproductions_jail_1" at bounding box center [351, 444] width 125 height 43
drag, startPoint x: 201, startPoint y: 444, endPoint x: 151, endPoint y: 437, distance: 50.5
click at [151, 437] on div "Channel Details edit [PERSON_NAME] ID: 1201 Slug: langleyproductions_jail_1 Cre…" at bounding box center [350, 588] width 410 height 445
drag, startPoint x: 251, startPoint y: 689, endPoint x: 155, endPoint y: 682, distance: 96.3
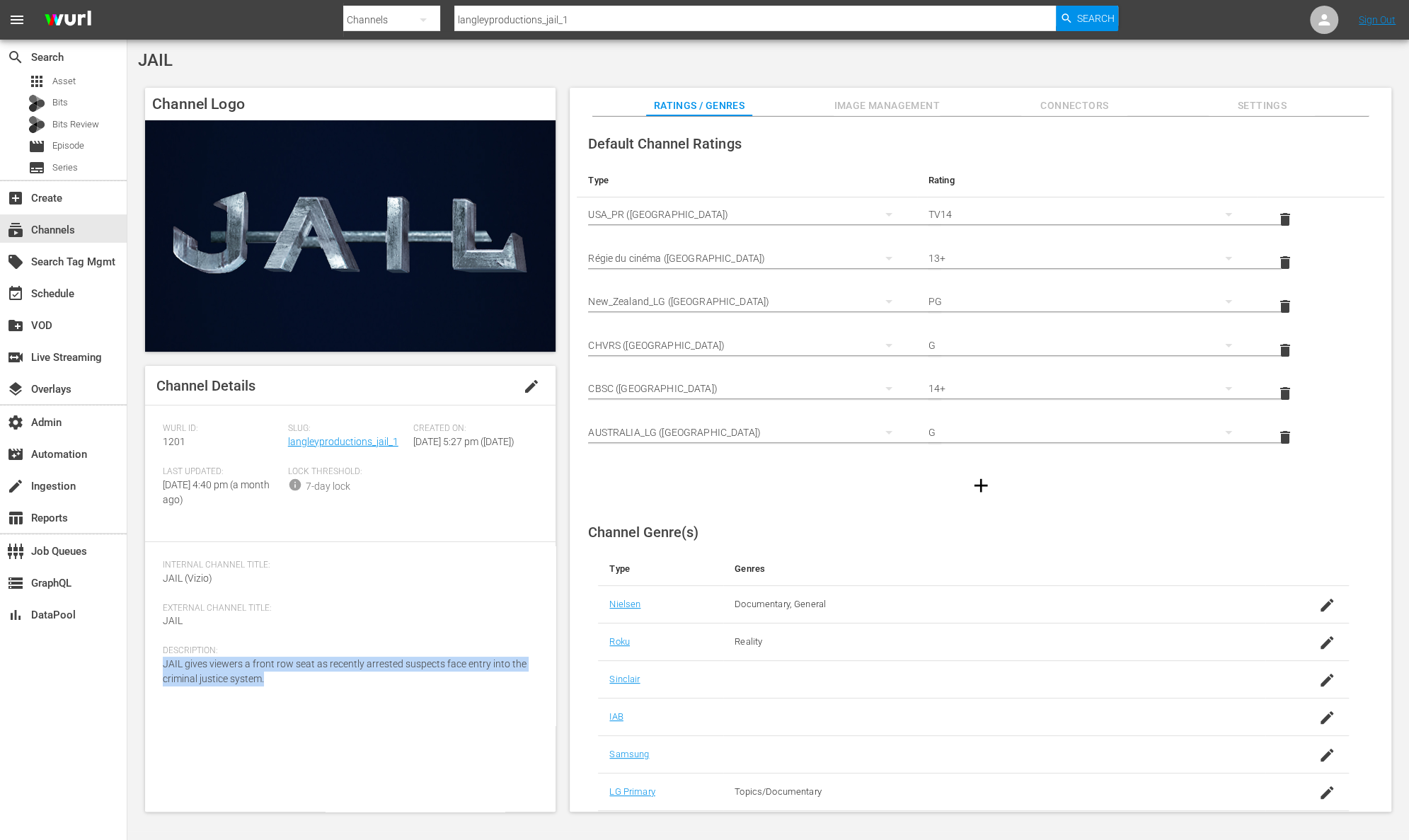
click at [155, 682] on div "Channel Details edit [PERSON_NAME] ID: 1201 Slug: langleyproductions_jail_1 Cre…" at bounding box center [350, 588] width 410 height 445
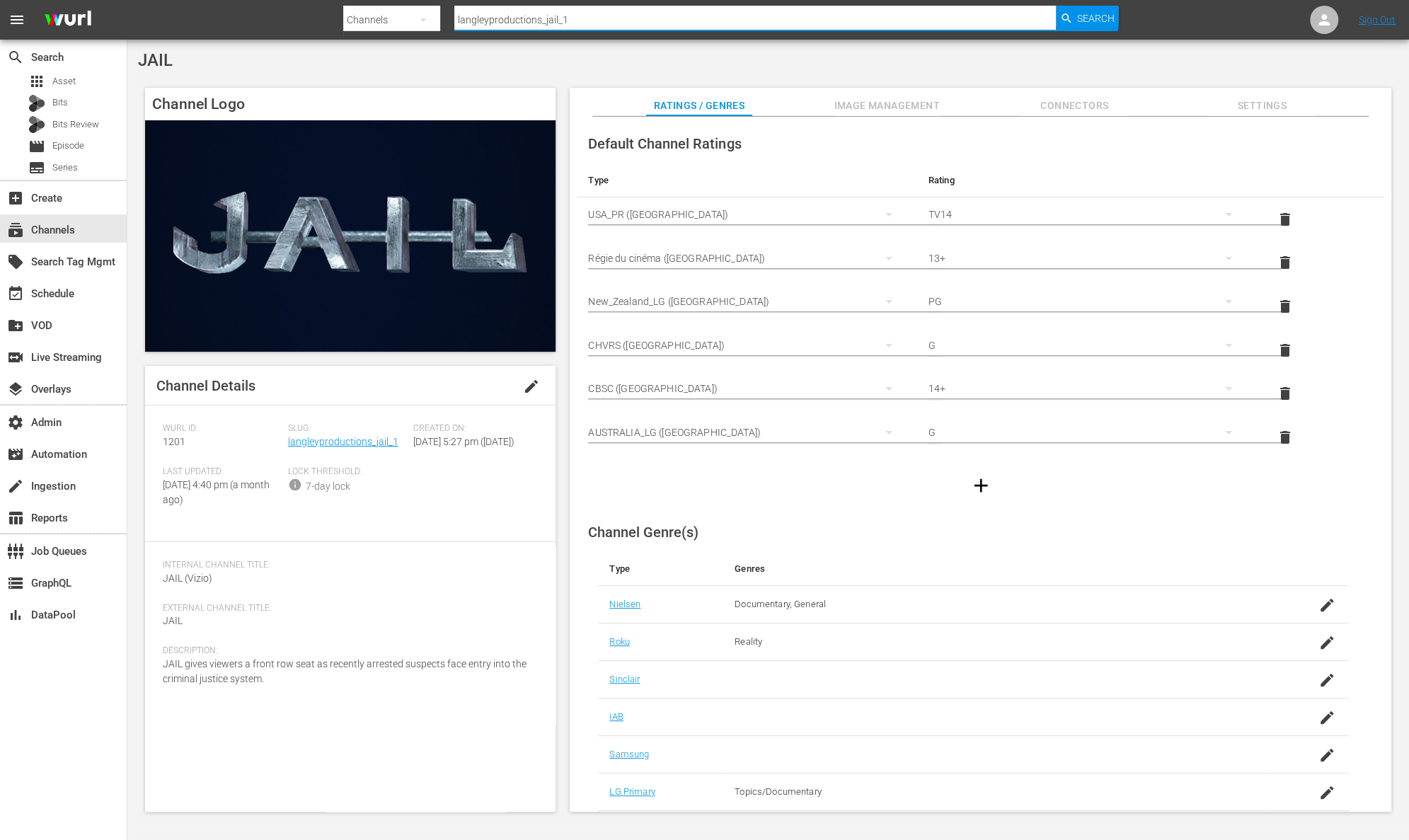
drag, startPoint x: 587, startPoint y: 22, endPoint x: 413, endPoint y: 11, distance: 174.3
click at [413, 11] on div "Search By Channels Search ID, Title, Description, Keywords, or Category langley…" at bounding box center [730, 19] width 775 height 34
paste input "fast_channels_network_soaplatino"
type input "fast_channels_network_soaplatino_1"
click at [1087, 14] on span "Search" at bounding box center [1096, 18] width 37 height 26
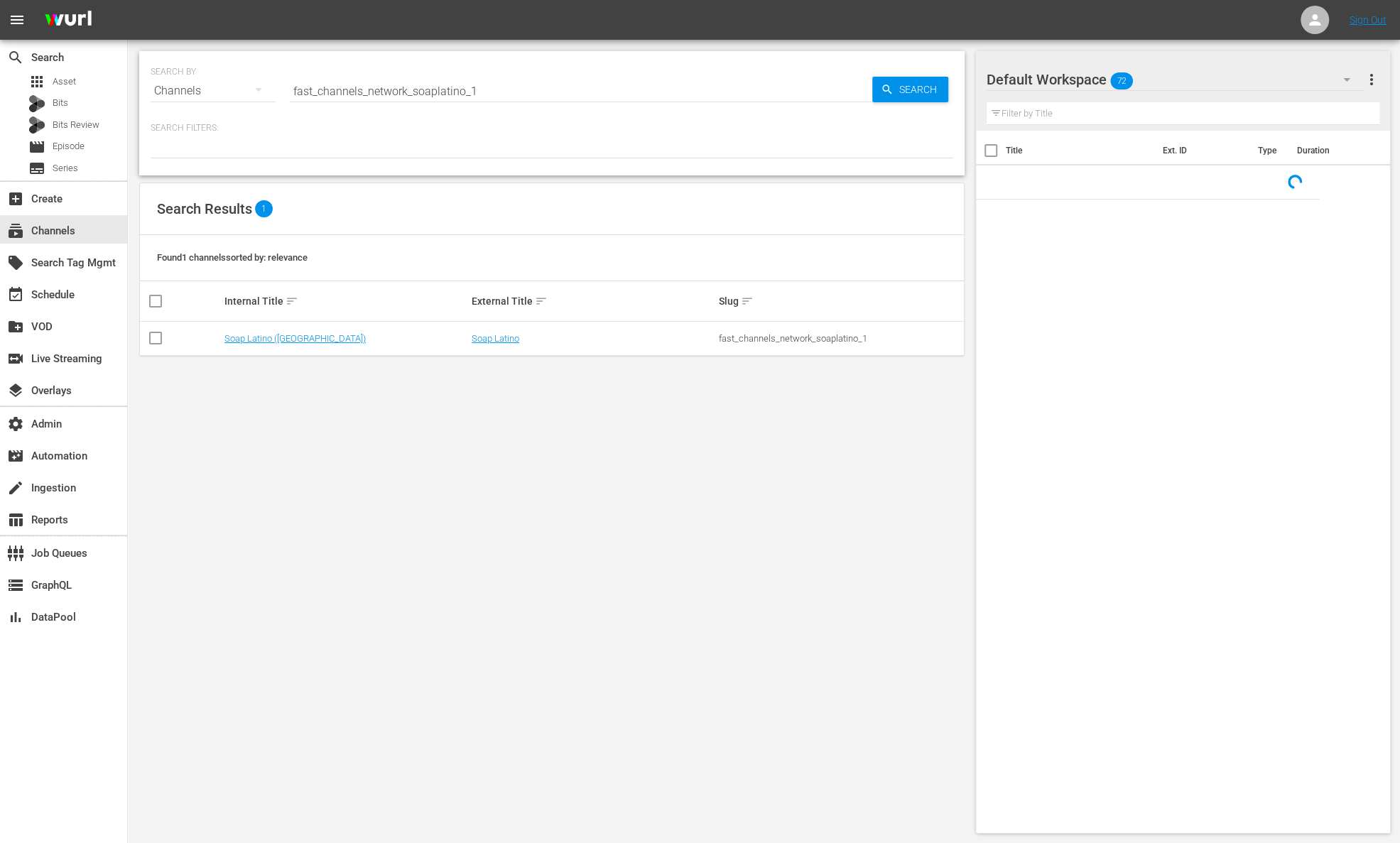
click at [489, 345] on td "Soap Latino" at bounding box center [593, 338] width 247 height 34
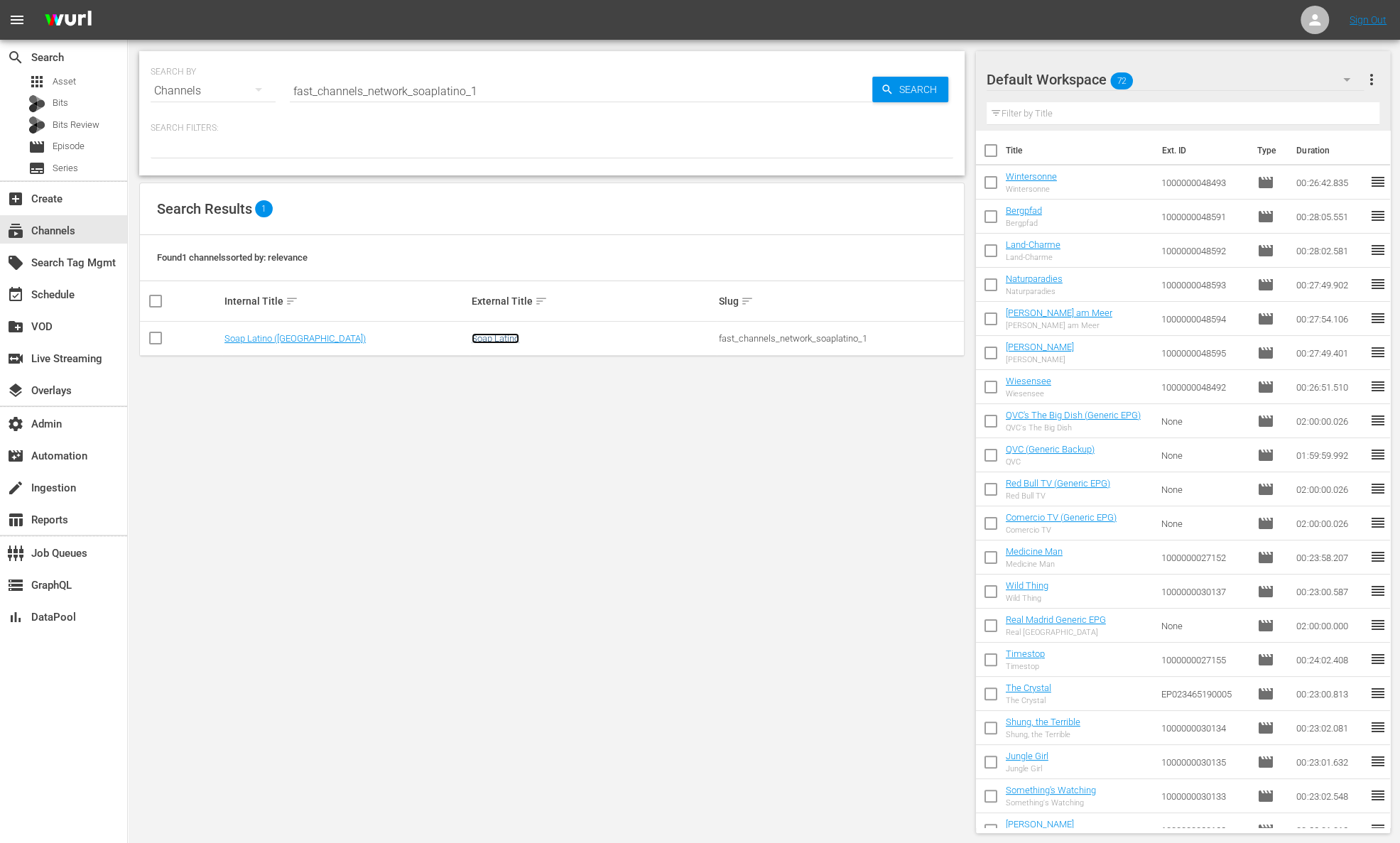
click at [497, 338] on link "Soap Latino" at bounding box center [494, 338] width 47 height 11
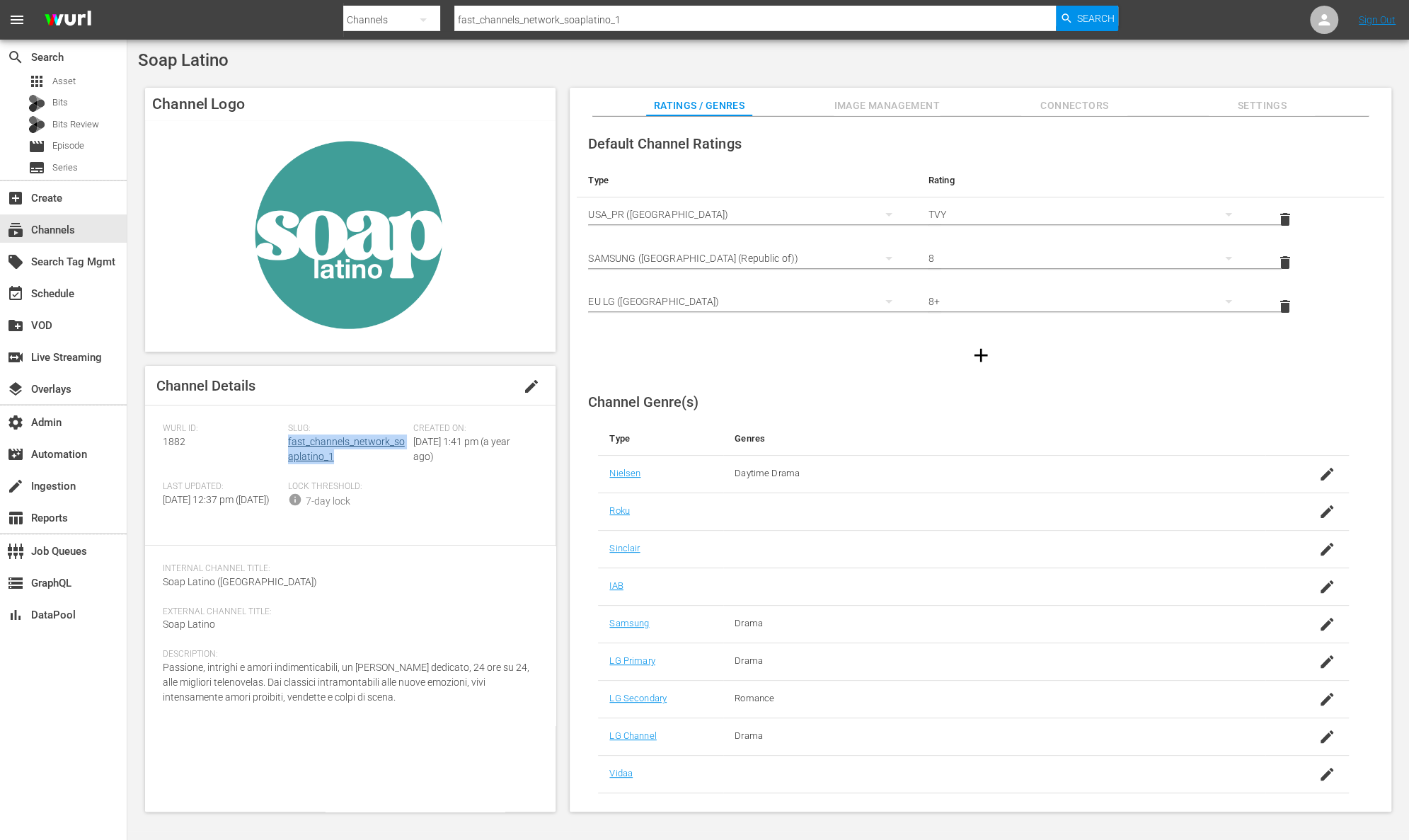
drag, startPoint x: 340, startPoint y: 459, endPoint x: 288, endPoint y: 445, distance: 53.9
click at [288, 445] on div "Slug: fast_channels_network_soaplatino_1" at bounding box center [351, 452] width 125 height 58
drag, startPoint x: 185, startPoint y: 443, endPoint x: 158, endPoint y: 442, distance: 27.0
click at [158, 442] on div "Channel Details edit [PERSON_NAME] ID: 1882 Slug: fast_channels_network_soaplat…" at bounding box center [350, 588] width 410 height 445
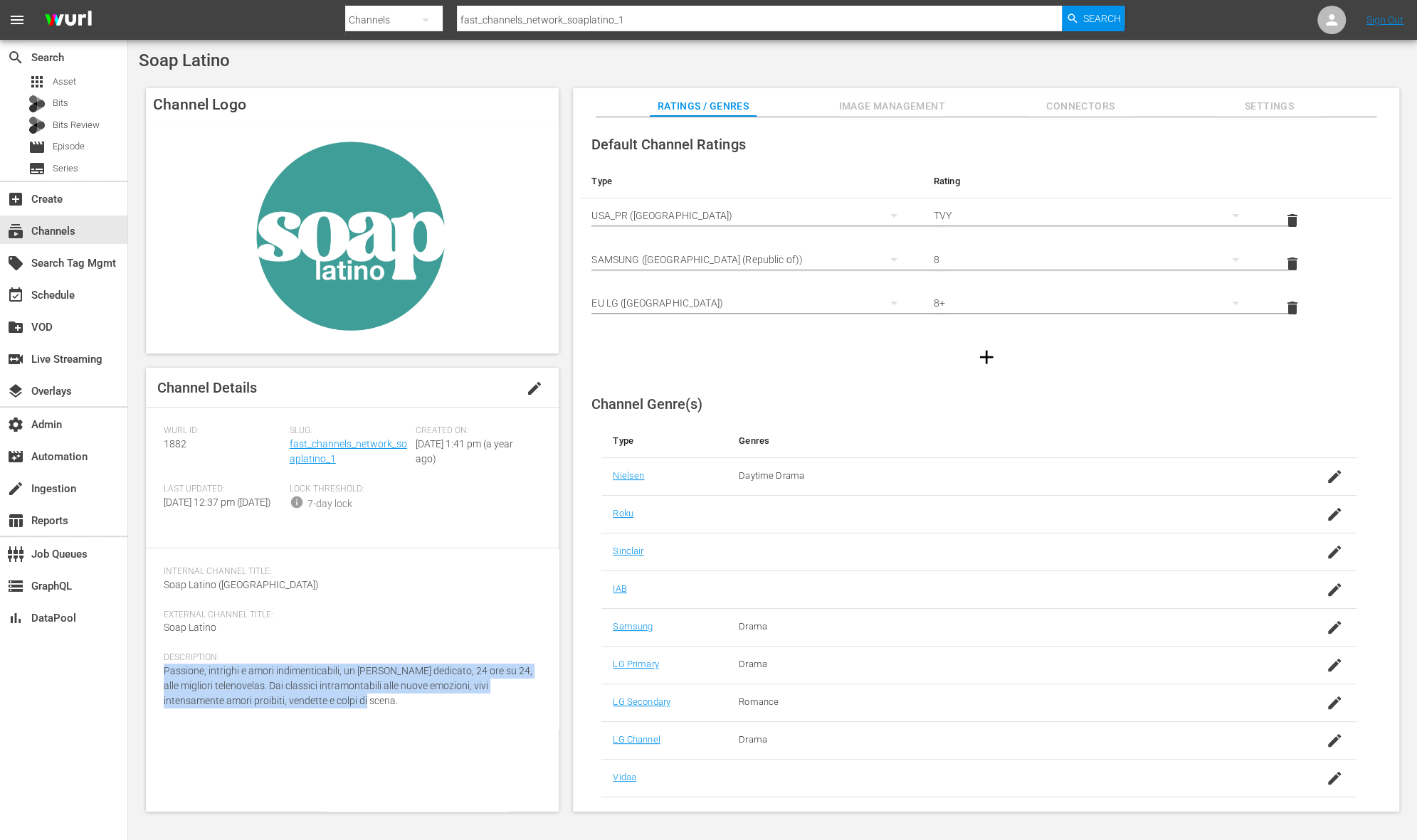
drag, startPoint x: 301, startPoint y: 706, endPoint x: 158, endPoint y: 687, distance: 144.3
click at [158, 687] on div "Channel Details edit [PERSON_NAME] ID: 1882 Slug: fast_channels_network_soaplat…" at bounding box center [352, 590] width 412 height 444
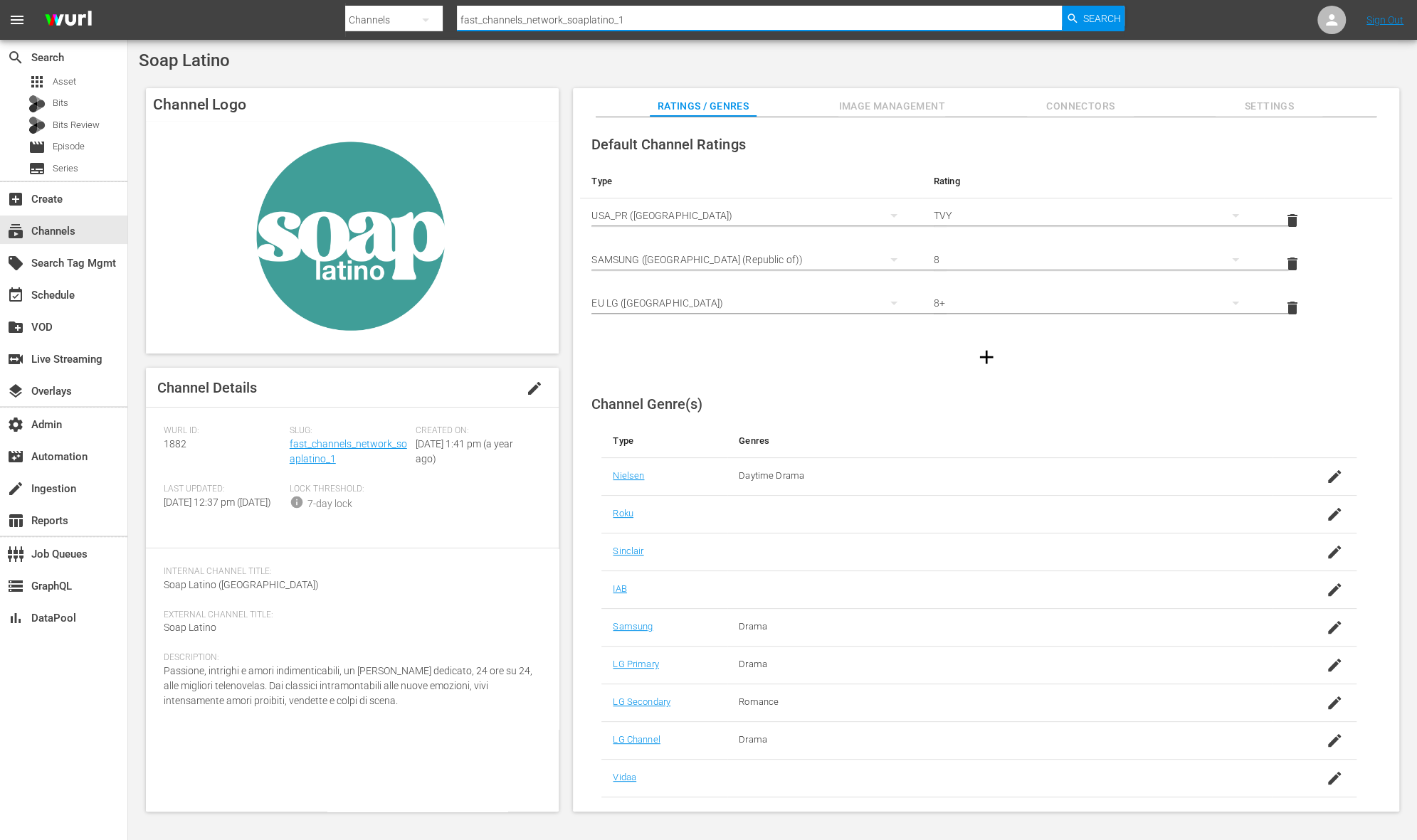
drag, startPoint x: 686, startPoint y: 23, endPoint x: 410, endPoint y: 22, distance: 276.0
click at [410, 22] on div "Search By Channels Search ID, Title, Description, Keywords, or Category fast_ch…" at bounding box center [734, 19] width 779 height 34
paste input "turc"
type input "fast_channels_network_soapturco_1"
click at [1100, 18] on span "Search" at bounding box center [1102, 18] width 38 height 26
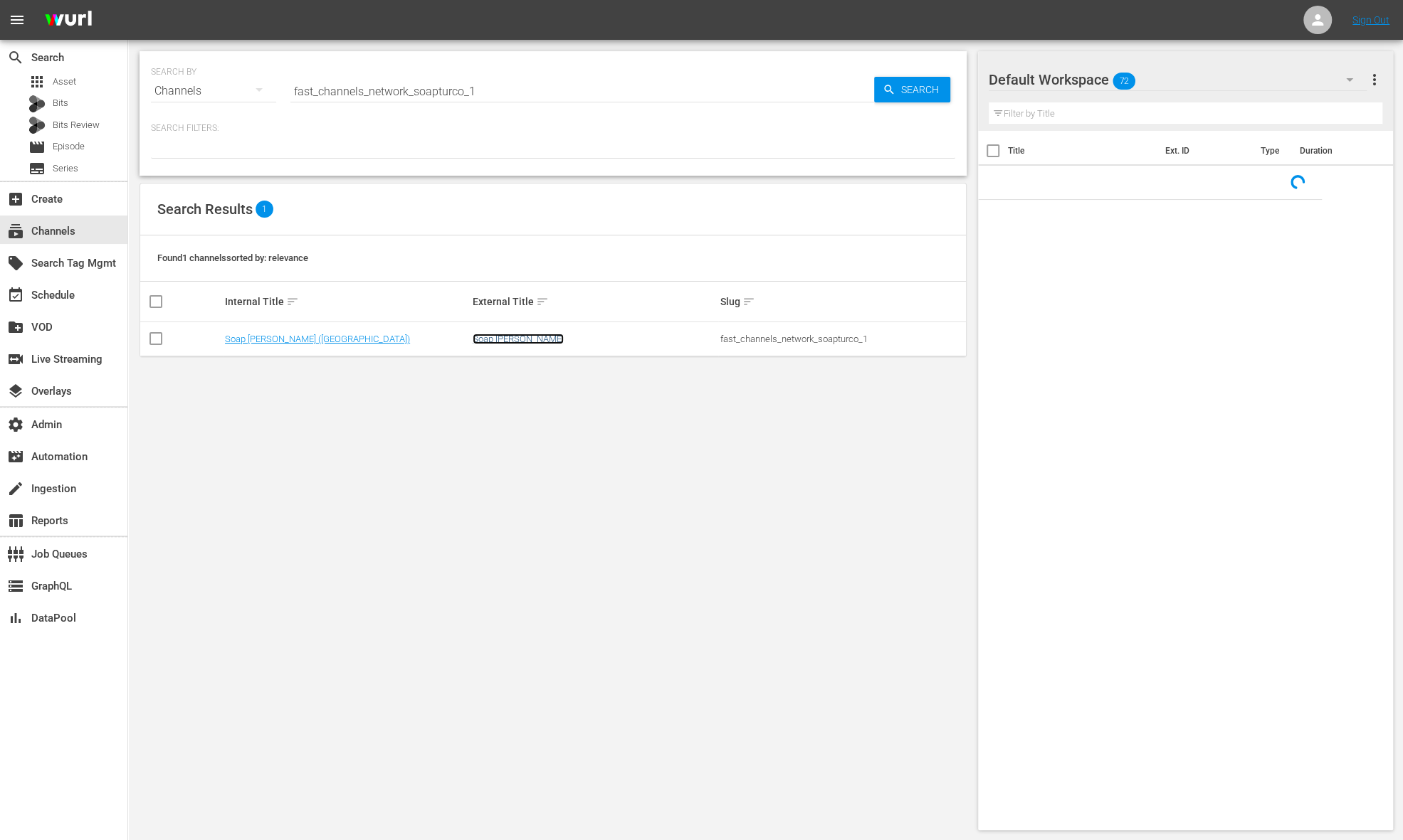
click at [510, 342] on link "Soap [PERSON_NAME]" at bounding box center [518, 339] width 91 height 11
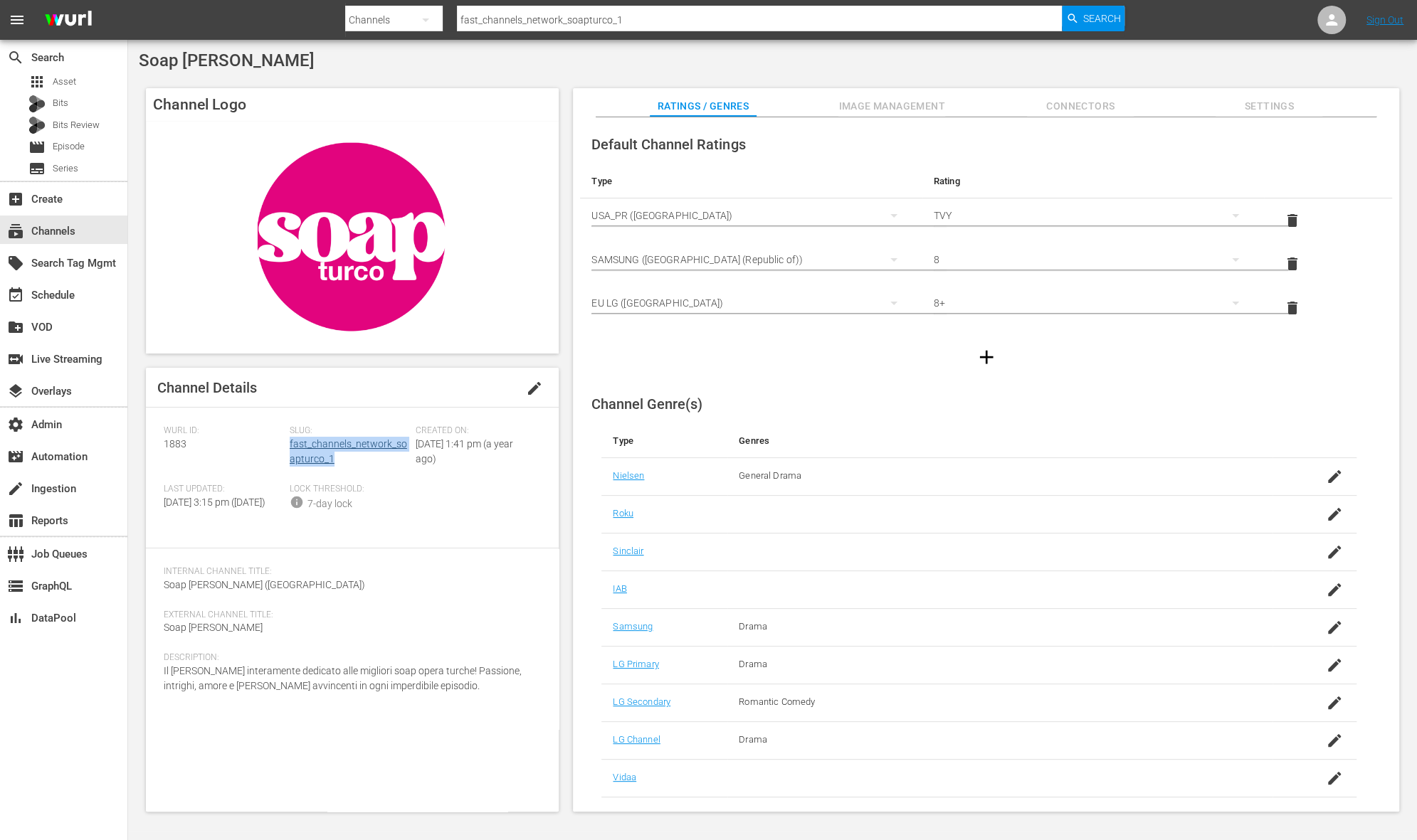
drag, startPoint x: 334, startPoint y: 466, endPoint x: 290, endPoint y: 448, distance: 47.5
click at [290, 448] on div "Slug: fast_channels_network_soapturco_1" at bounding box center [353, 455] width 126 height 58
drag, startPoint x: 196, startPoint y: 444, endPoint x: 142, endPoint y: 448, distance: 54.1
click at [142, 448] on div "Channel Logo Channel Details edit [PERSON_NAME] ID: 1883 Slug: fast_channels_ne…" at bounding box center [773, 442] width 1268 height 723
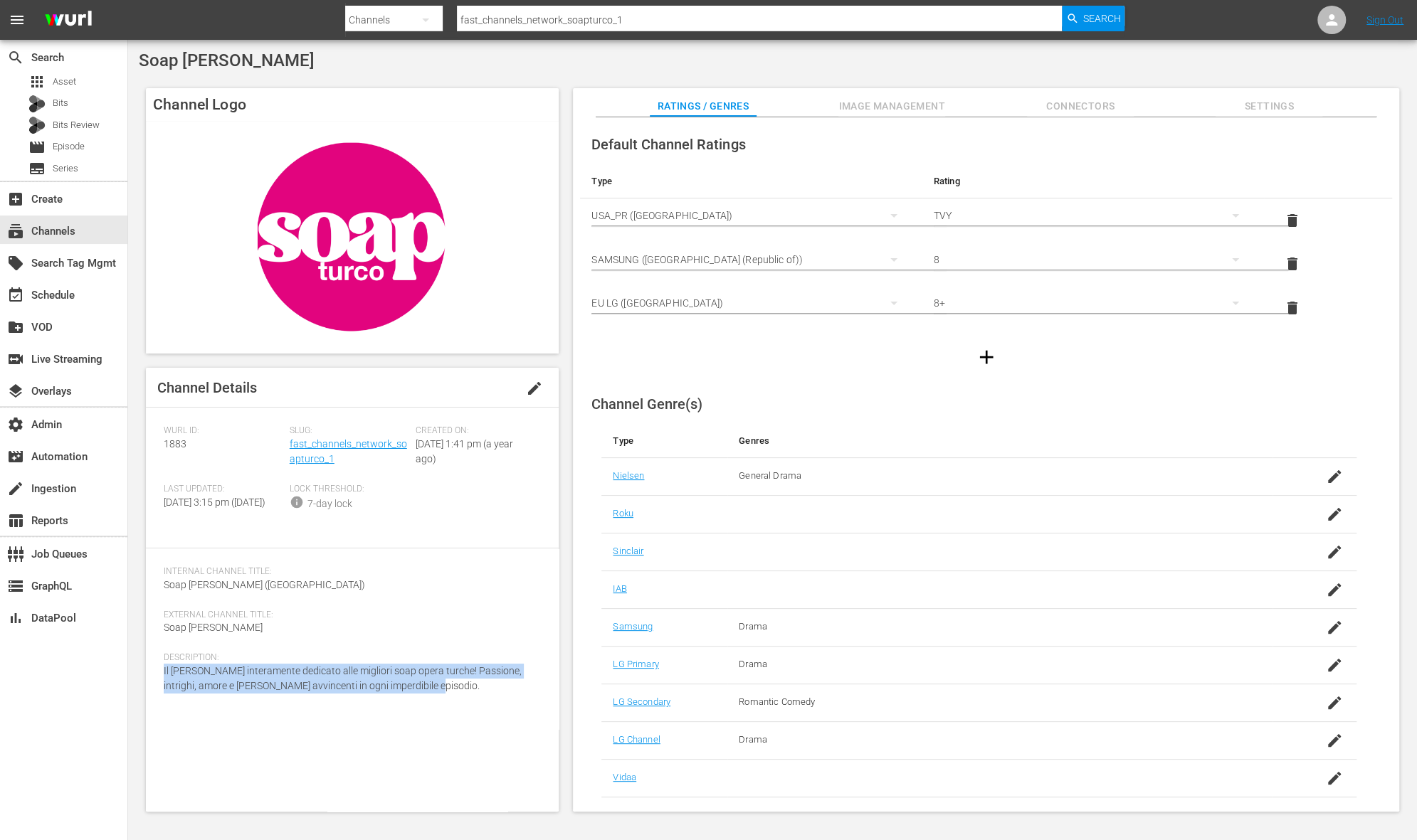
drag, startPoint x: 421, startPoint y: 701, endPoint x: 148, endPoint y: 685, distance: 273.5
click at [148, 685] on div "Channel Details edit [PERSON_NAME] ID: 1883 Slug: fast_channels_network_soaptur…" at bounding box center [352, 590] width 412 height 444
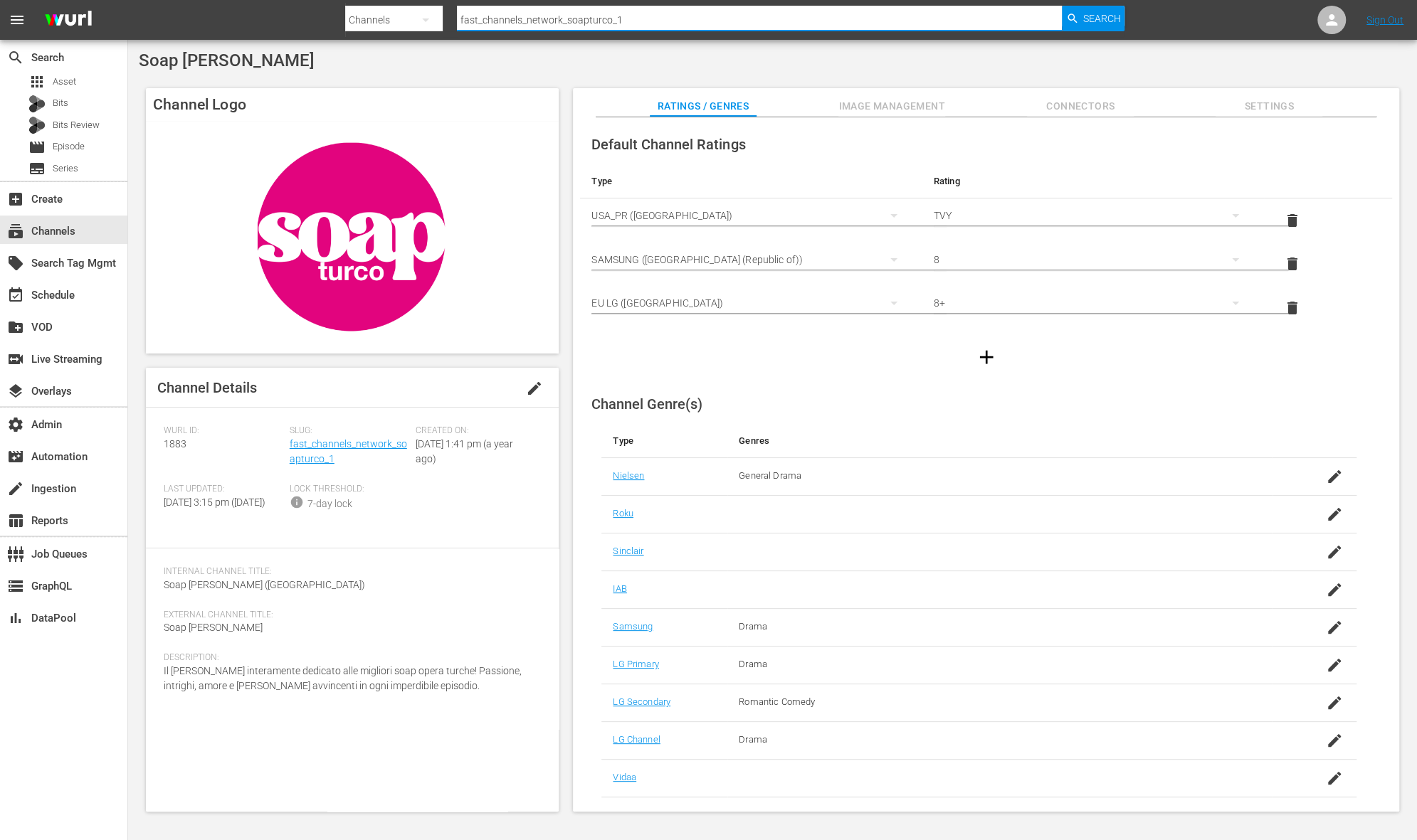
drag, startPoint x: 638, startPoint y: 17, endPoint x: 400, endPoint y: 18, distance: 238.0
click at [400, 18] on div "Search By Channels Search ID, Title, Description, Keywords, or Category fast_ch…" at bounding box center [734, 19] width 779 height 34
type input "adventure"
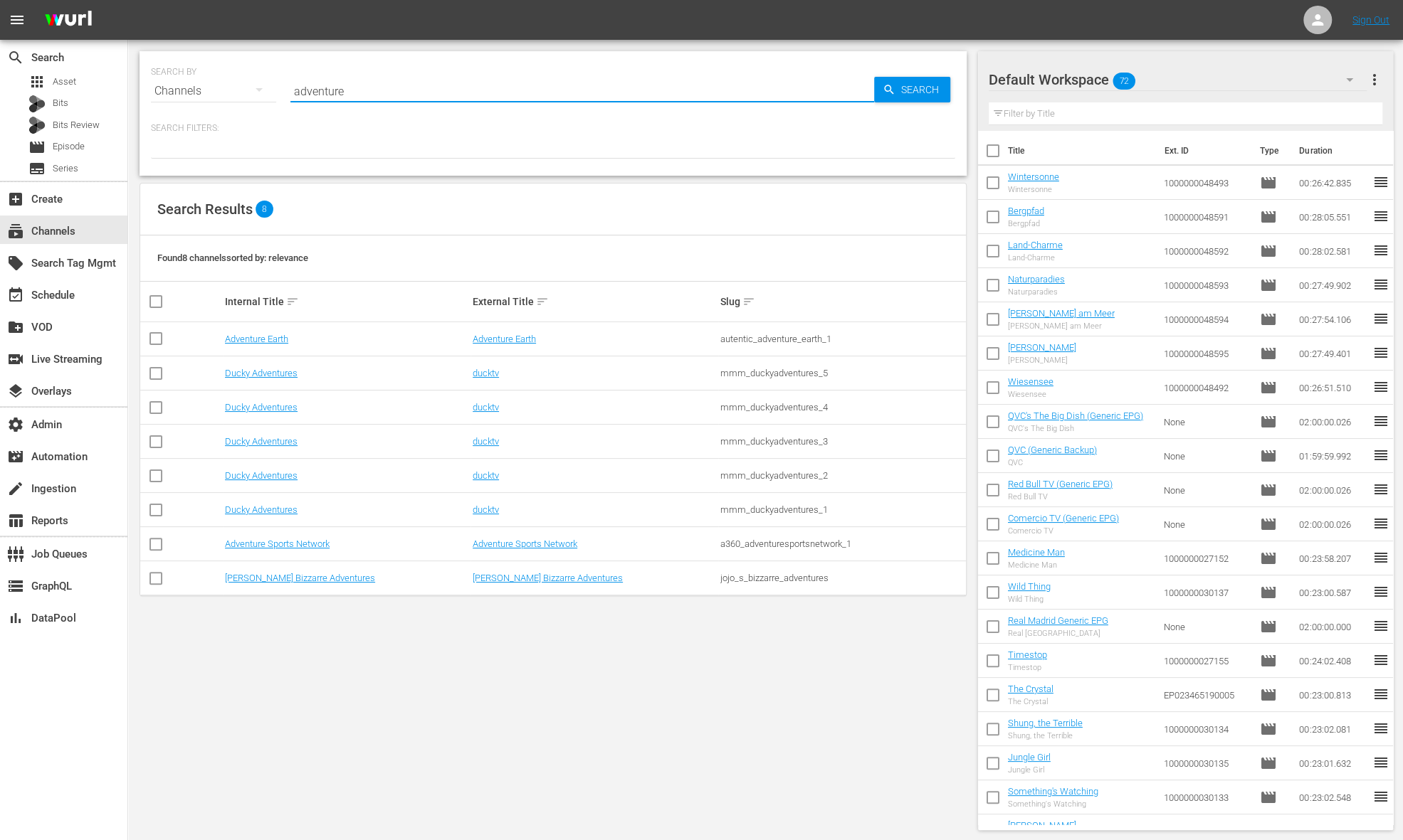
drag, startPoint x: 340, startPoint y: 92, endPoint x: 304, endPoint y: 91, distance: 36.0
click at [292, 92] on input "adventure" at bounding box center [582, 91] width 583 height 34
paste input "utentic_adventure_earth_1"
type input "autentic_adventure_earth_1"
click at [912, 98] on span "Search" at bounding box center [922, 90] width 55 height 26
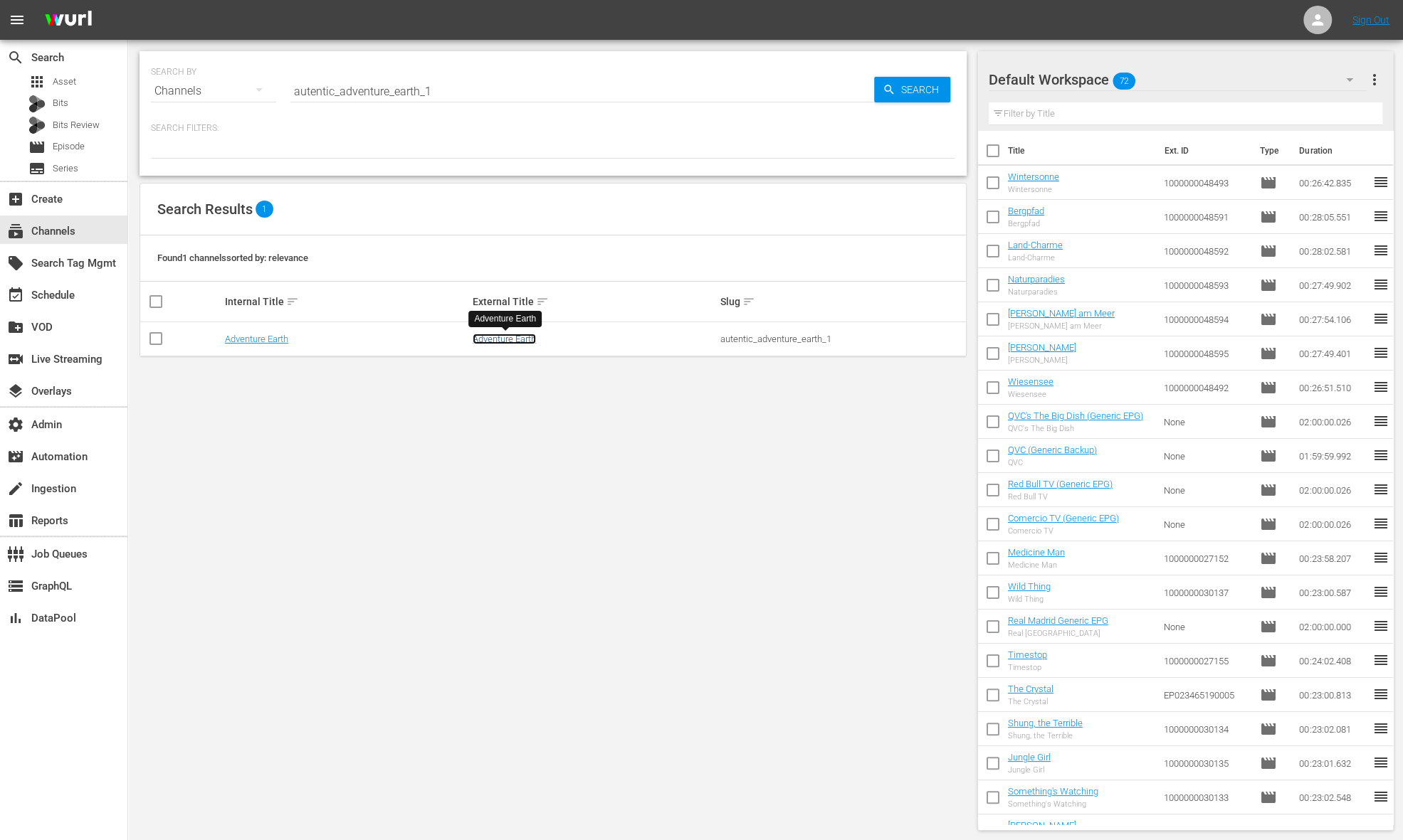
click at [520, 338] on link "Adventure Earth" at bounding box center [504, 339] width 64 height 11
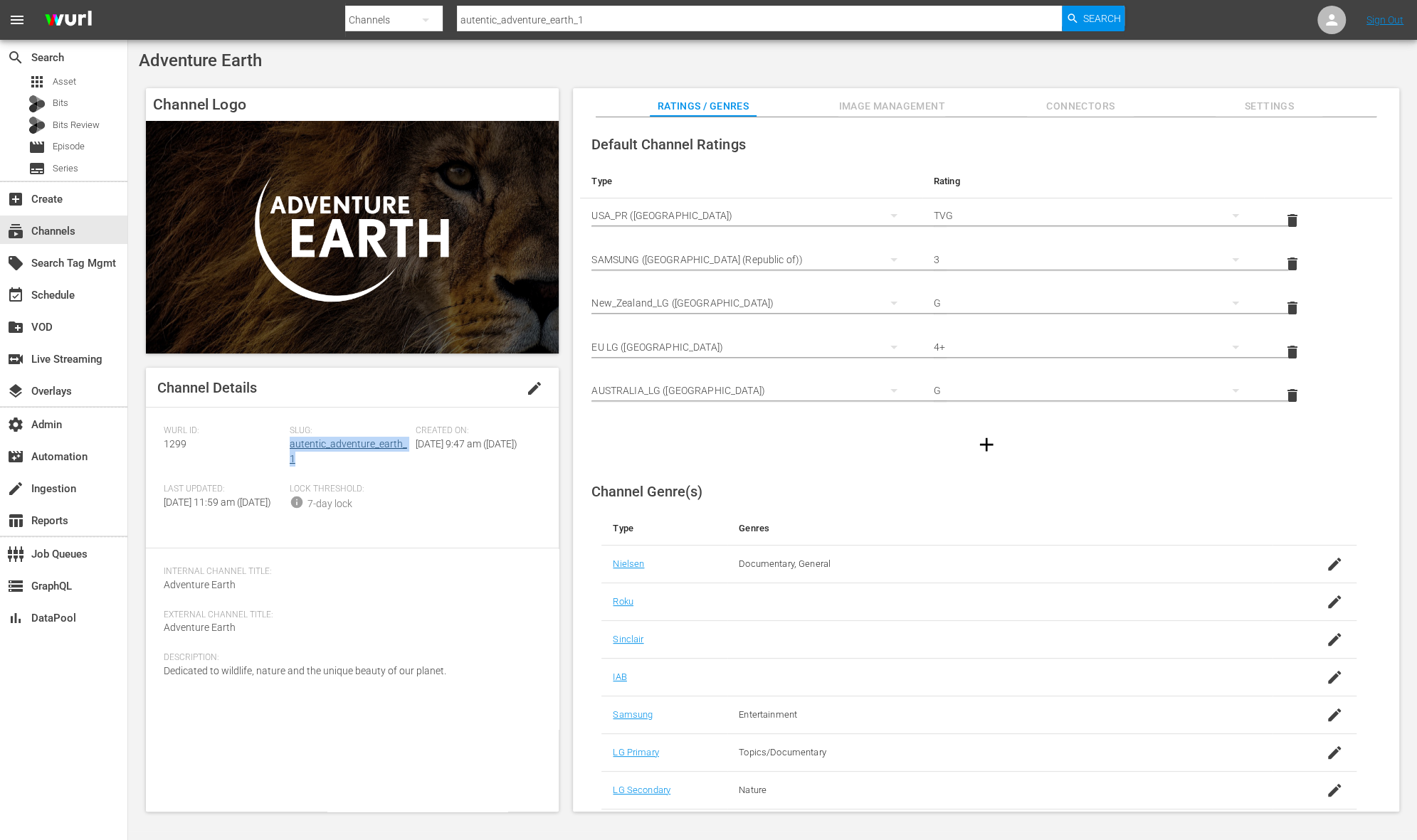
drag, startPoint x: 301, startPoint y: 463, endPoint x: 289, endPoint y: 448, distance: 19.2
click at [290, 448] on div "Slug: autentic_adventure_earth_1" at bounding box center [353, 455] width 126 height 58
drag, startPoint x: 191, startPoint y: 447, endPoint x: 162, endPoint y: 445, distance: 29.1
click at [162, 445] on div "Channel Details edit [PERSON_NAME] ID: 1299 Slug: autentic_adventure_earth_1 Cr…" at bounding box center [352, 590] width 412 height 444
